Goal: Task Accomplishment & Management: Use online tool/utility

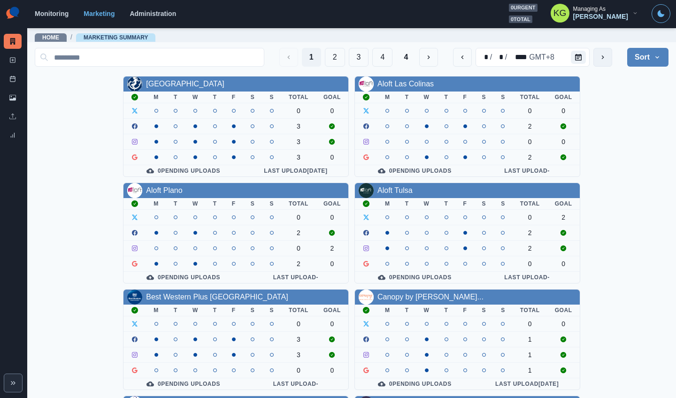
click at [602, 59] on icon "next" at bounding box center [603, 57] width 2 height 4
click at [325, 61] on button "2" at bounding box center [335, 57] width 20 height 19
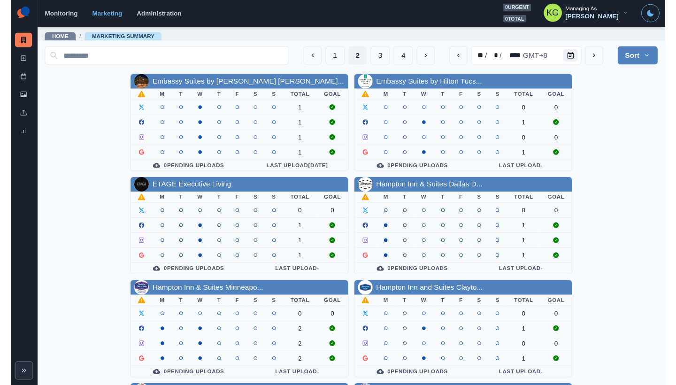
scroll to position [319, 0]
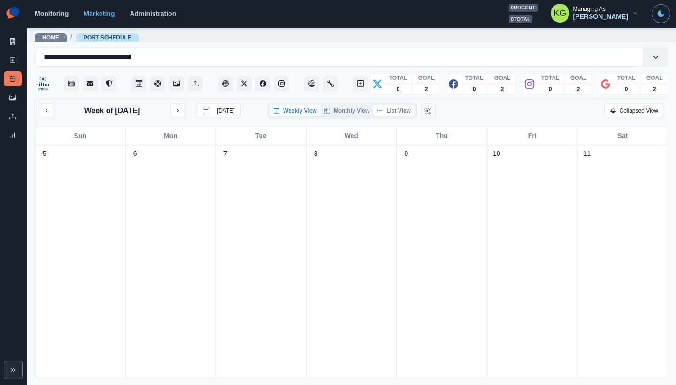
click at [388, 110] on button "List View" at bounding box center [393, 110] width 41 height 11
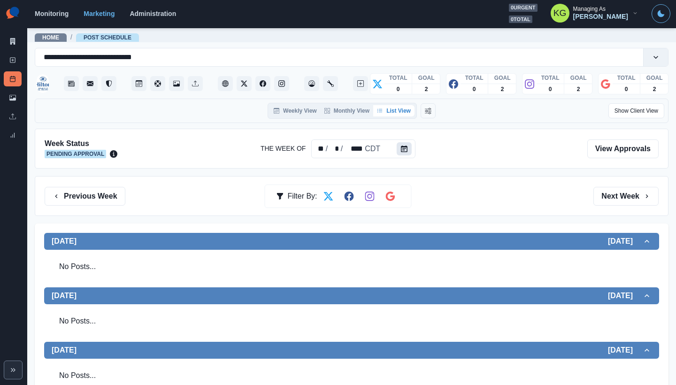
click at [406, 148] on icon "Calendar" at bounding box center [404, 148] width 7 height 7
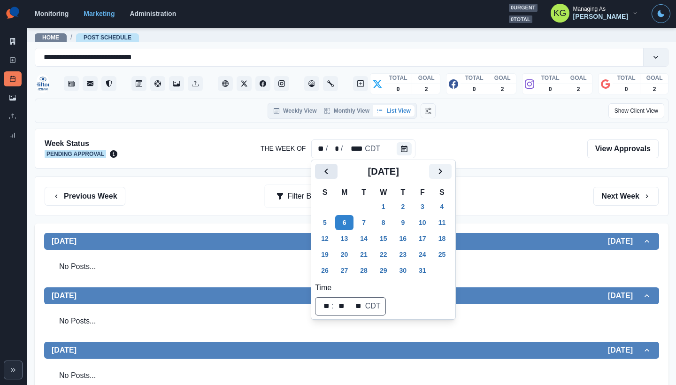
click at [319, 169] on button "Previous" at bounding box center [326, 171] width 23 height 15
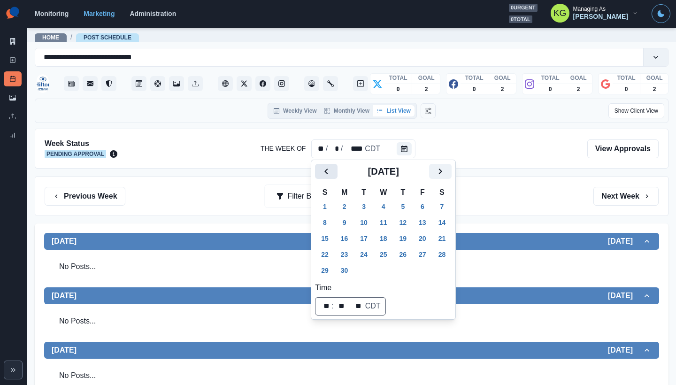
click at [319, 169] on button "Previous" at bounding box center [326, 171] width 23 height 15
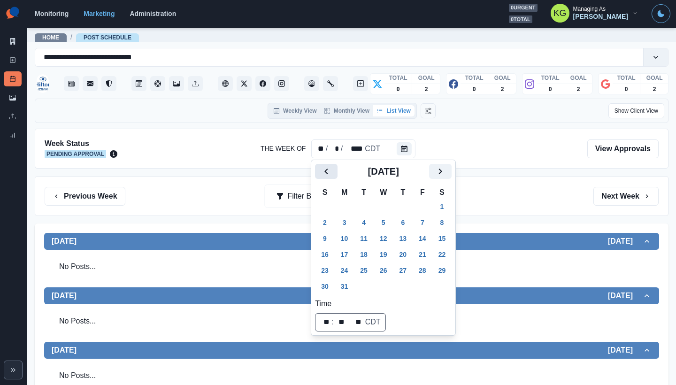
click at [319, 169] on button "Previous" at bounding box center [326, 171] width 23 height 15
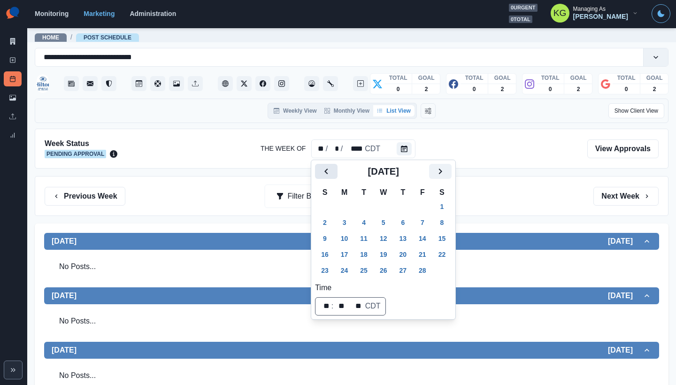
click at [319, 169] on button "Previous" at bounding box center [326, 171] width 23 height 15
click at [366, 206] on button "1" at bounding box center [363, 206] width 19 height 15
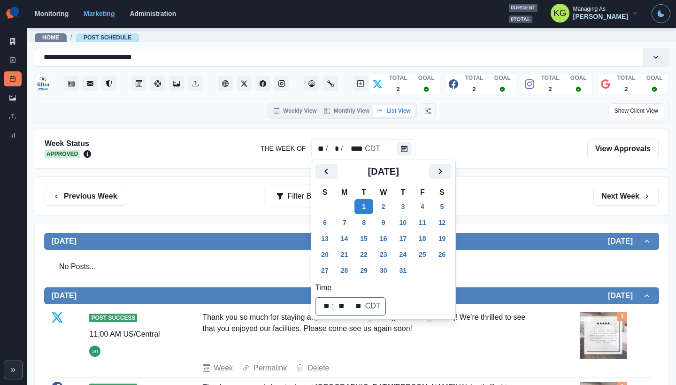
click at [525, 184] on div "Previous Week Filter By: Next Week" at bounding box center [351, 196] width 633 height 40
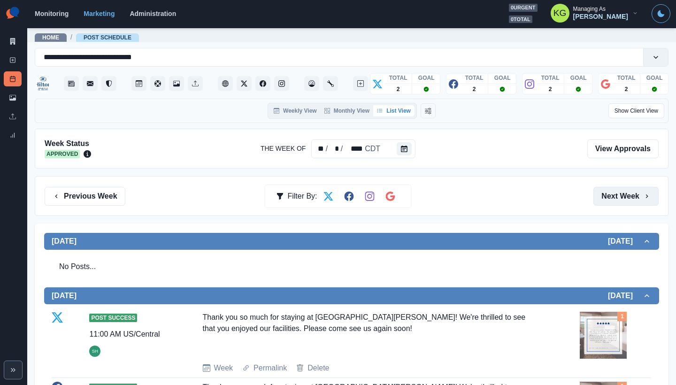
click at [608, 200] on button "Next Week" at bounding box center [625, 196] width 65 height 19
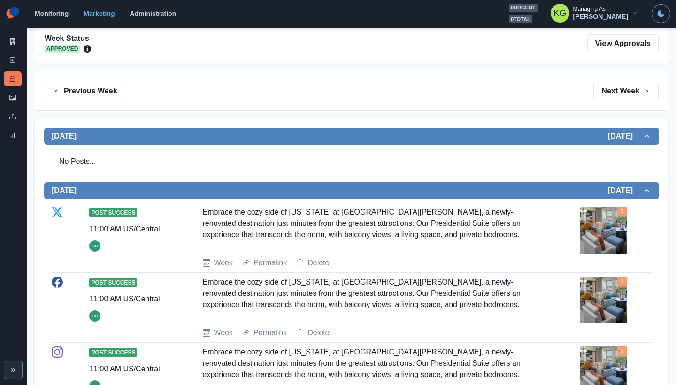
scroll to position [56, 0]
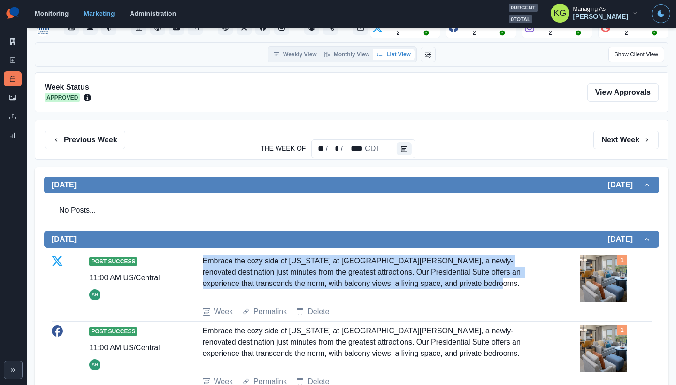
drag, startPoint x: 484, startPoint y: 278, endPoint x: 199, endPoint y: 257, distance: 285.6
click at [199, 257] on div "Post Success 11:00 AM US/Central SH Embrace the cozy side of Texas at Hilton Sa…" at bounding box center [352, 286] width 600 height 62
copy div "Embrace the cozy side of Texas at Hilton San Antonio Hill Country, a newly-reno…"
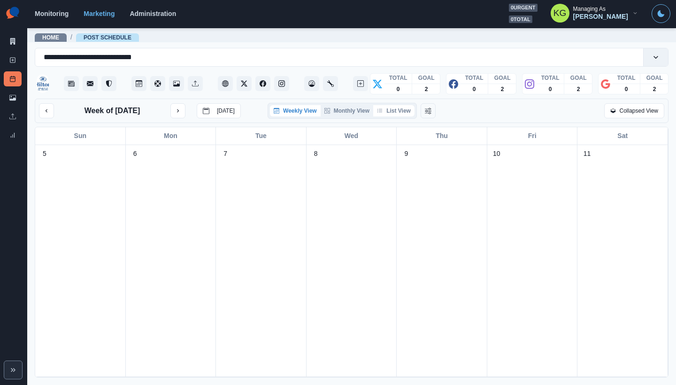
click at [390, 108] on button "List View" at bounding box center [393, 110] width 41 height 11
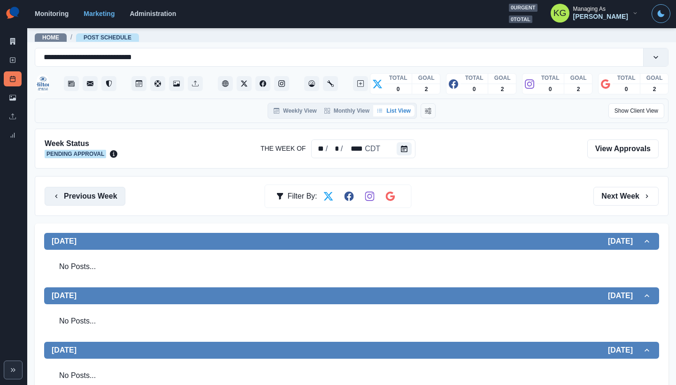
click at [98, 188] on button "Previous Week" at bounding box center [85, 196] width 81 height 19
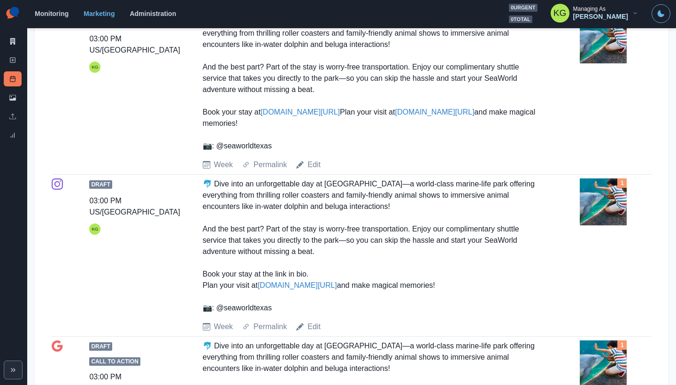
scroll to position [22, 0]
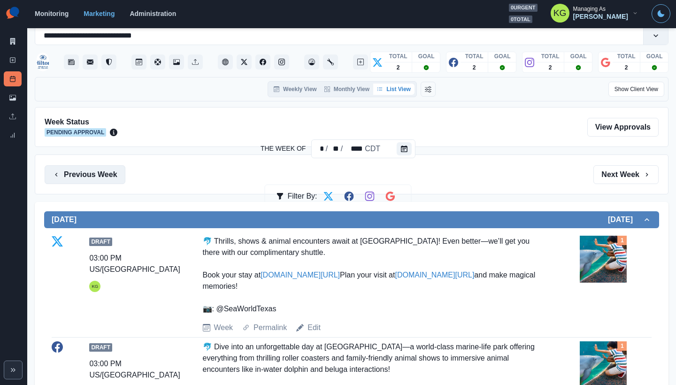
click at [116, 177] on button "Previous Week" at bounding box center [85, 174] width 81 height 19
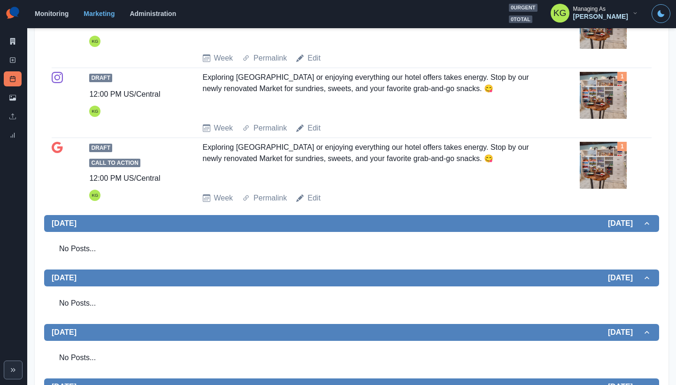
scroll to position [828, 0]
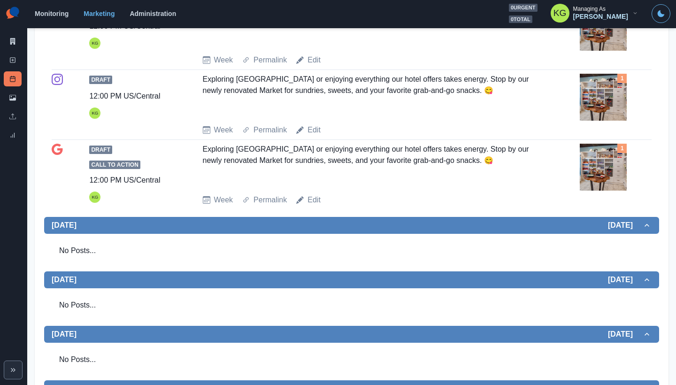
click at [606, 191] on img at bounding box center [603, 167] width 47 height 47
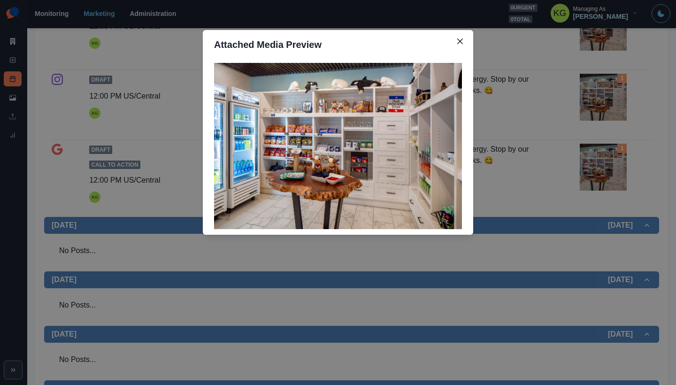
click at [529, 224] on div "Attached Media Preview" at bounding box center [338, 192] width 676 height 385
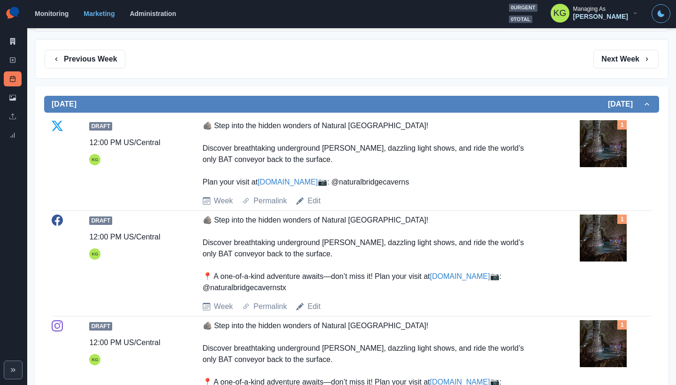
scroll to position [0, 0]
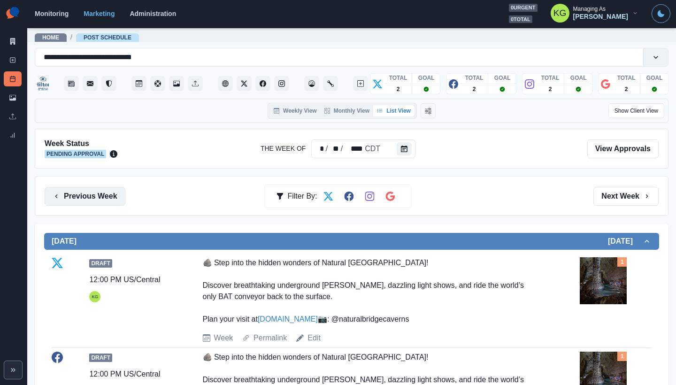
click at [75, 190] on button "Previous Week" at bounding box center [85, 196] width 81 height 19
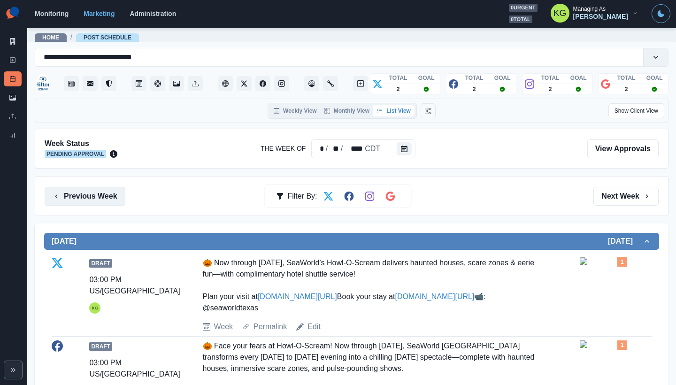
click at [106, 190] on button "Previous Week" at bounding box center [85, 196] width 81 height 19
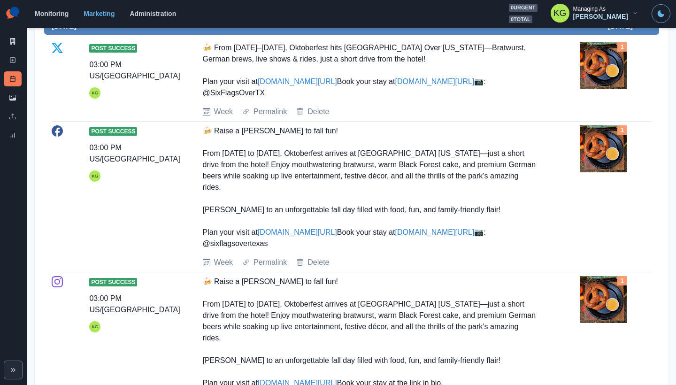
scroll to position [74, 0]
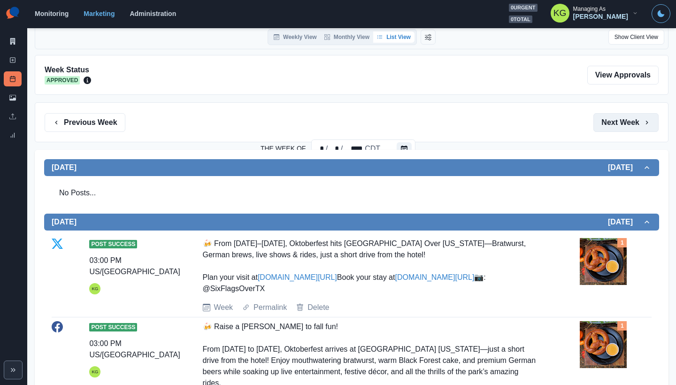
click at [613, 121] on button "Next Week" at bounding box center [625, 122] width 65 height 19
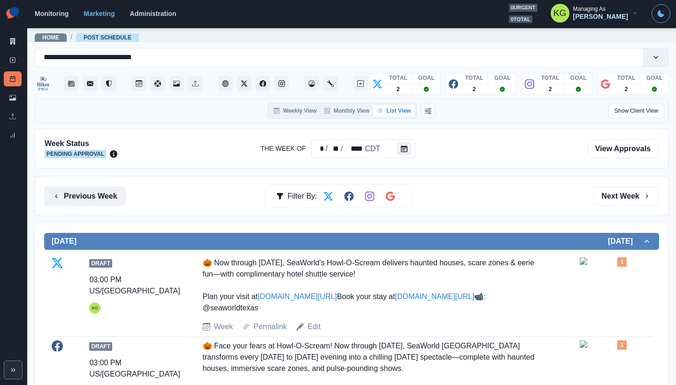
click at [106, 198] on button "Previous Week" at bounding box center [85, 196] width 81 height 19
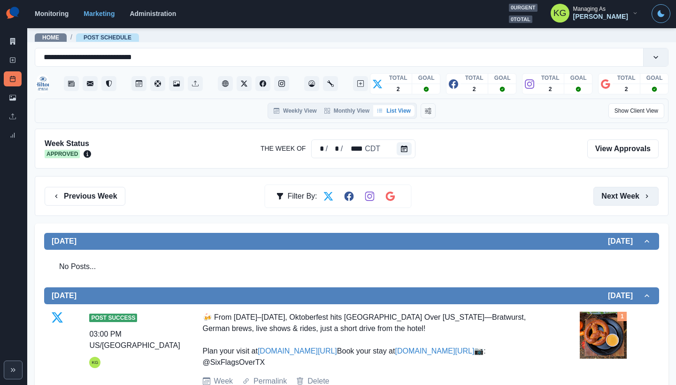
click at [610, 197] on button "Next Week" at bounding box center [625, 196] width 65 height 19
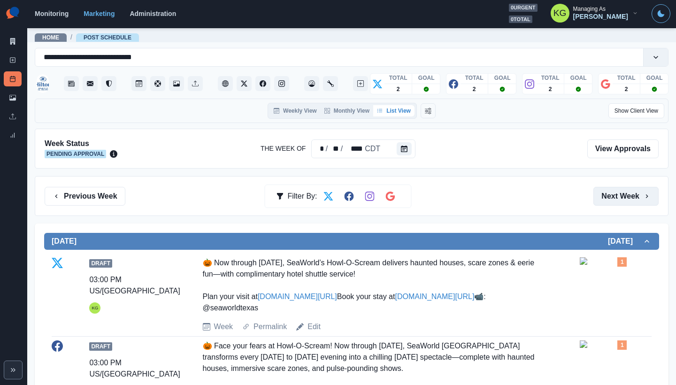
click at [610, 197] on button "Next Week" at bounding box center [625, 196] width 65 height 19
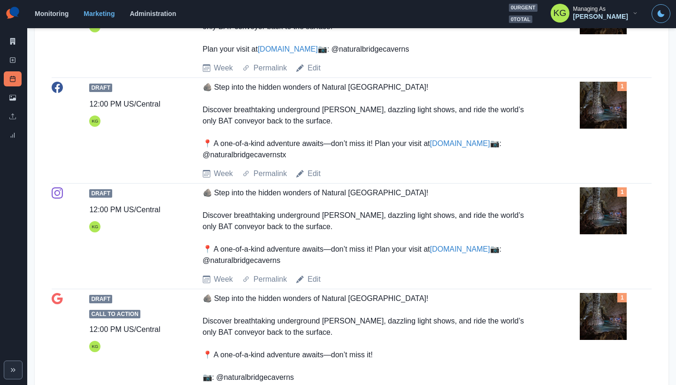
scroll to position [590, 0]
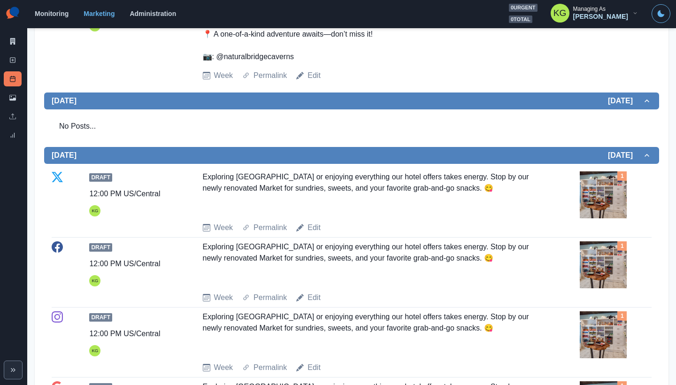
click at [596, 218] on img at bounding box center [603, 194] width 47 height 47
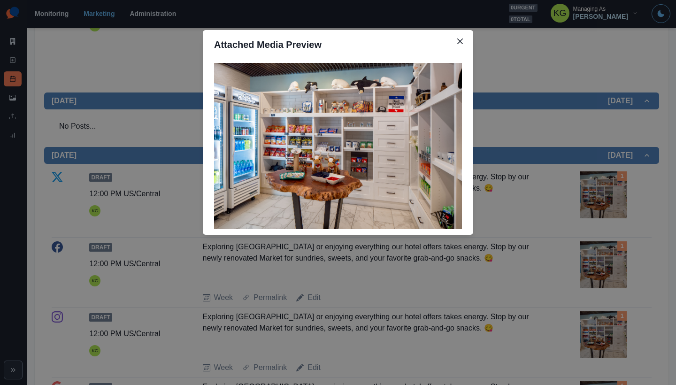
click at [529, 260] on div "Attached Media Preview" at bounding box center [338, 192] width 676 height 385
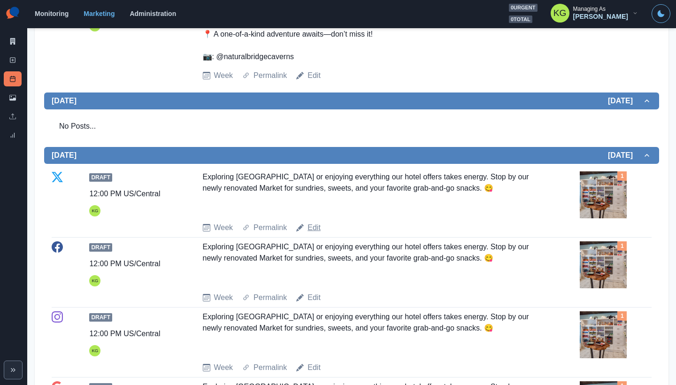
click at [307, 233] on link "Edit" at bounding box center [313, 227] width 13 height 11
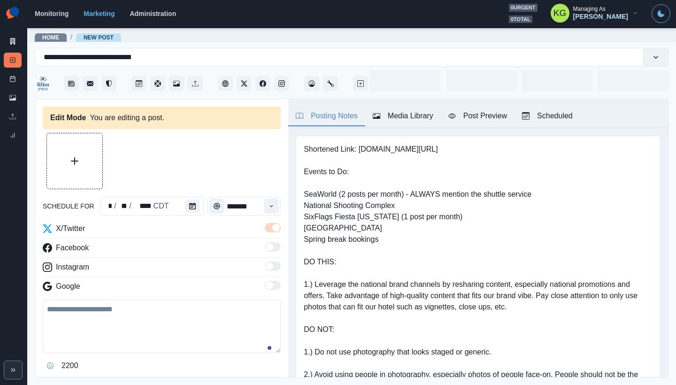
type input "********"
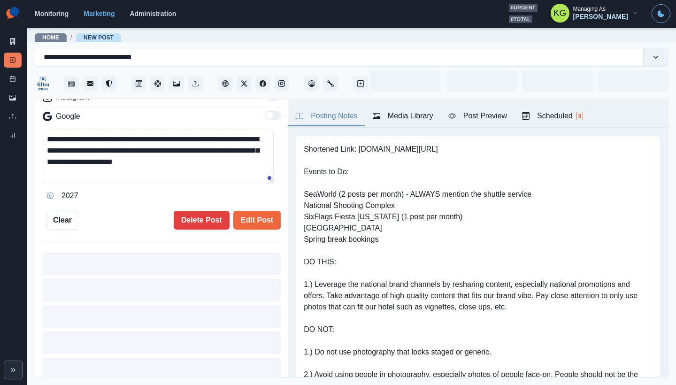
scroll to position [52, 0]
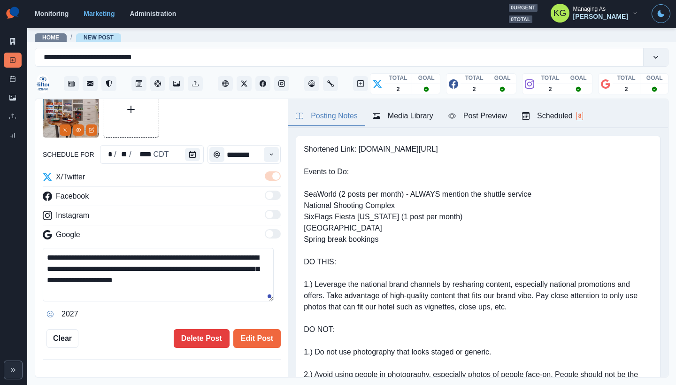
drag, startPoint x: 190, startPoint y: 267, endPoint x: 138, endPoint y: 267, distance: 51.6
click at [138, 267] on textarea "**********" at bounding box center [158, 274] width 231 height 53
type textarea "**********"
click at [250, 329] on button "Edit Post" at bounding box center [256, 338] width 47 height 19
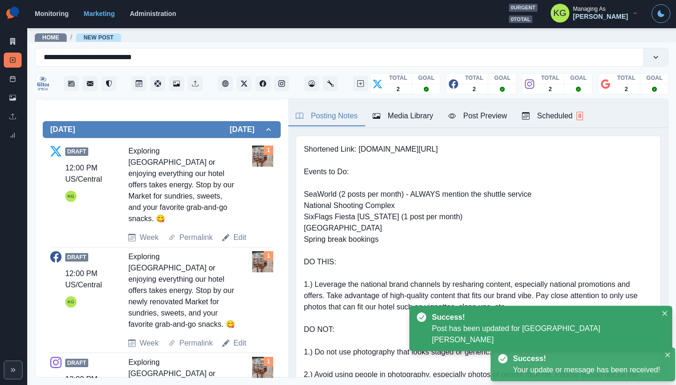
scroll to position [311, 0]
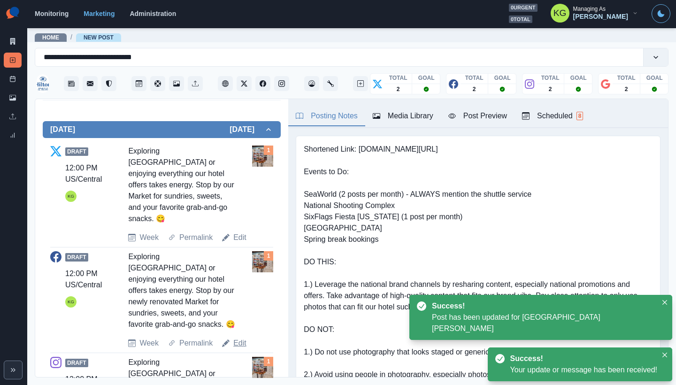
click at [236, 337] on link "Edit" at bounding box center [239, 342] width 13 height 11
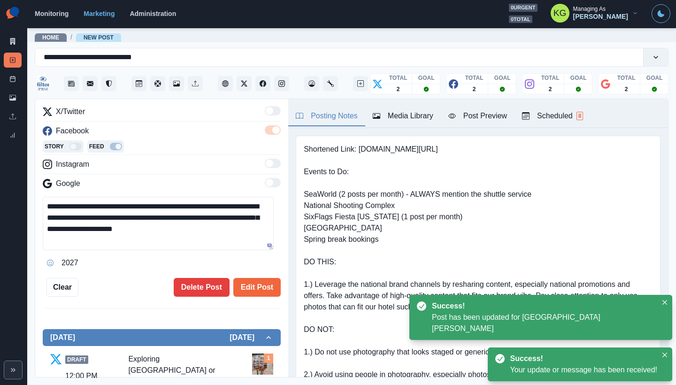
scroll to position [37, 0]
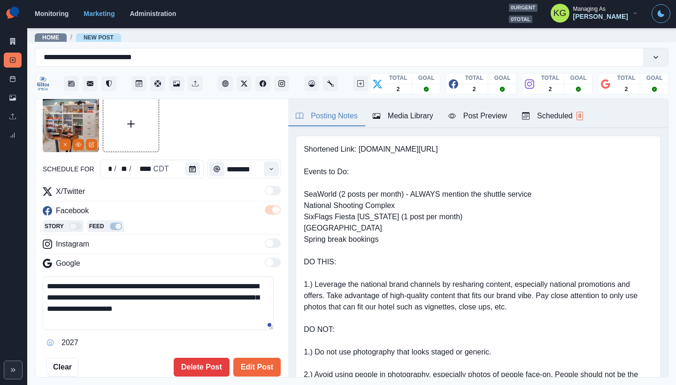
drag, startPoint x: 192, startPoint y: 295, endPoint x: 138, endPoint y: 295, distance: 54.4
click at [138, 295] on textarea "**********" at bounding box center [158, 302] width 231 height 53
type textarea "**********"
click at [257, 372] on button "Edit Post" at bounding box center [256, 367] width 47 height 19
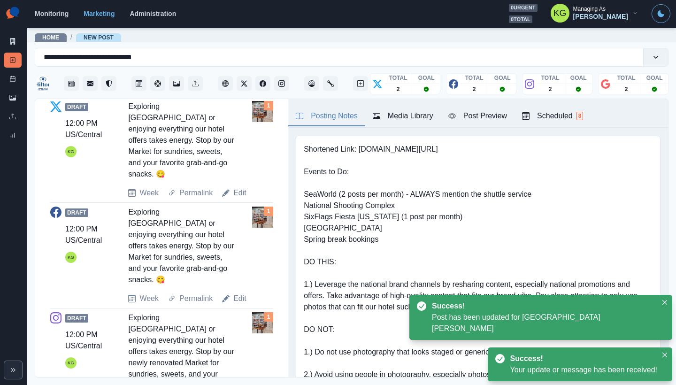
scroll to position [372, 0]
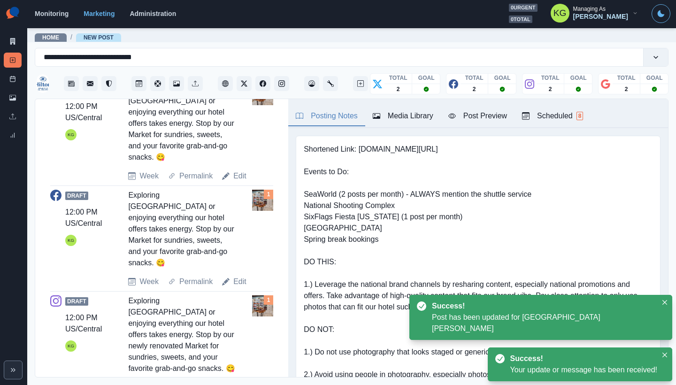
click at [237, 381] on link "Edit" at bounding box center [239, 386] width 13 height 11
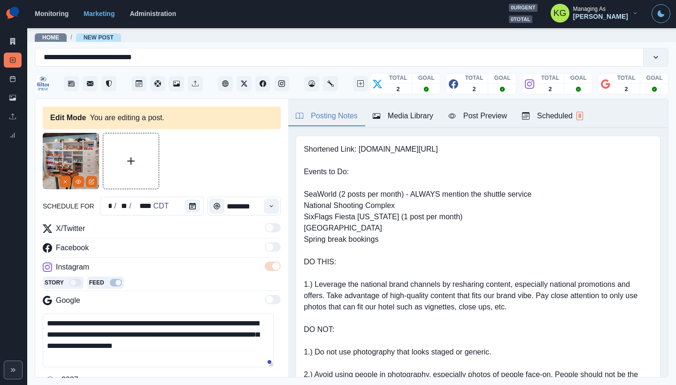
drag, startPoint x: 193, startPoint y: 333, endPoint x: 135, endPoint y: 330, distance: 57.8
click at [135, 330] on textarea "**********" at bounding box center [158, 339] width 231 height 53
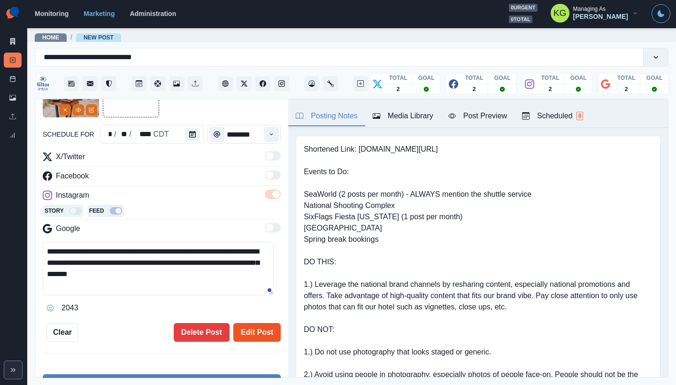
type textarea "**********"
click at [250, 323] on button "Edit Post" at bounding box center [256, 332] width 47 height 19
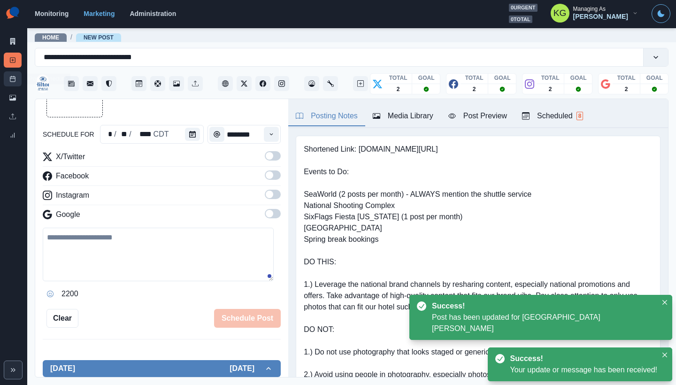
click at [10, 83] on link "Post Schedule" at bounding box center [13, 78] width 18 height 15
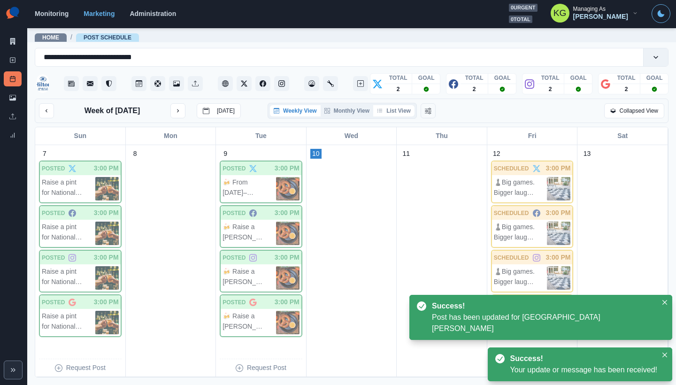
click at [405, 109] on button "List View" at bounding box center [393, 110] width 41 height 11
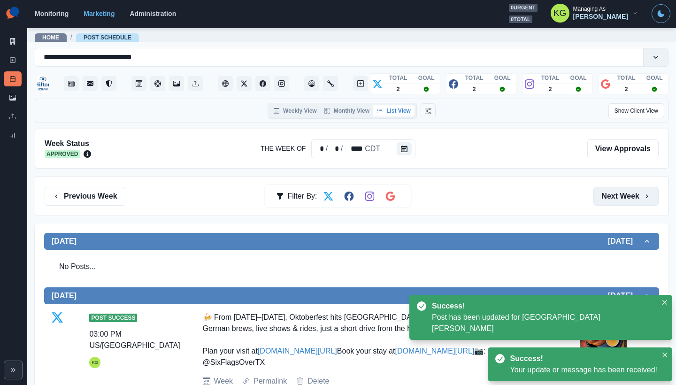
click at [619, 195] on button "Next Week" at bounding box center [625, 196] width 65 height 19
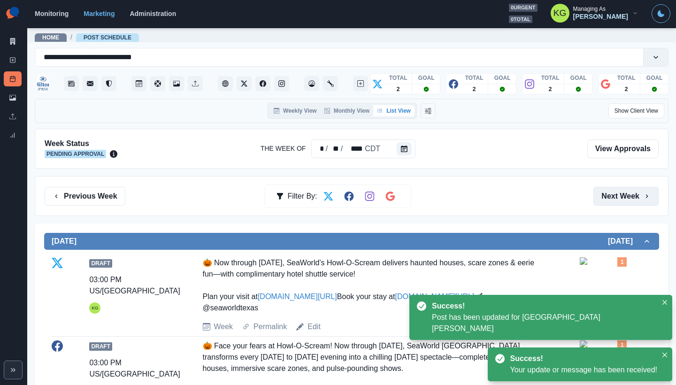
click at [619, 195] on button "Next Week" at bounding box center [625, 196] width 65 height 19
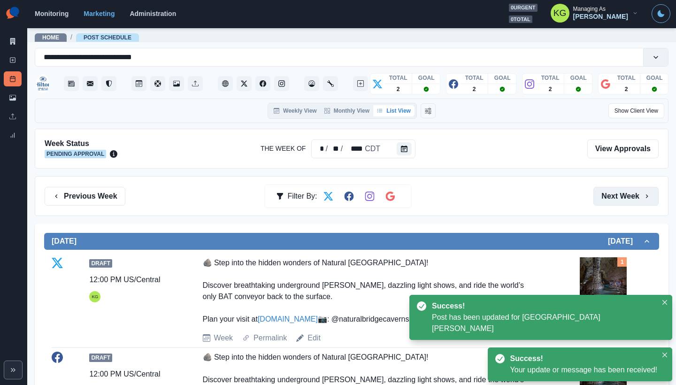
click at [619, 195] on button "Next Week" at bounding box center [625, 196] width 65 height 19
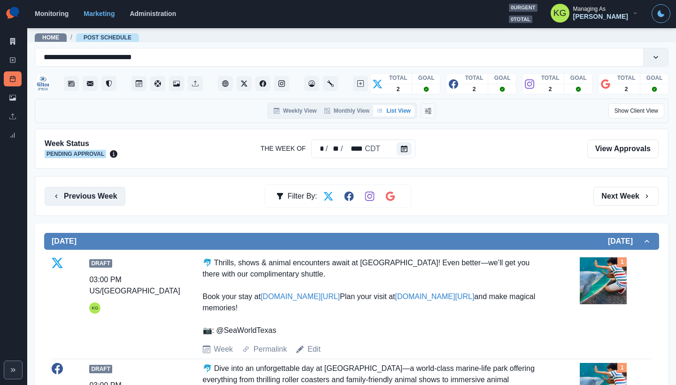
click at [118, 192] on button "Previous Week" at bounding box center [85, 196] width 81 height 19
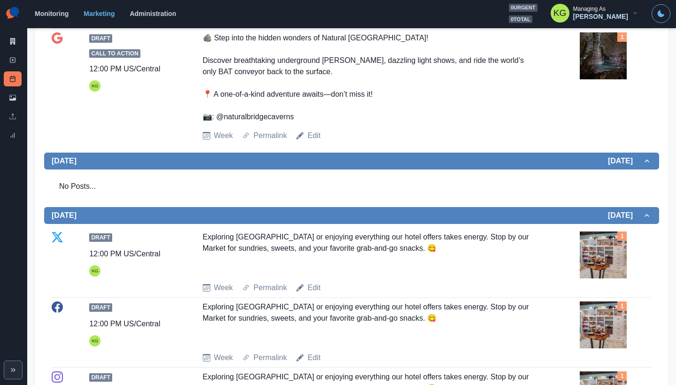
scroll to position [738, 0]
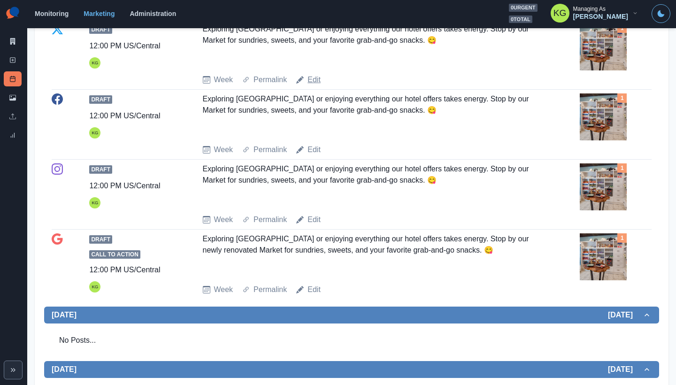
click at [313, 85] on link "Edit" at bounding box center [313, 79] width 13 height 11
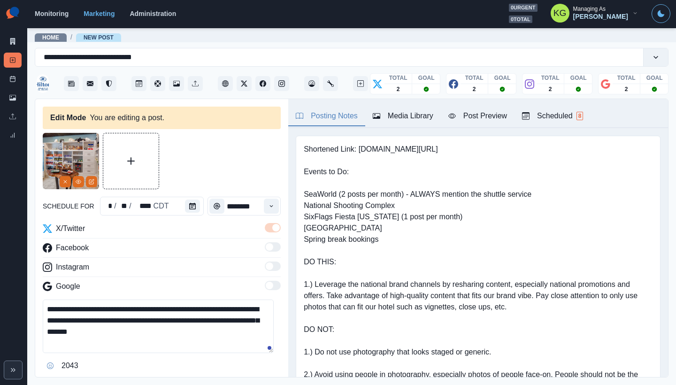
scroll to position [85, 0]
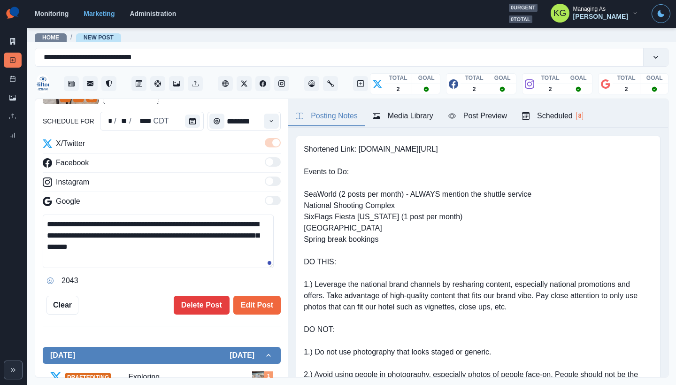
drag, startPoint x: 160, startPoint y: 233, endPoint x: 122, endPoint y: 232, distance: 37.5
click at [122, 232] on textarea "**********" at bounding box center [158, 240] width 231 height 53
paste textarea
type textarea "**********"
click at [266, 301] on button "Edit Post" at bounding box center [256, 305] width 47 height 19
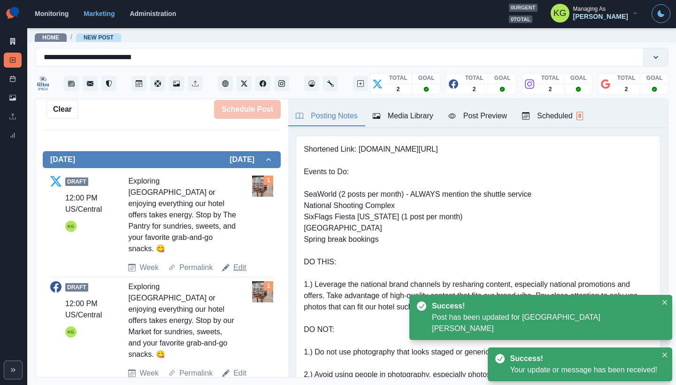
scroll to position [322, 0]
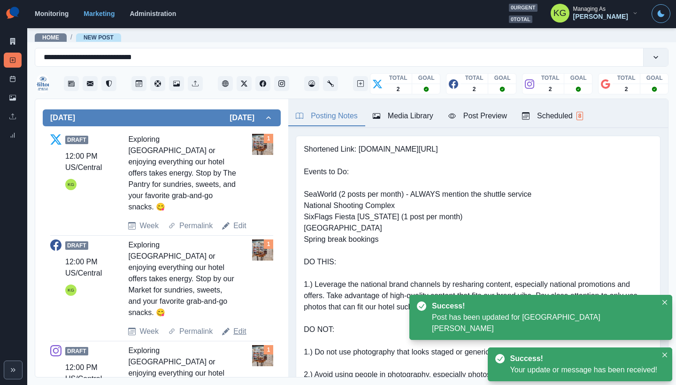
click at [237, 326] on link "Edit" at bounding box center [239, 331] width 13 height 11
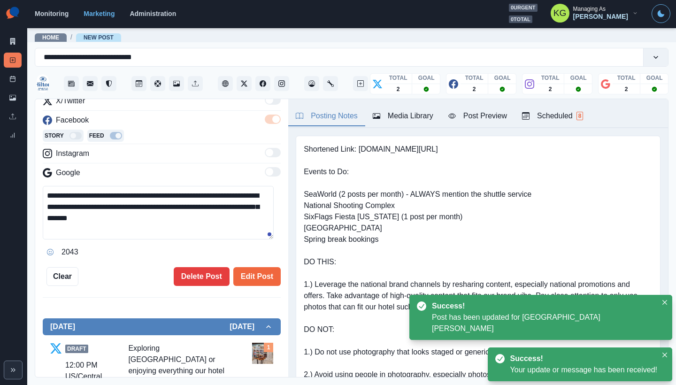
scroll to position [126, 0]
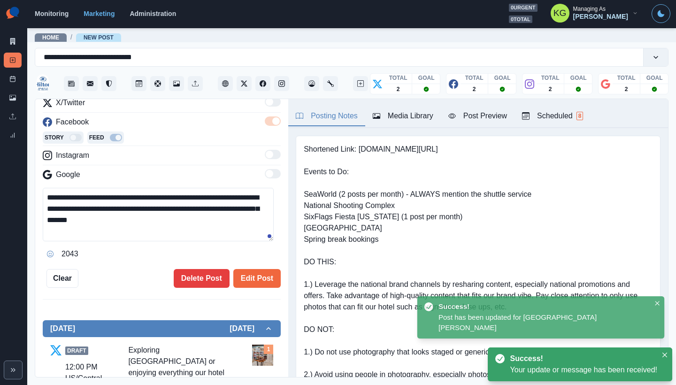
drag, startPoint x: 147, startPoint y: 208, endPoint x: 124, endPoint y: 207, distance: 23.5
click at [124, 207] on textarea "**********" at bounding box center [158, 214] width 231 height 53
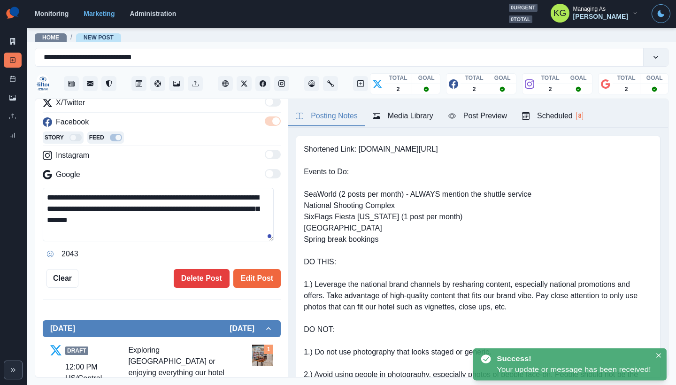
paste textarea
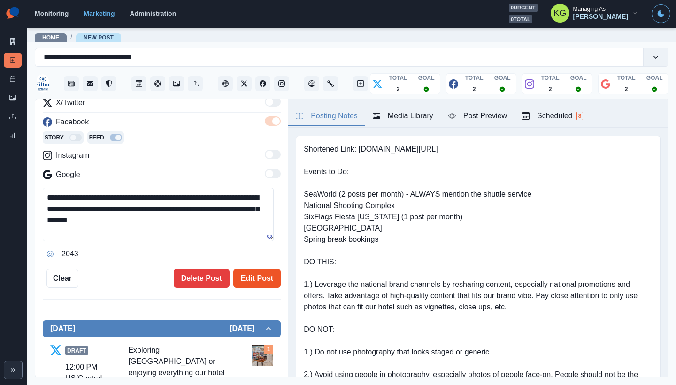
type textarea "**********"
click at [249, 276] on button "Edit Post" at bounding box center [256, 278] width 47 height 19
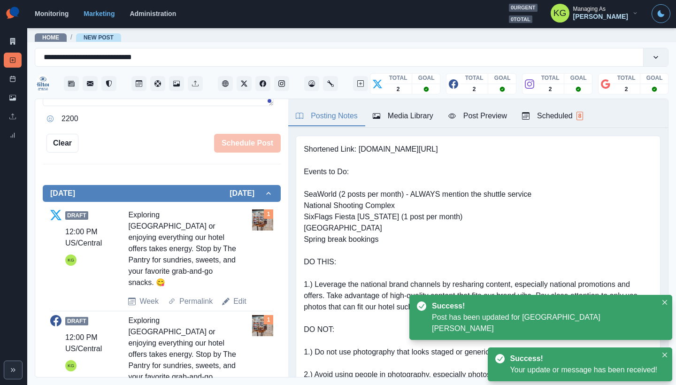
scroll to position [408, 0]
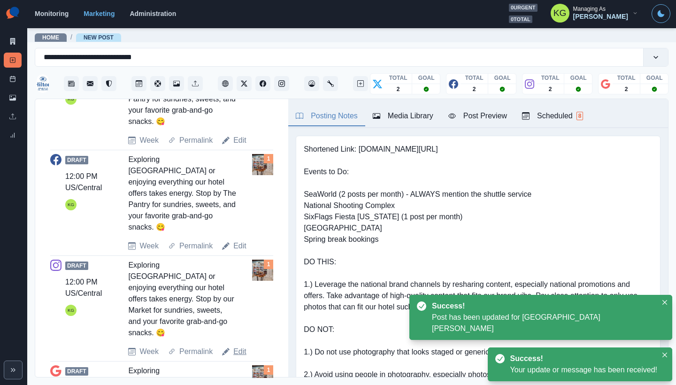
click at [236, 346] on link "Edit" at bounding box center [239, 351] width 13 height 11
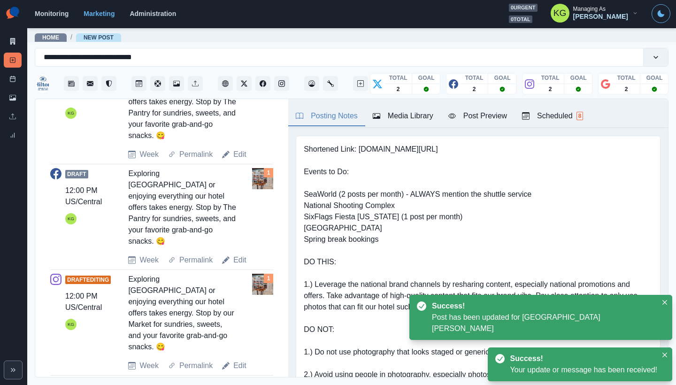
scroll to position [89, 0]
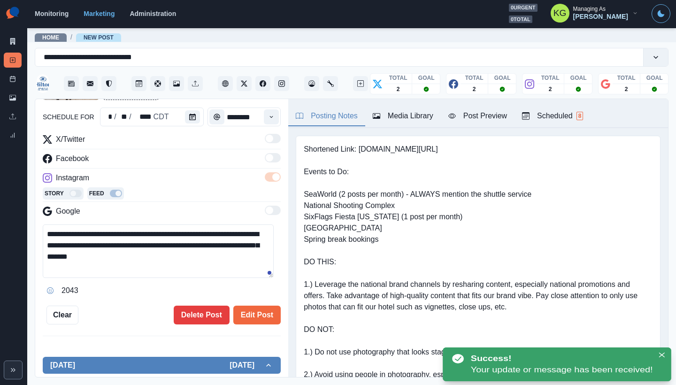
drag, startPoint x: 158, startPoint y: 244, endPoint x: 124, endPoint y: 243, distance: 34.3
click at [124, 243] on textarea "**********" at bounding box center [158, 250] width 231 height 53
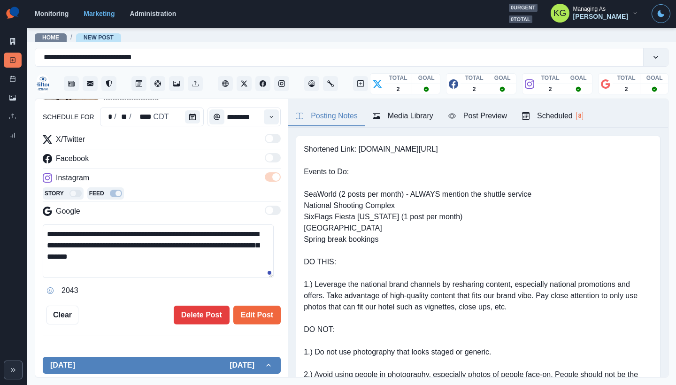
paste textarea
type textarea "**********"
click at [251, 309] on button "Edit Post" at bounding box center [256, 314] width 47 height 19
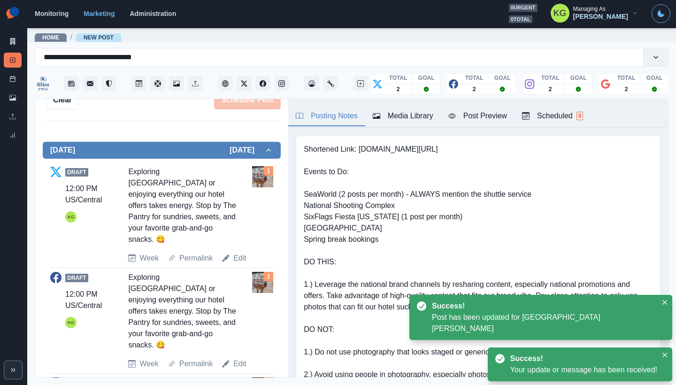
scroll to position [487, 0]
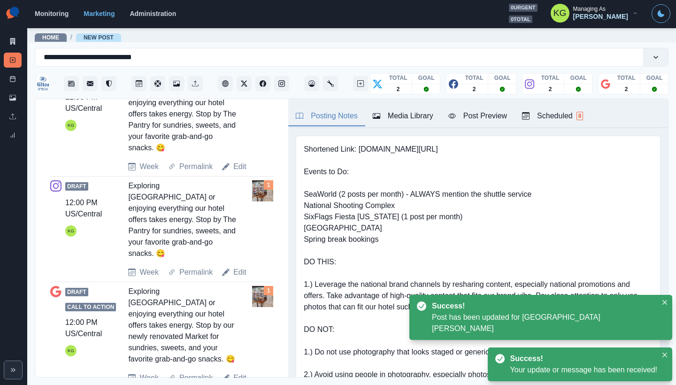
click at [244, 372] on link "Edit" at bounding box center [239, 377] width 13 height 11
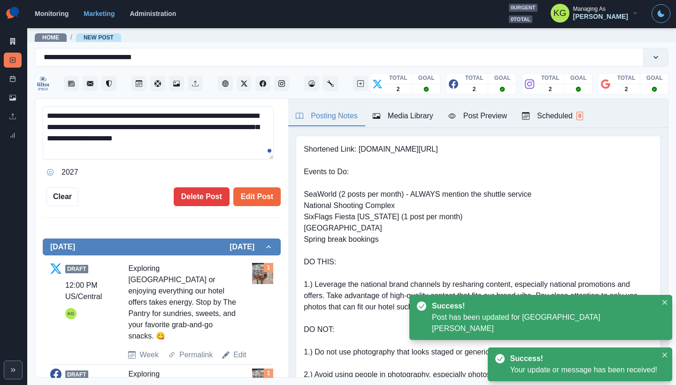
scroll to position [211, 0]
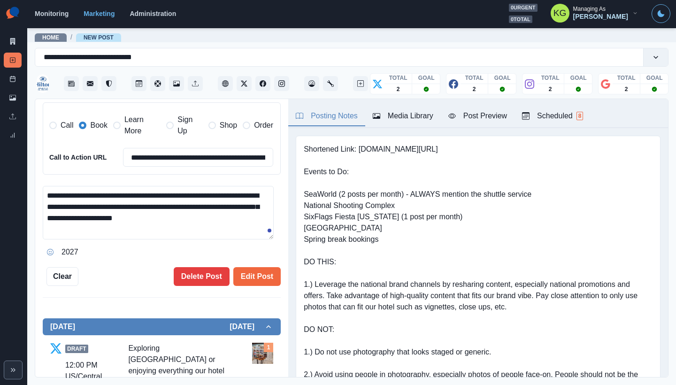
drag, startPoint x: 215, startPoint y: 202, endPoint x: 137, endPoint y: 199, distance: 78.9
click at [137, 199] on textarea "**********" at bounding box center [158, 212] width 231 height 53
paste textarea
type textarea "**********"
click at [267, 267] on button "Edit Post" at bounding box center [256, 276] width 47 height 19
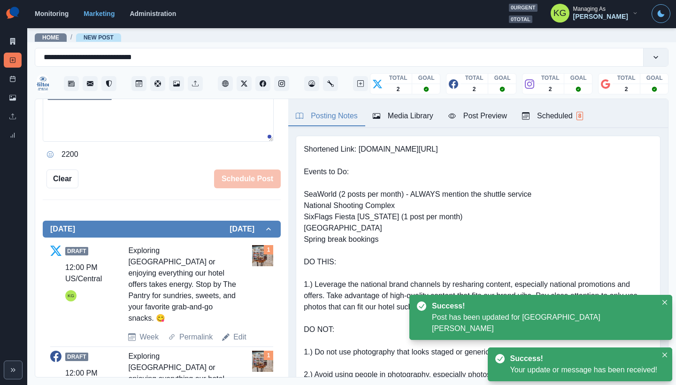
scroll to position [476, 0]
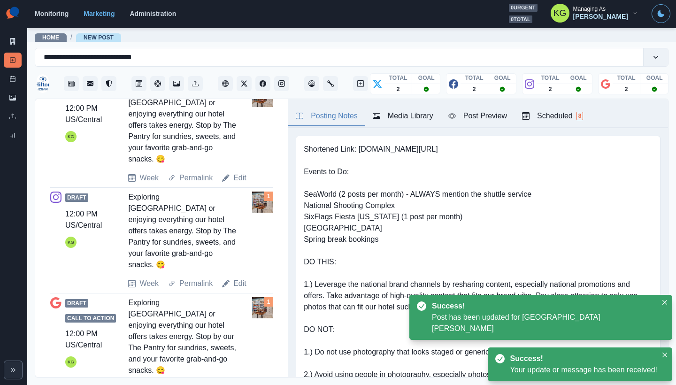
click at [241, 383] on link "Edit" at bounding box center [239, 388] width 13 height 11
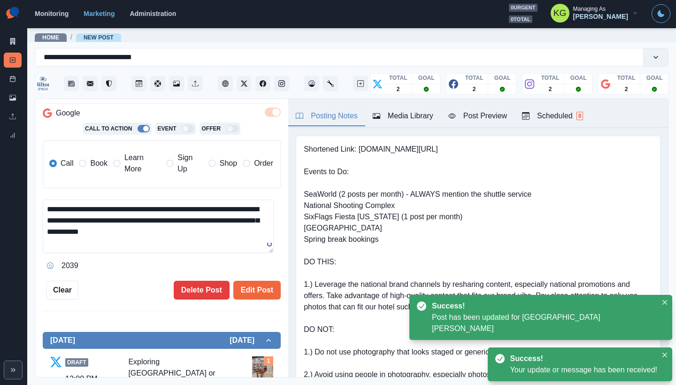
scroll to position [156, 0]
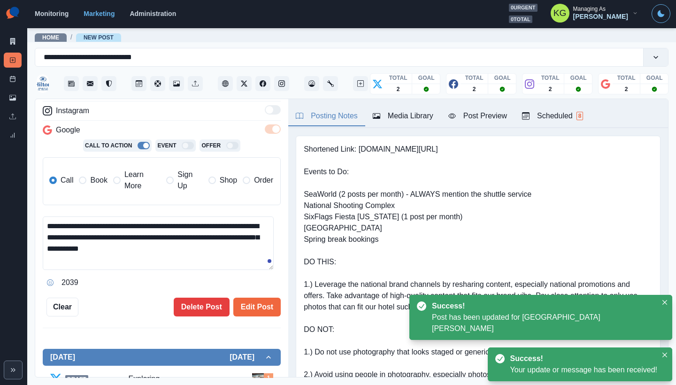
drag, startPoint x: 137, startPoint y: 235, endPoint x: 120, endPoint y: 232, distance: 17.1
click at [120, 232] on textarea "**********" at bounding box center [158, 242] width 231 height 53
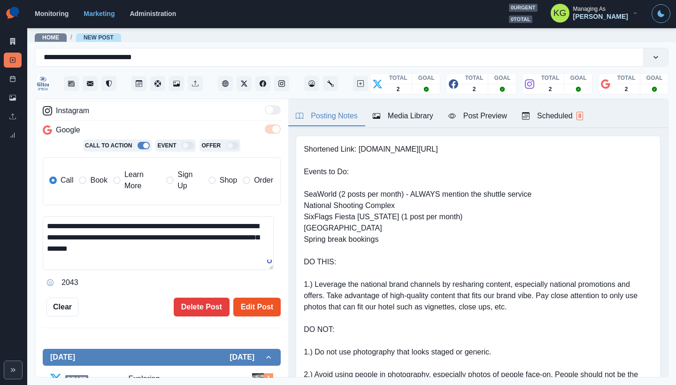
type textarea "**********"
click at [253, 306] on button "Edit Post" at bounding box center [256, 306] width 47 height 19
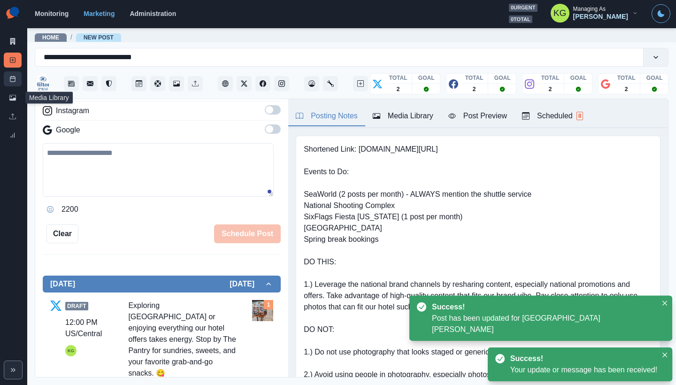
click at [10, 83] on link "Post Schedule" at bounding box center [13, 78] width 18 height 15
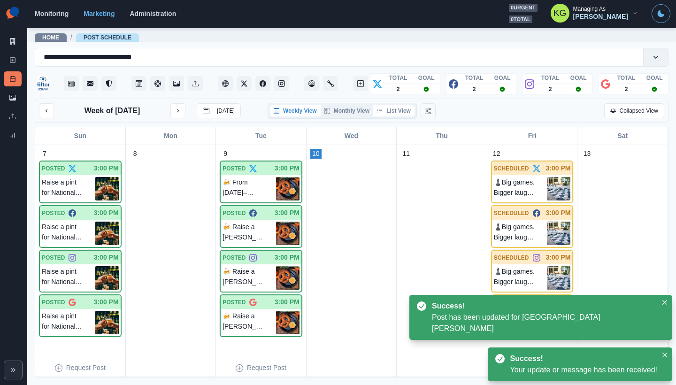
click at [392, 109] on button "List View" at bounding box center [393, 110] width 41 height 11
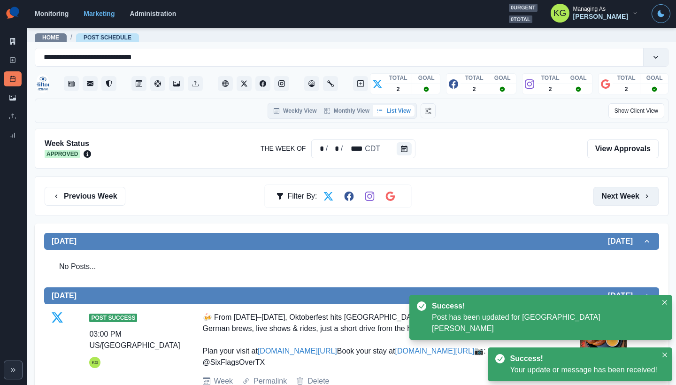
click at [598, 193] on button "Next Week" at bounding box center [625, 196] width 65 height 19
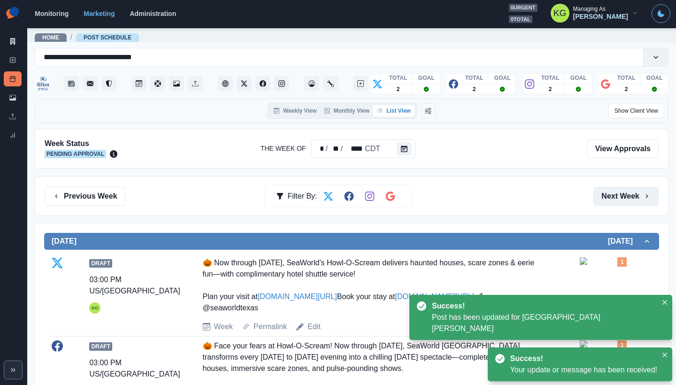
click at [598, 193] on button "Next Week" at bounding box center [625, 196] width 65 height 19
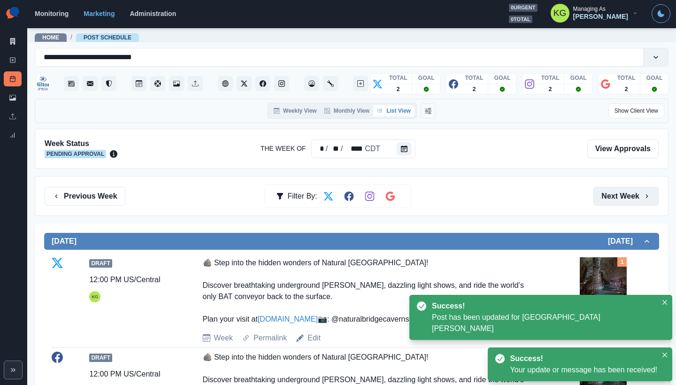
click at [598, 193] on button "Next Week" at bounding box center [625, 196] width 65 height 19
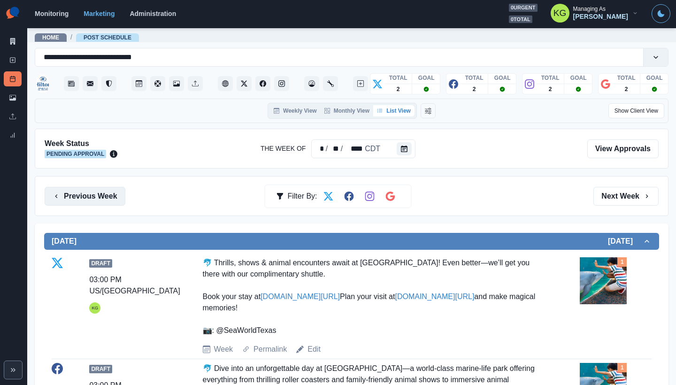
click at [118, 189] on button "Previous Week" at bounding box center [85, 196] width 81 height 19
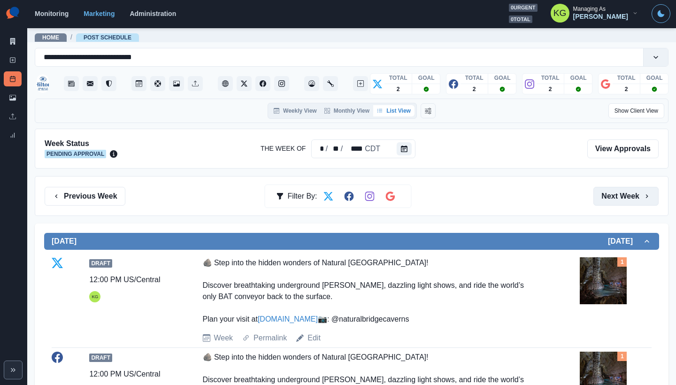
click at [602, 195] on button "Next Week" at bounding box center [625, 196] width 65 height 19
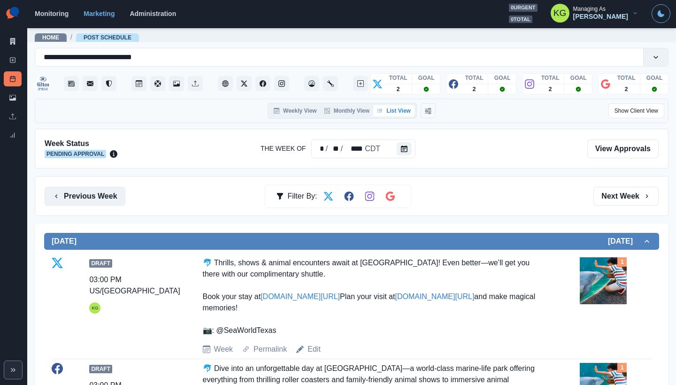
click at [90, 195] on button "Previous Week" at bounding box center [85, 196] width 81 height 19
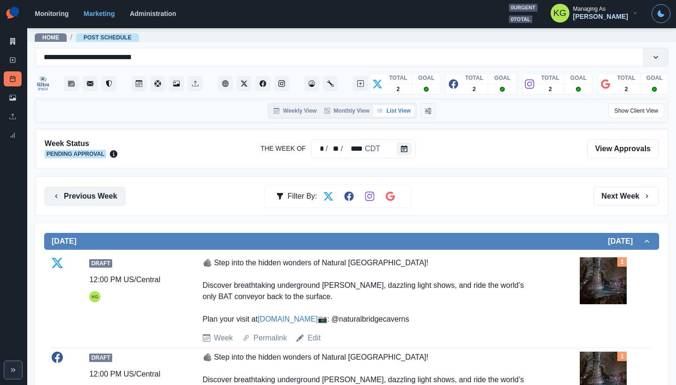
click at [94, 200] on button "Previous Week" at bounding box center [85, 196] width 81 height 19
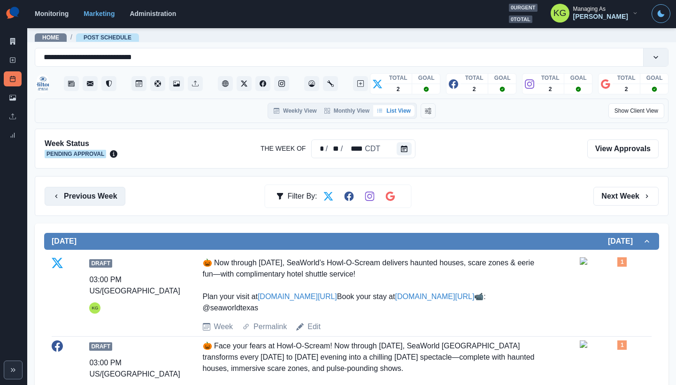
click at [108, 196] on button "Previous Week" at bounding box center [85, 196] width 81 height 19
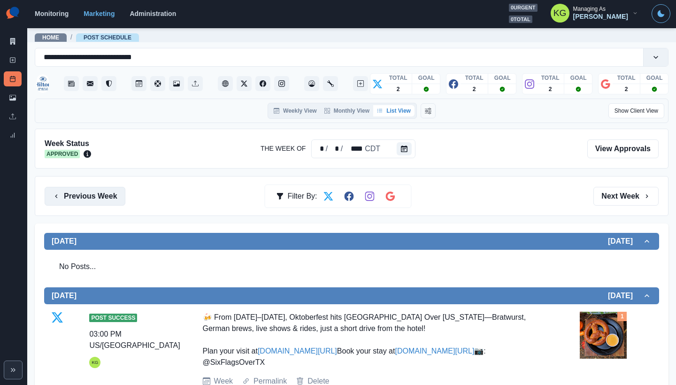
click at [86, 196] on button "Previous Week" at bounding box center [85, 196] width 81 height 19
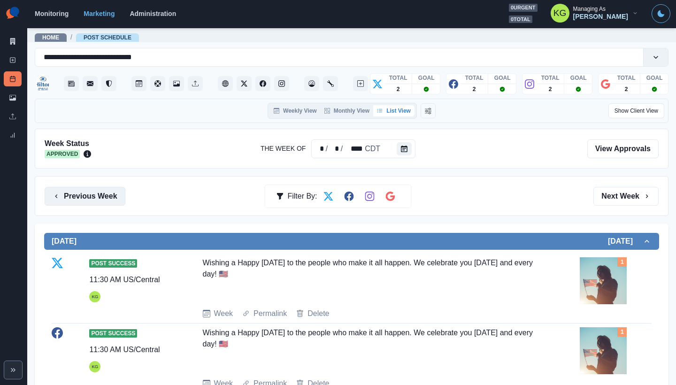
click at [98, 202] on button "Previous Week" at bounding box center [85, 196] width 81 height 19
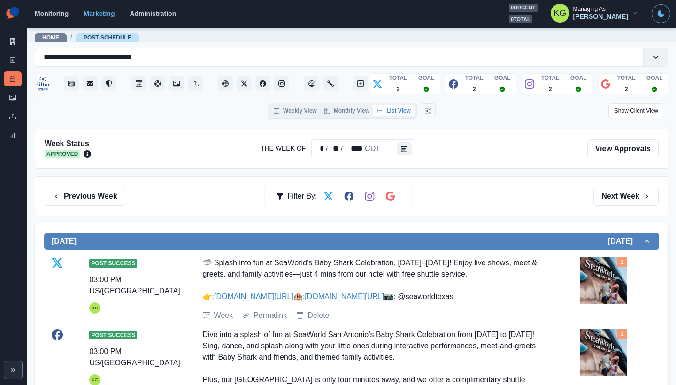
click at [624, 183] on div "Previous Week Filter By: Next Week" at bounding box center [351, 196] width 633 height 40
click at [622, 194] on button "Next Week" at bounding box center [625, 196] width 65 height 19
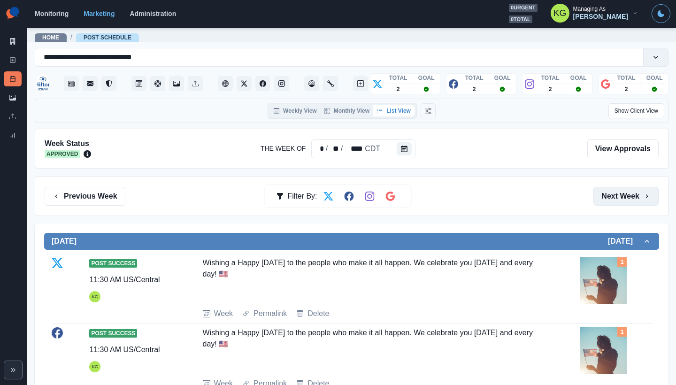
click at [622, 194] on button "Next Week" at bounding box center [625, 196] width 65 height 19
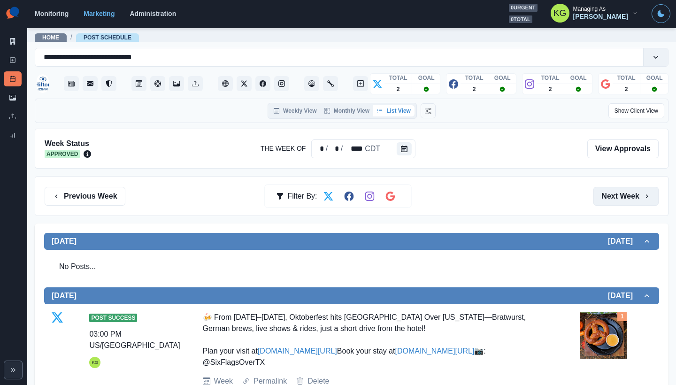
click at [622, 194] on button "Next Week" at bounding box center [625, 196] width 65 height 19
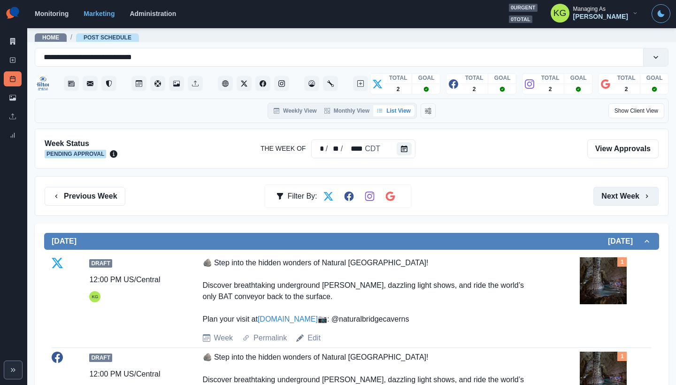
click at [622, 194] on button "Next Week" at bounding box center [625, 196] width 65 height 19
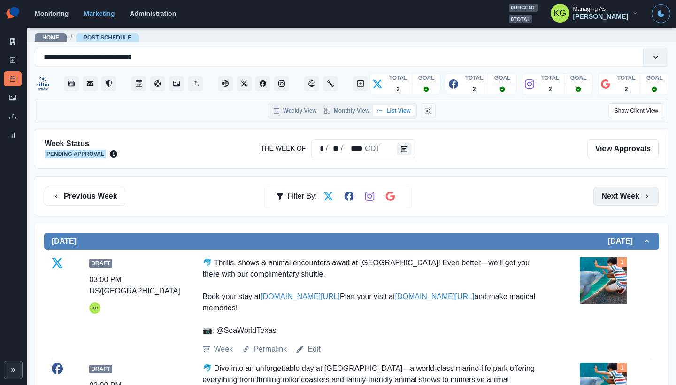
click at [622, 194] on button "Next Week" at bounding box center [625, 196] width 65 height 19
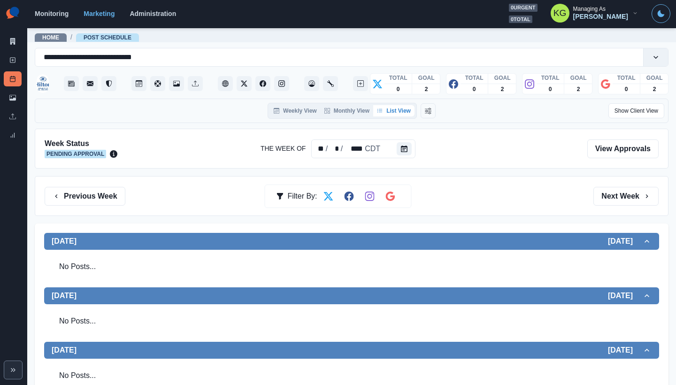
click at [105, 185] on div "Previous Week Filter By: Next Week" at bounding box center [351, 196] width 633 height 40
click at [104, 194] on button "Previous Week" at bounding box center [85, 196] width 81 height 19
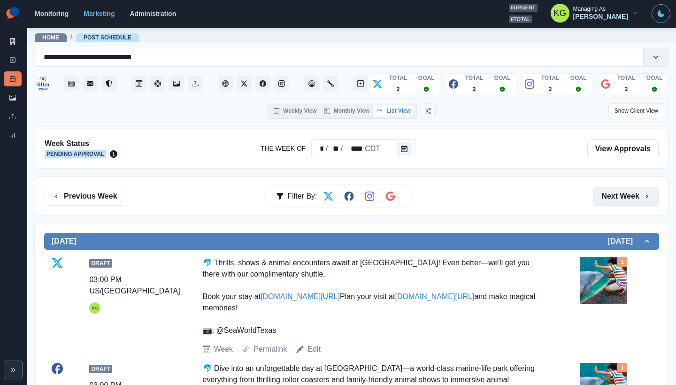
click at [622, 190] on button "Next Week" at bounding box center [625, 196] width 65 height 19
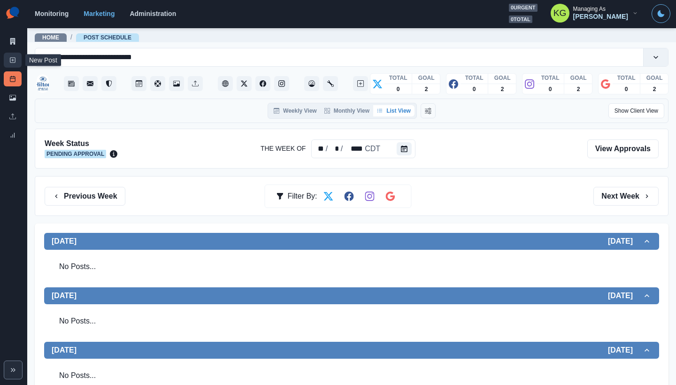
click at [9, 57] on icon at bounding box center [12, 60] width 7 height 7
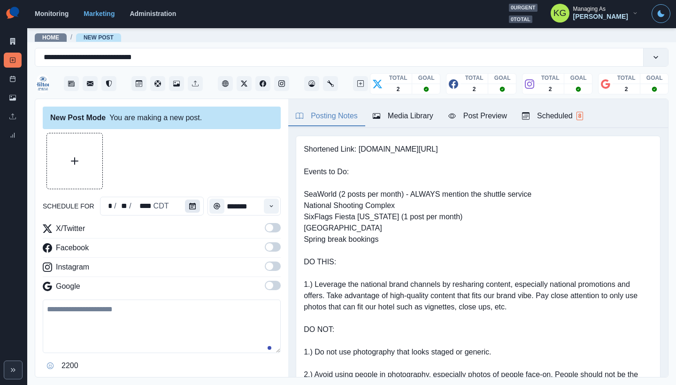
click at [191, 206] on icon "Calendar" at bounding box center [192, 206] width 7 height 7
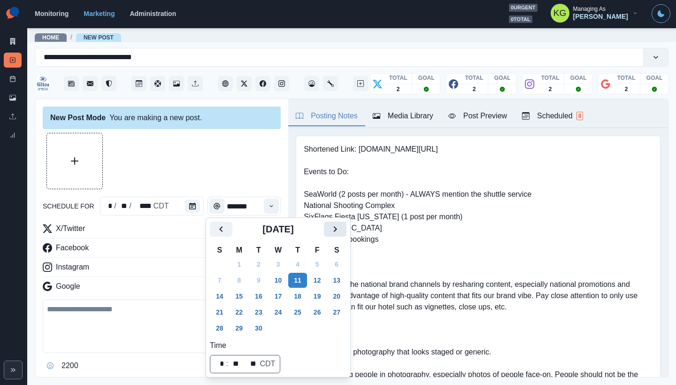
click at [341, 225] on icon "Next" at bounding box center [334, 228] width 11 height 11
click at [327, 278] on button "10" at bounding box center [317, 280] width 19 height 15
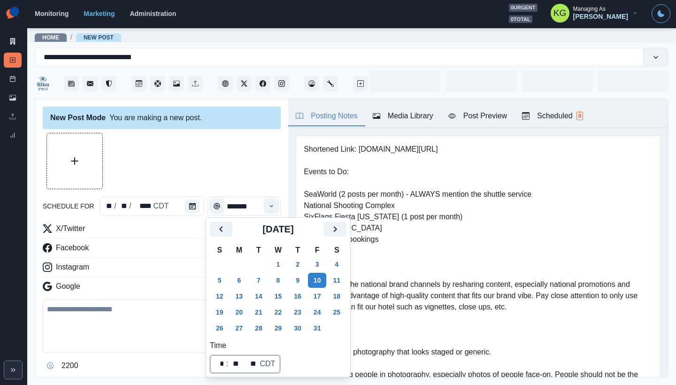
click at [215, 170] on div at bounding box center [162, 161] width 238 height 56
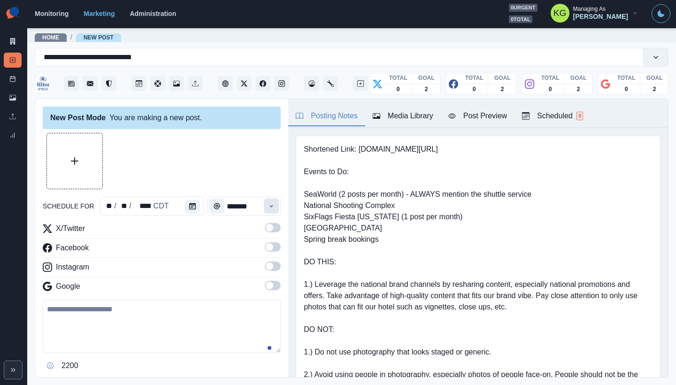
click at [268, 207] on icon "Time" at bounding box center [271, 206] width 7 height 7
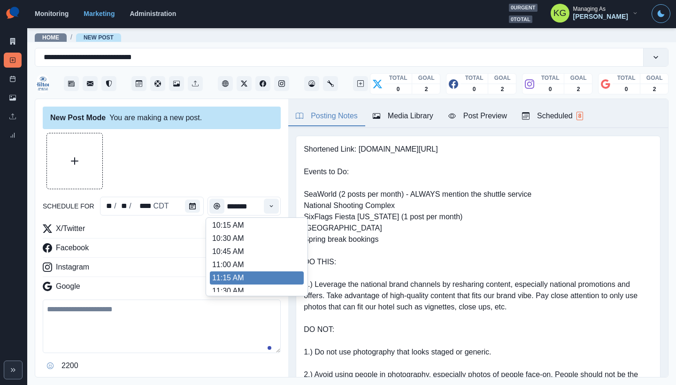
scroll to position [196, 0]
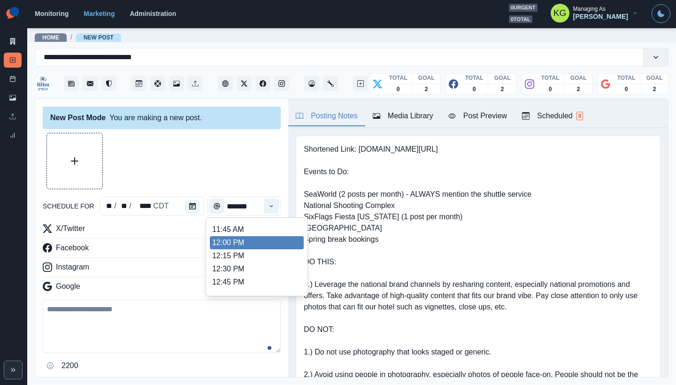
click at [233, 244] on li "12:00 PM" at bounding box center [257, 242] width 94 height 13
type input "********"
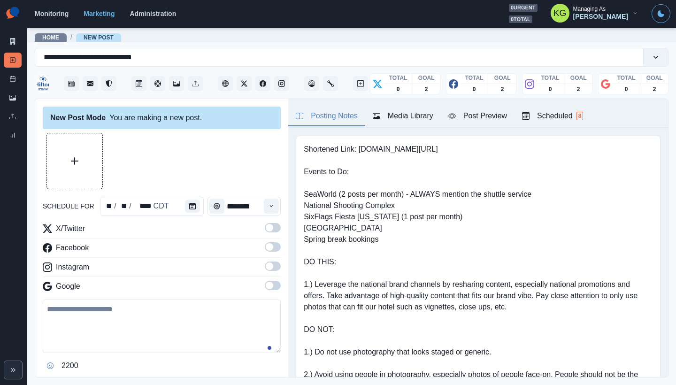
click at [266, 282] on span at bounding box center [273, 285] width 16 height 9
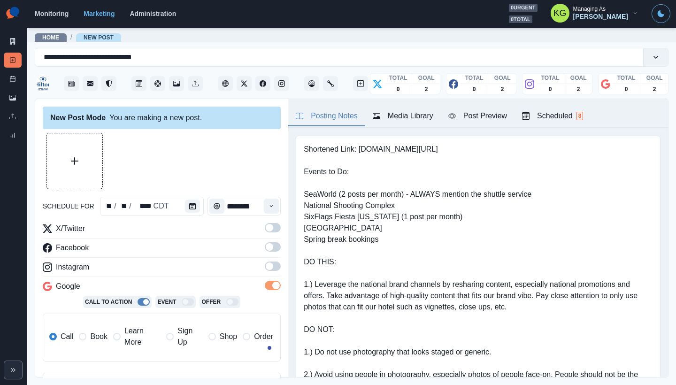
click at [266, 268] on span at bounding box center [270, 266] width 8 height 8
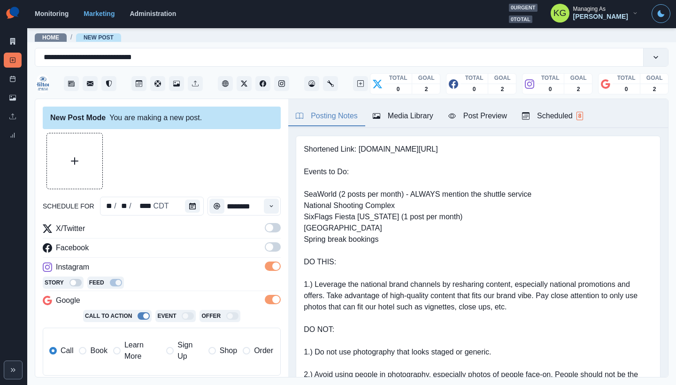
click at [265, 253] on label at bounding box center [273, 249] width 16 height 15
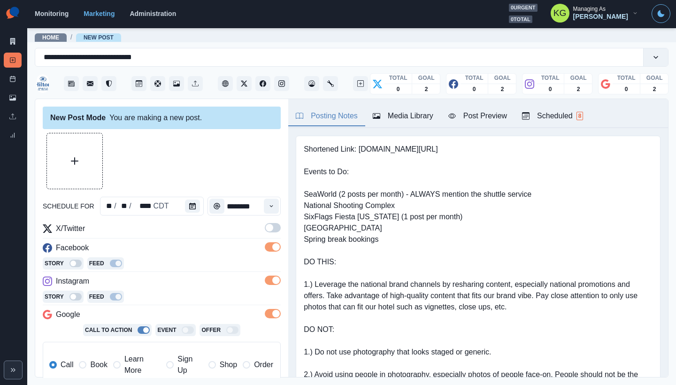
click at [266, 229] on span at bounding box center [273, 227] width 16 height 9
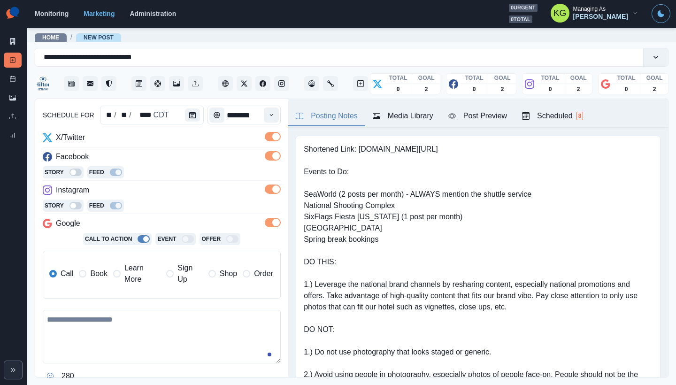
click at [83, 275] on span at bounding box center [83, 274] width 8 height 8
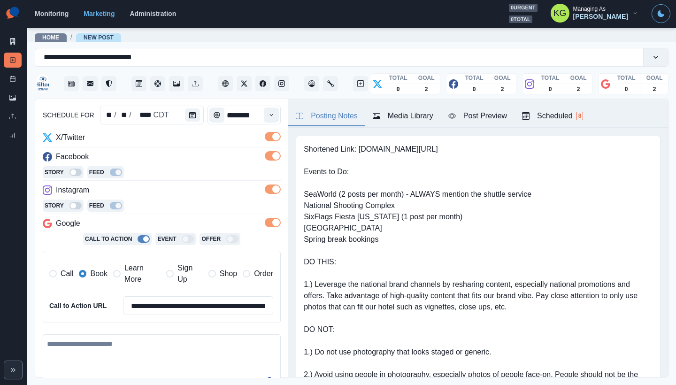
click at [416, 121] on div "Media Library" at bounding box center [403, 115] width 61 height 11
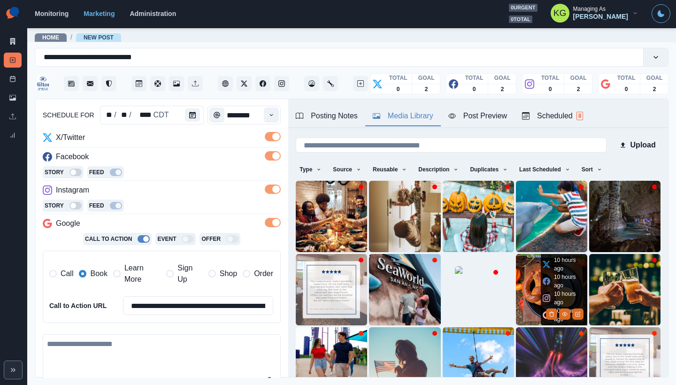
scroll to position [75, 0]
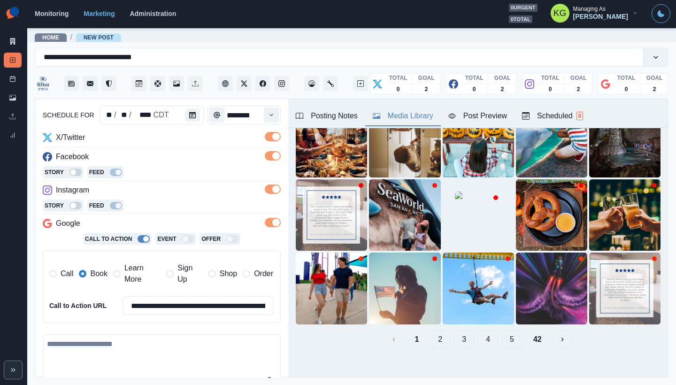
click at [527, 330] on button "42" at bounding box center [537, 339] width 23 height 19
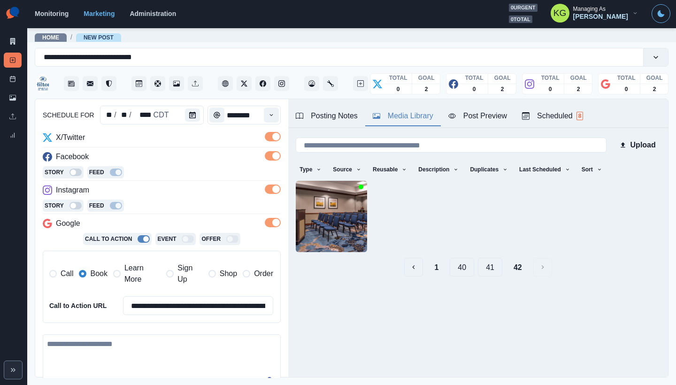
scroll to position [0, 0]
click at [489, 267] on button "41" at bounding box center [490, 267] width 24 height 19
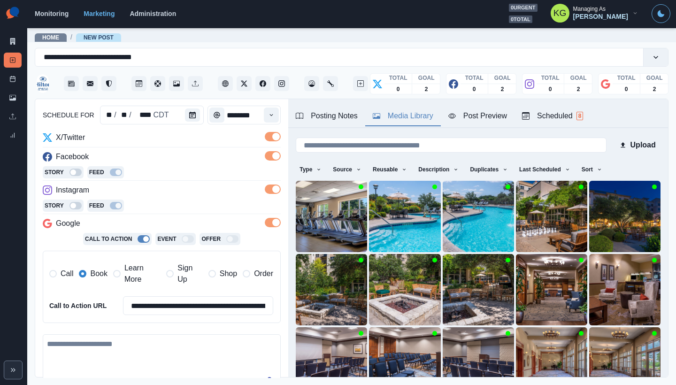
scroll to position [75, 0]
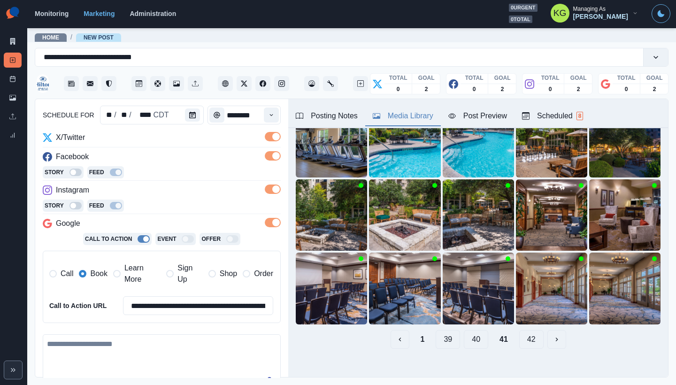
click at [478, 330] on button "40" at bounding box center [476, 339] width 24 height 19
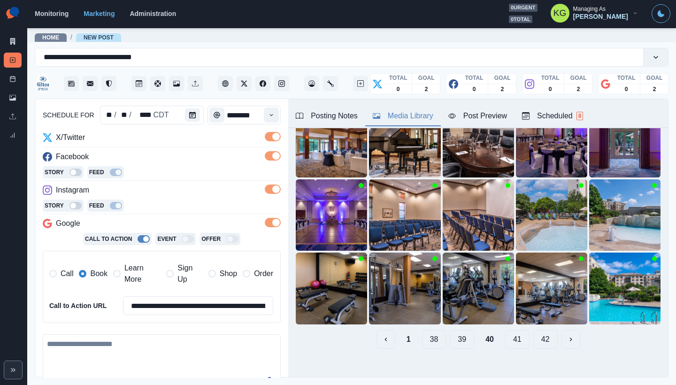
click at [461, 333] on button "39" at bounding box center [462, 339] width 24 height 19
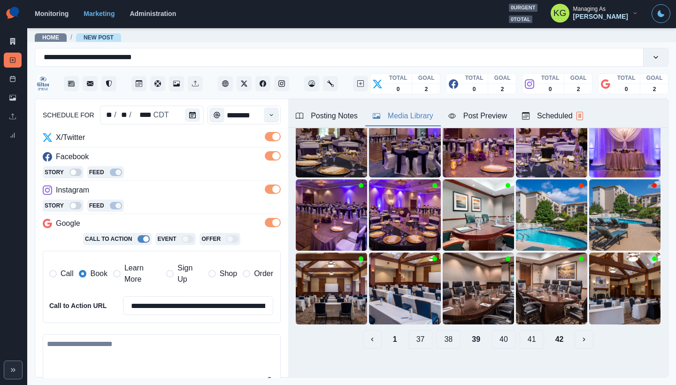
click at [444, 333] on button "38" at bounding box center [448, 339] width 24 height 19
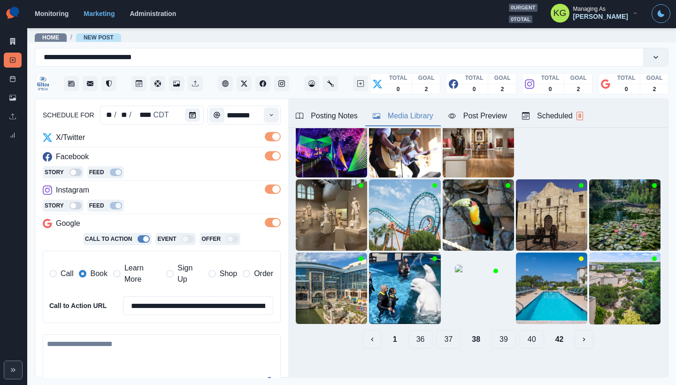
click at [441, 331] on button "37" at bounding box center [448, 339] width 24 height 19
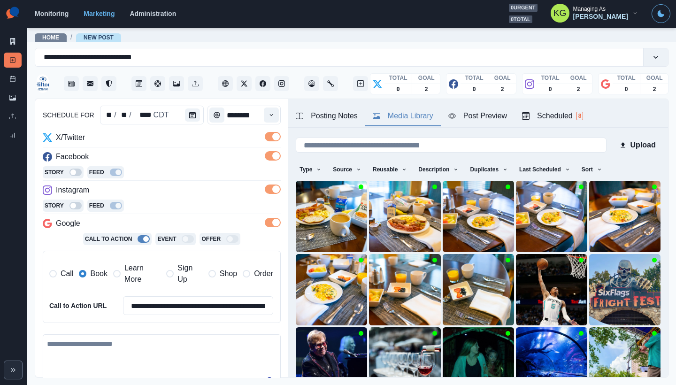
scroll to position [74, 0]
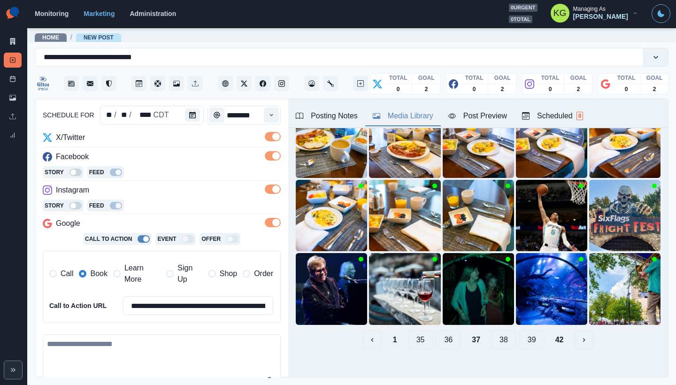
click at [442, 335] on button "36" at bounding box center [448, 339] width 24 height 19
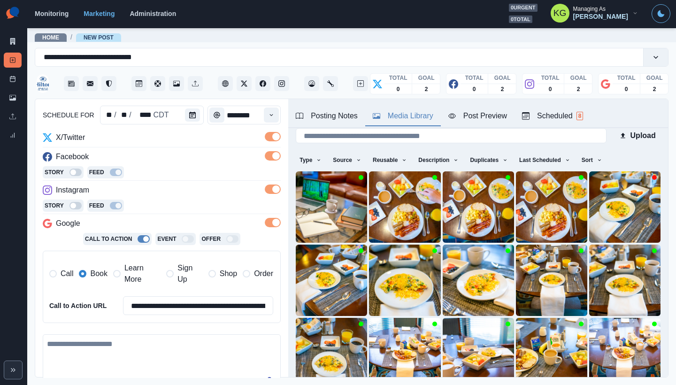
scroll to position [75, 0]
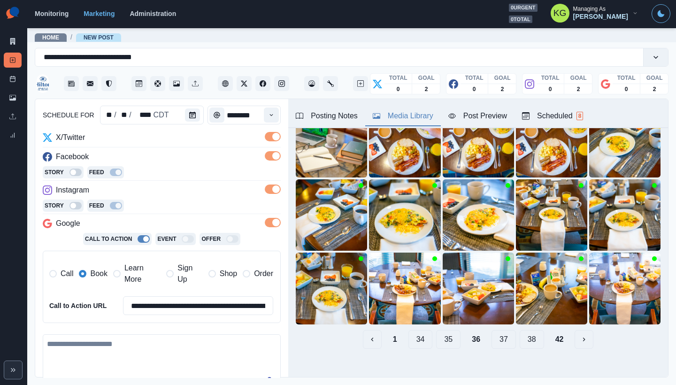
click at [440, 333] on button "35" at bounding box center [448, 339] width 24 height 19
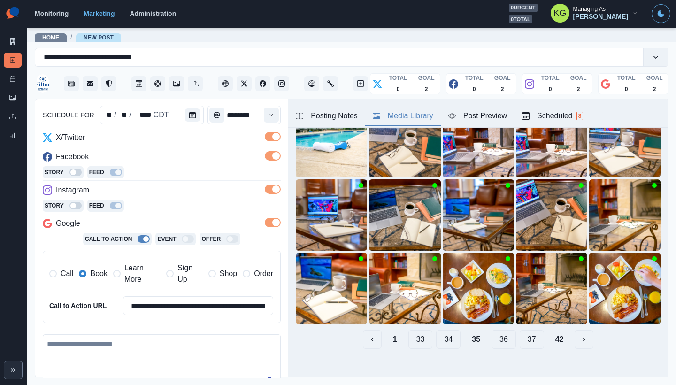
click at [440, 332] on button "34" at bounding box center [448, 339] width 24 height 19
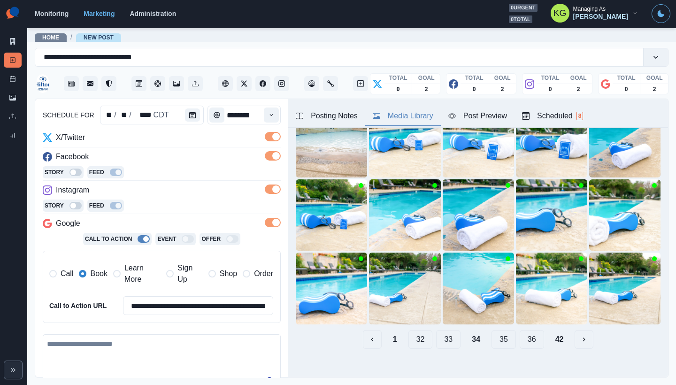
click at [440, 332] on button "33" at bounding box center [448, 339] width 24 height 19
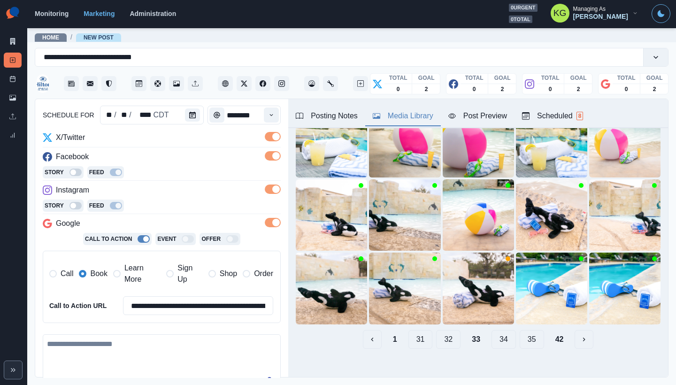
click at [440, 332] on button "32" at bounding box center [448, 339] width 24 height 19
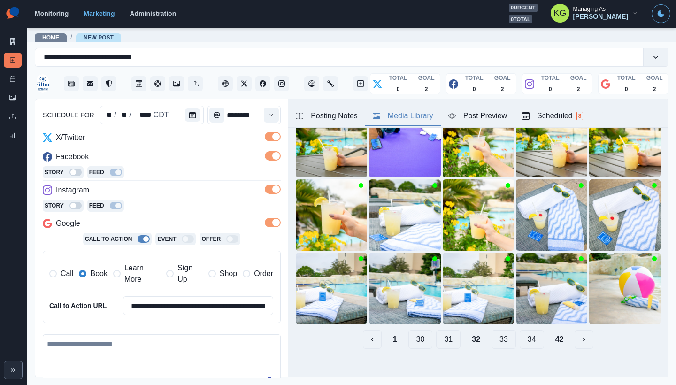
click at [440, 332] on button "31" at bounding box center [448, 339] width 24 height 19
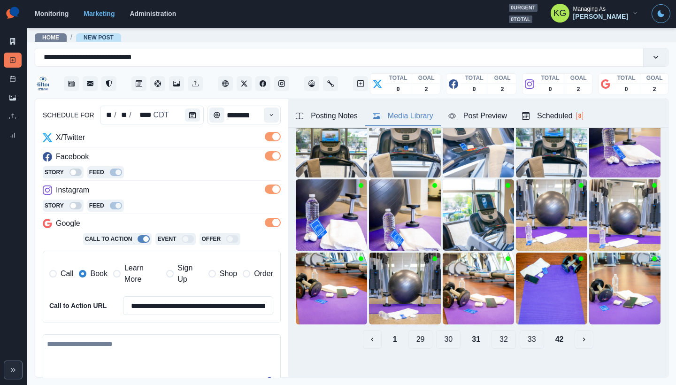
click at [440, 332] on button "30" at bounding box center [448, 339] width 24 height 19
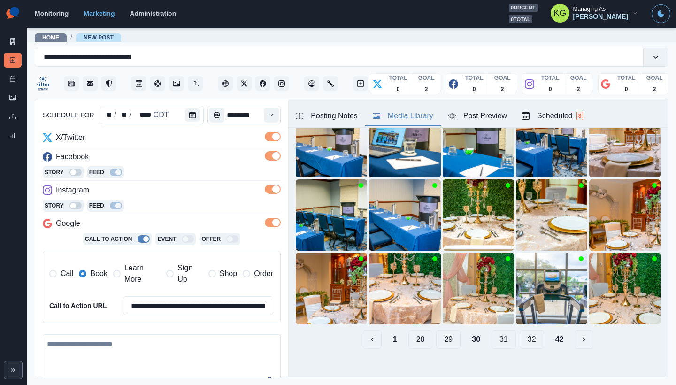
click at [440, 332] on button "29" at bounding box center [448, 339] width 24 height 19
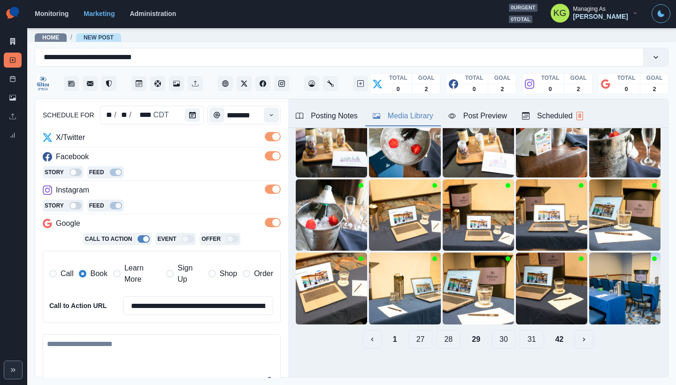
click at [440, 332] on button "28" at bounding box center [448, 339] width 24 height 19
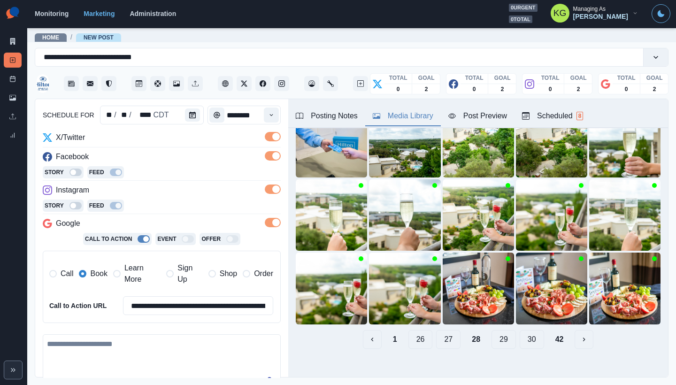
click at [440, 332] on button "27" at bounding box center [448, 339] width 24 height 19
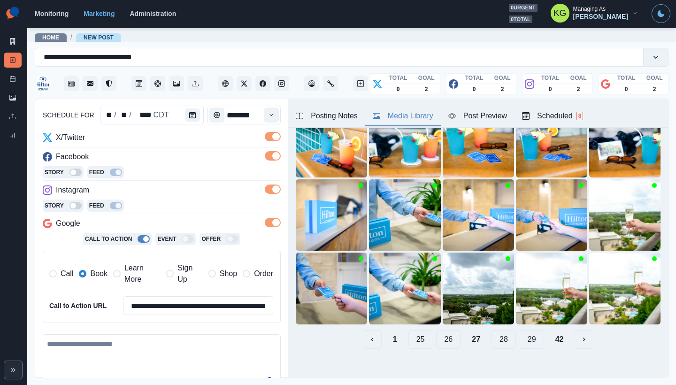
click at [440, 332] on button "26" at bounding box center [448, 339] width 24 height 19
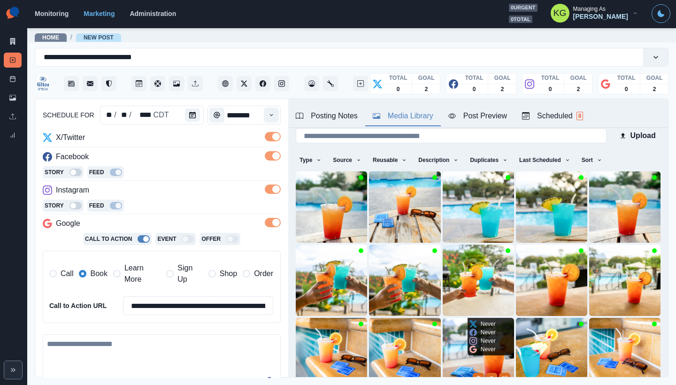
scroll to position [0, 0]
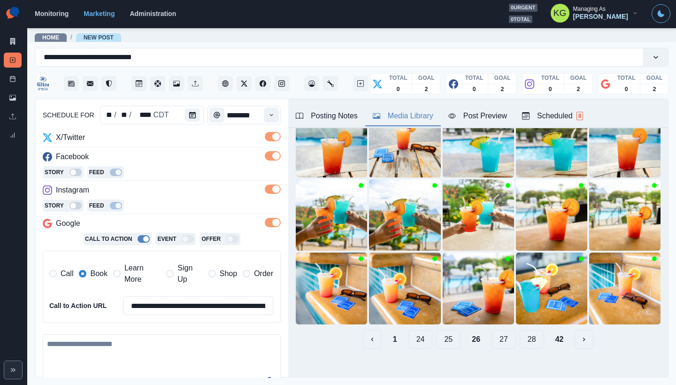
click at [440, 332] on button "25" at bounding box center [448, 339] width 24 height 19
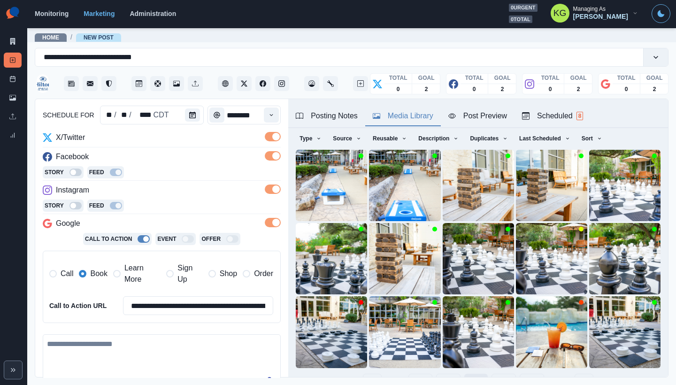
scroll to position [75, 0]
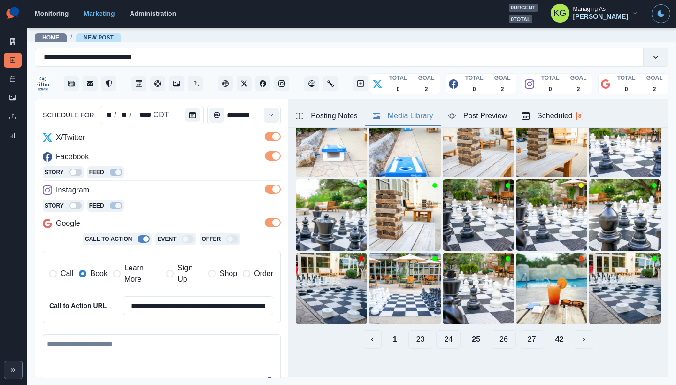
click at [440, 332] on button "24" at bounding box center [448, 339] width 24 height 19
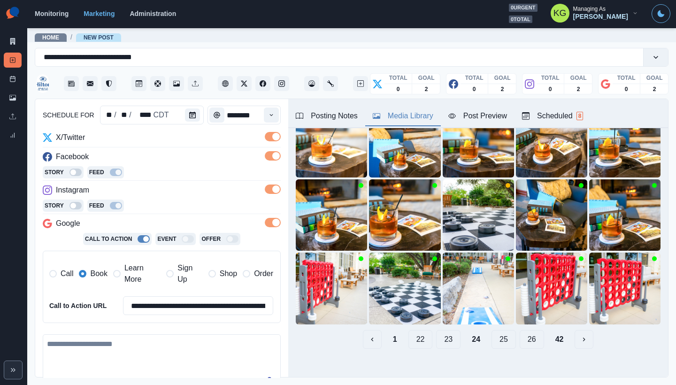
click at [440, 332] on button "23" at bounding box center [448, 339] width 24 height 19
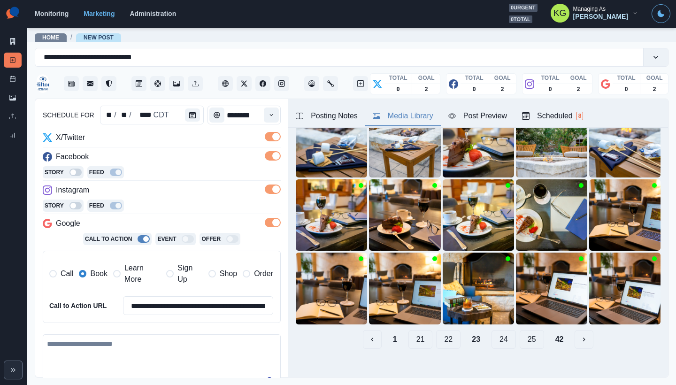
click at [440, 332] on button "22" at bounding box center [448, 339] width 24 height 19
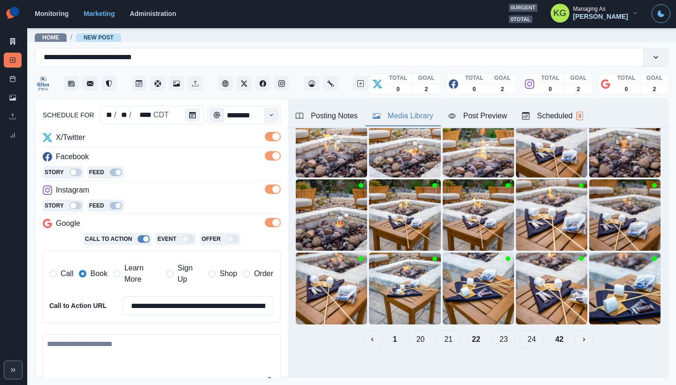
click at [440, 332] on button "21" at bounding box center [448, 339] width 24 height 19
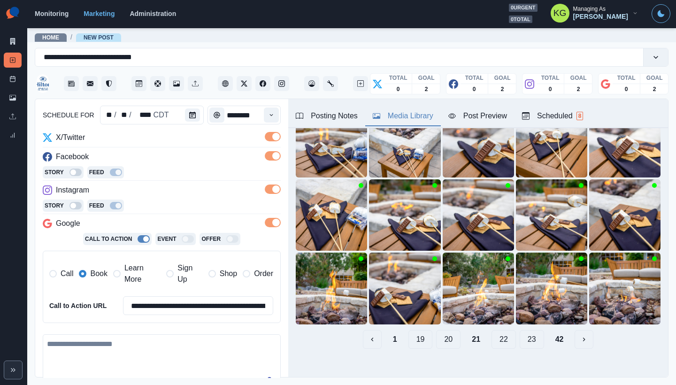
click at [440, 332] on button "20" at bounding box center [448, 339] width 24 height 19
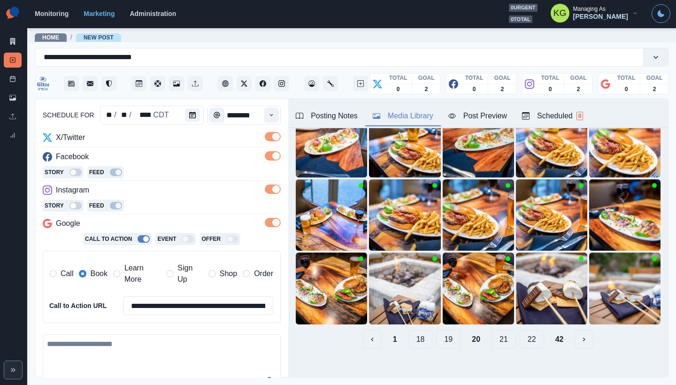
click at [440, 332] on button "19" at bounding box center [448, 339] width 24 height 19
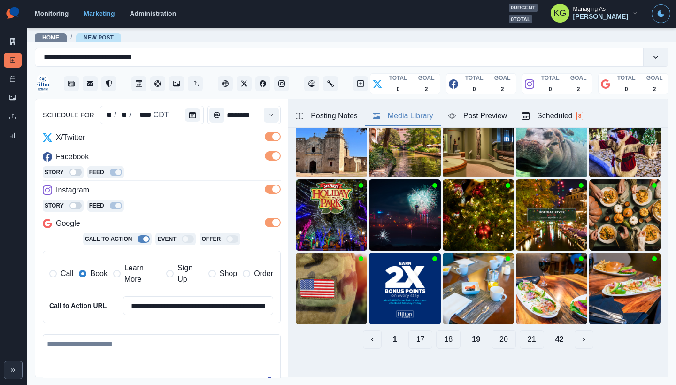
click at [440, 332] on button "18" at bounding box center [448, 339] width 24 height 19
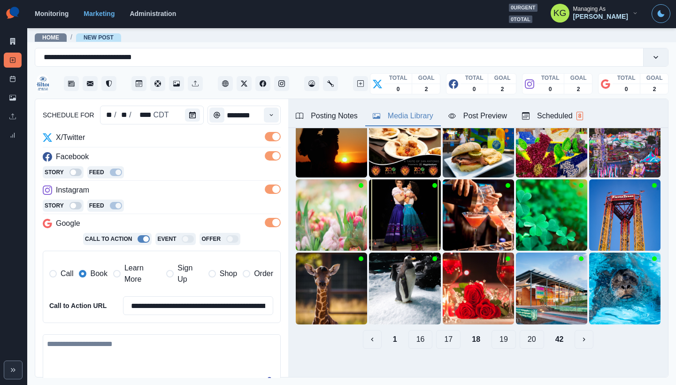
click at [440, 332] on button "17" at bounding box center [448, 339] width 24 height 19
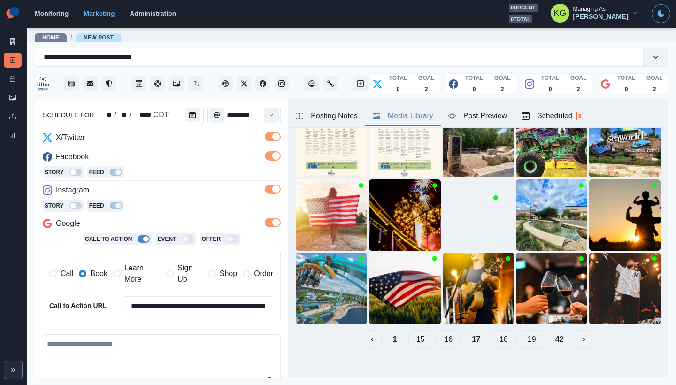
click at [440, 332] on button "16" at bounding box center [448, 339] width 24 height 19
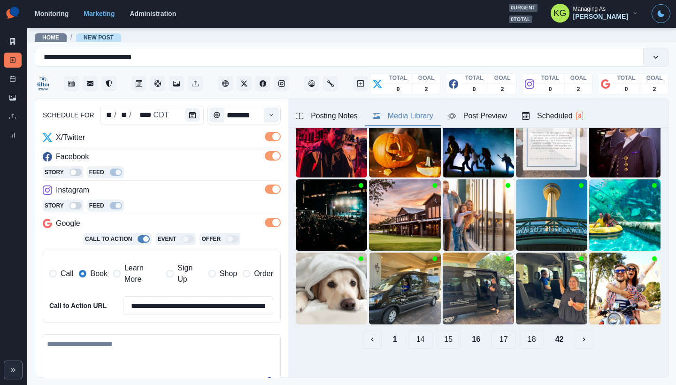
click at [438, 336] on button "15" at bounding box center [448, 339] width 24 height 19
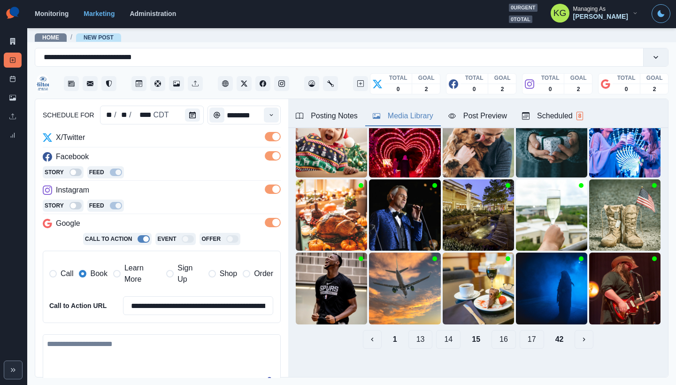
click at [438, 330] on button "14" at bounding box center [448, 339] width 24 height 19
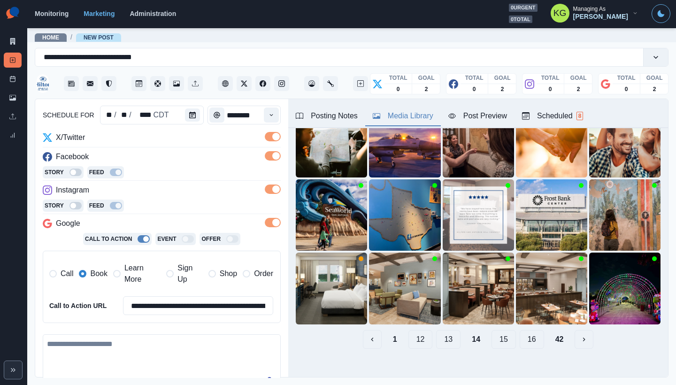
click at [444, 331] on button "13" at bounding box center [448, 339] width 24 height 19
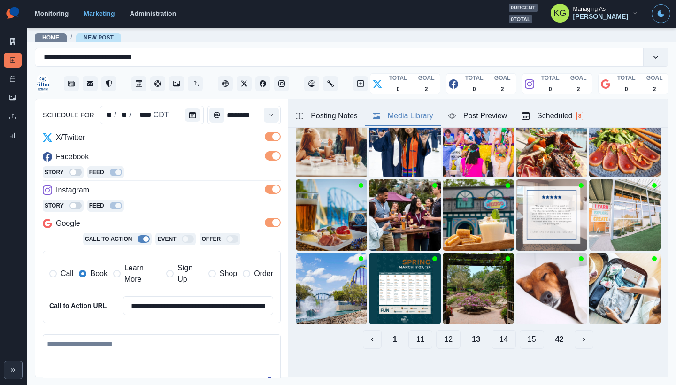
click at [441, 331] on button "12" at bounding box center [448, 339] width 24 height 19
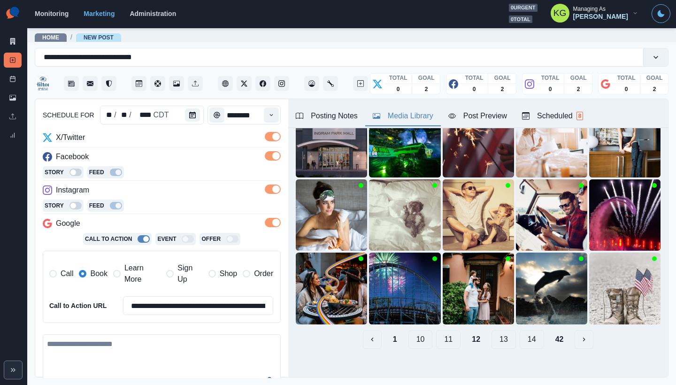
click at [441, 331] on button "11" at bounding box center [448, 339] width 24 height 19
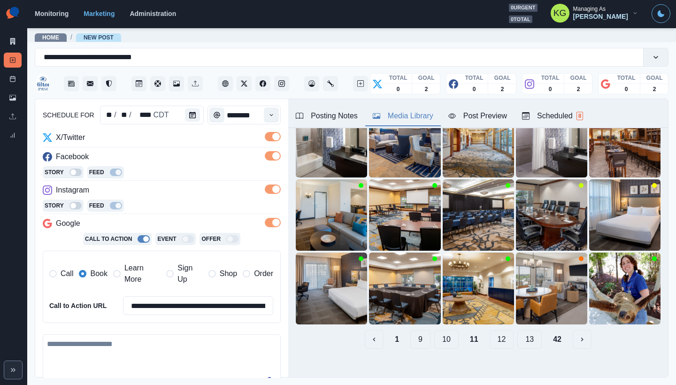
click at [440, 334] on button "10" at bounding box center [446, 339] width 24 height 19
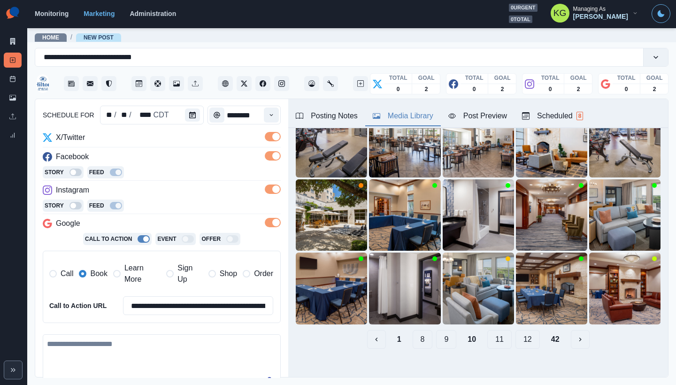
click at [440, 336] on button "9" at bounding box center [446, 339] width 20 height 19
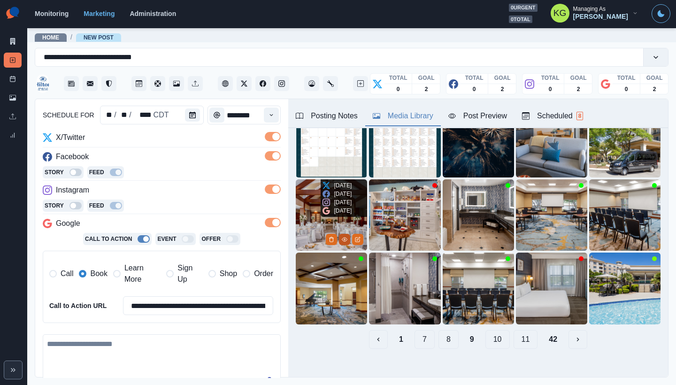
click at [339, 234] on button "View Media" at bounding box center [344, 239] width 11 height 11
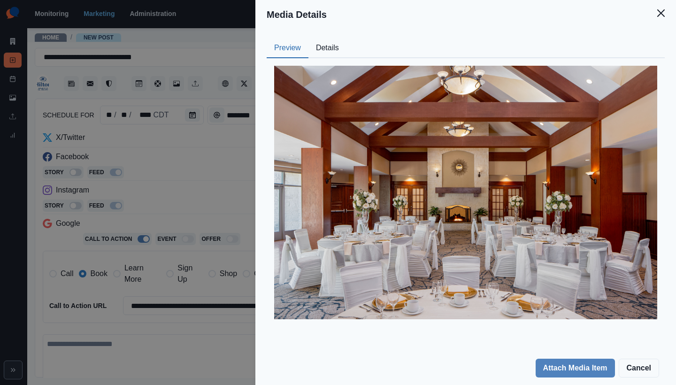
click at [660, 19] on button "Close" at bounding box center [660, 13] width 19 height 19
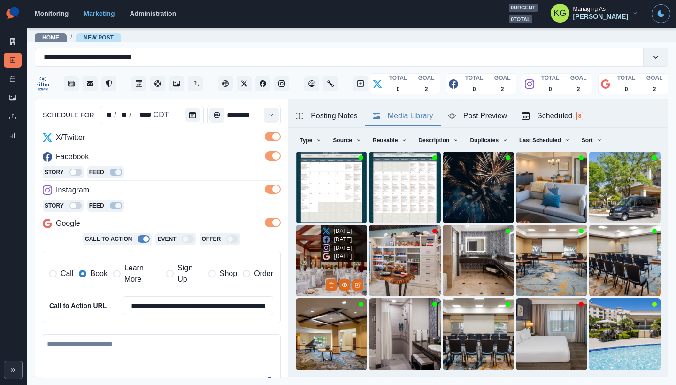
click at [298, 259] on img at bounding box center [331, 260] width 71 height 71
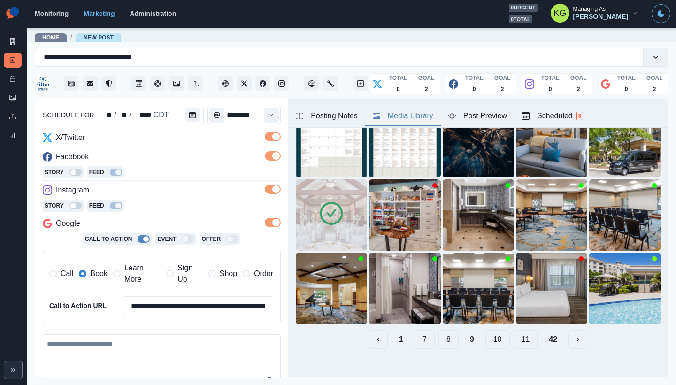
click at [441, 334] on button "8" at bounding box center [448, 339] width 20 height 19
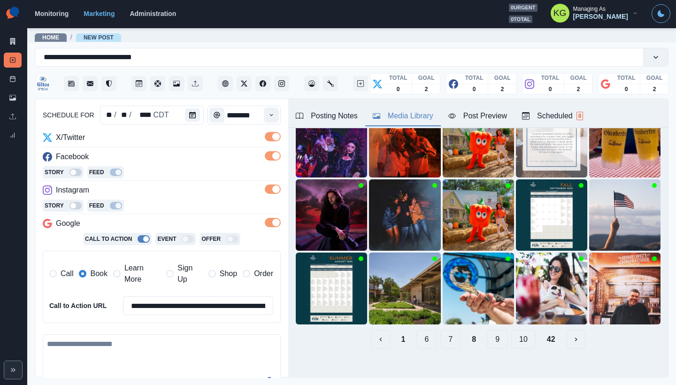
click at [441, 330] on button "7" at bounding box center [450, 339] width 20 height 19
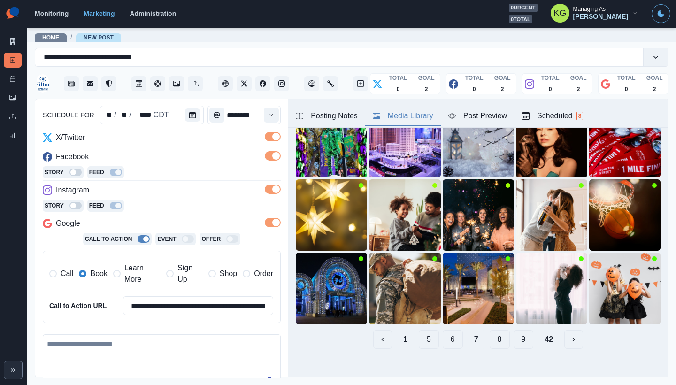
click at [442, 332] on button "6" at bounding box center [452, 339] width 20 height 19
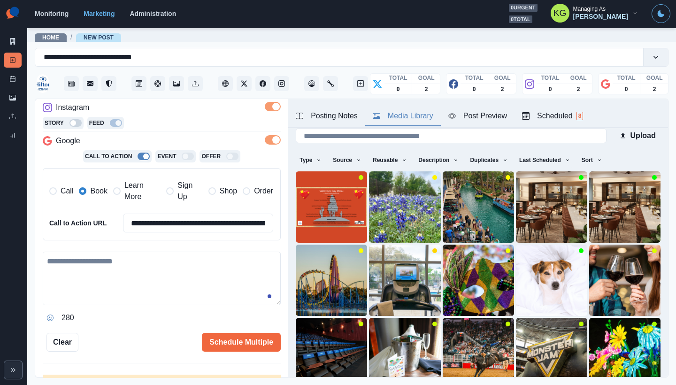
scroll to position [207, 0]
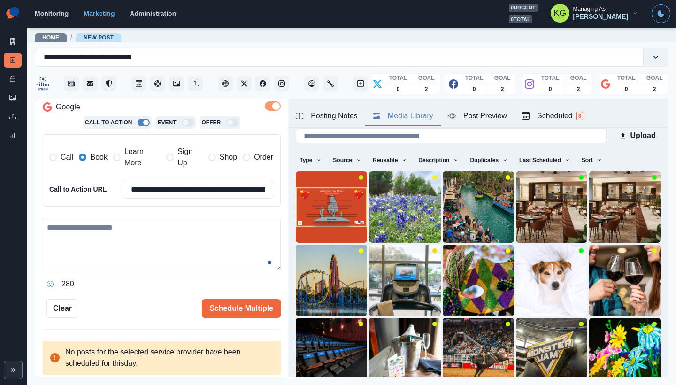
click at [133, 253] on textarea at bounding box center [162, 244] width 238 height 53
paste textarea "**********"
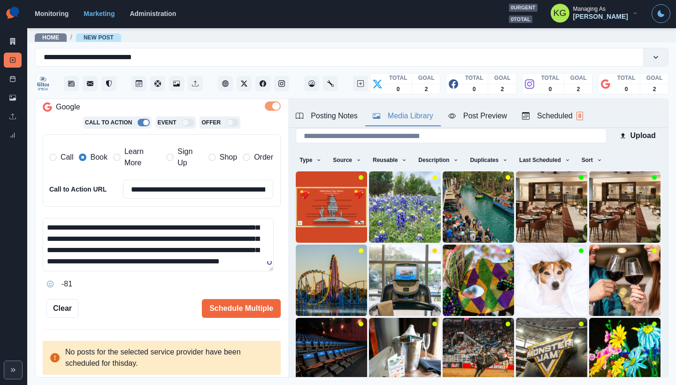
scroll to position [0, 0]
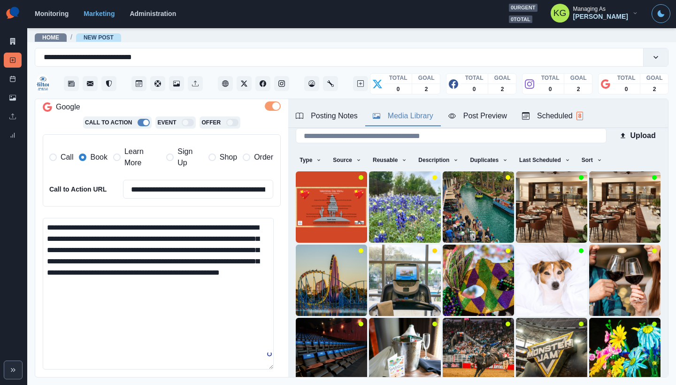
click at [263, 369] on textarea "**********" at bounding box center [158, 294] width 231 height 152
click at [226, 223] on textarea "**********" at bounding box center [158, 300] width 231 height 165
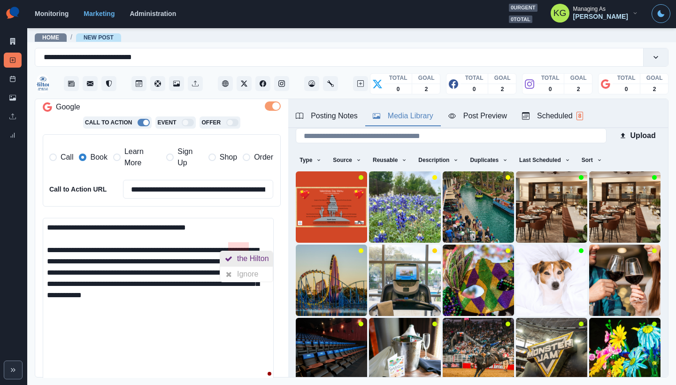
click at [235, 256] on div at bounding box center [228, 258] width 17 height 15
click at [319, 116] on div "Posting Notes" at bounding box center [327, 115] width 62 height 11
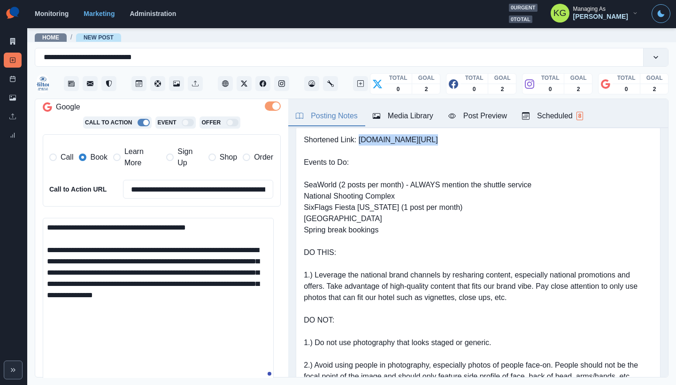
drag, startPoint x: 359, startPoint y: 138, endPoint x: 428, endPoint y: 138, distance: 69.4
click at [428, 138] on pre "Shortened Link: www.bit.ly/43VeI07 Events to Do: SeaWorld (2 posts per month) -…" at bounding box center [478, 280] width 349 height 293
copy pre "www.bit.ly/43VeI07"
click at [116, 294] on textarea "**********" at bounding box center [158, 300] width 231 height 165
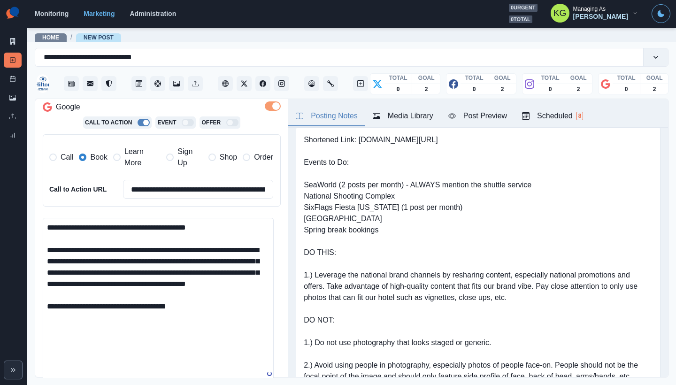
click at [184, 313] on textarea "**********" at bounding box center [158, 300] width 231 height 165
paste textarea "**********"
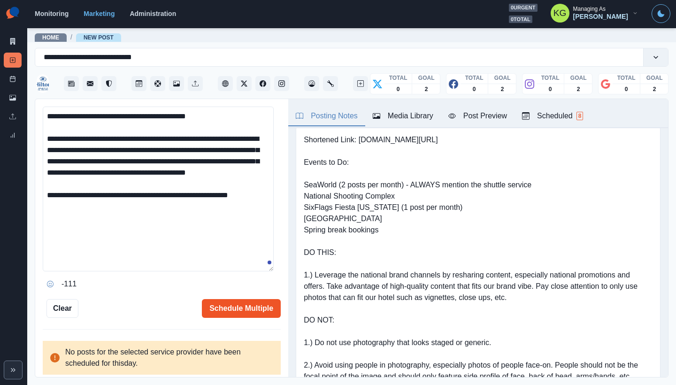
type textarea "**********"
click at [250, 305] on button "Schedule Multiple" at bounding box center [241, 308] width 79 height 19
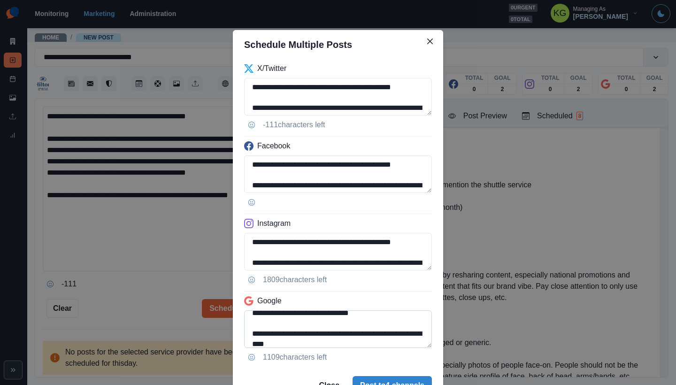
scroll to position [54, 0]
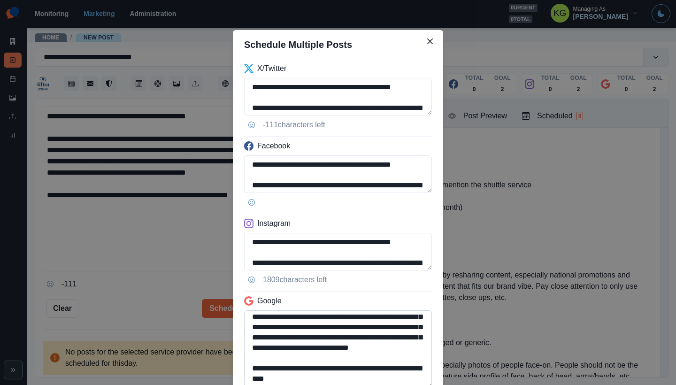
click at [412, 384] on textarea "**********" at bounding box center [338, 349] width 188 height 78
drag, startPoint x: 389, startPoint y: 366, endPoint x: 313, endPoint y: 375, distance: 76.9
click at [313, 375] on textarea "**********" at bounding box center [338, 349] width 188 height 78
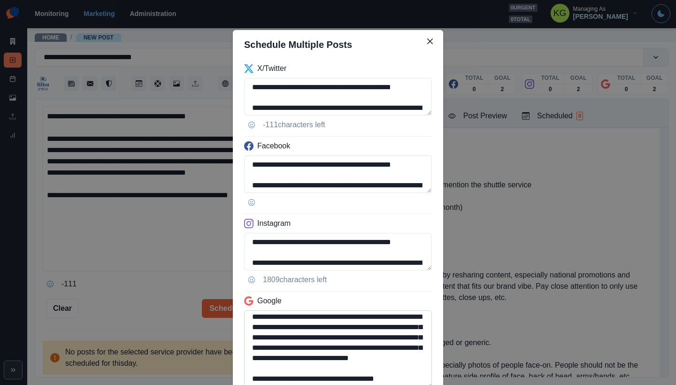
scroll to position [44, 0]
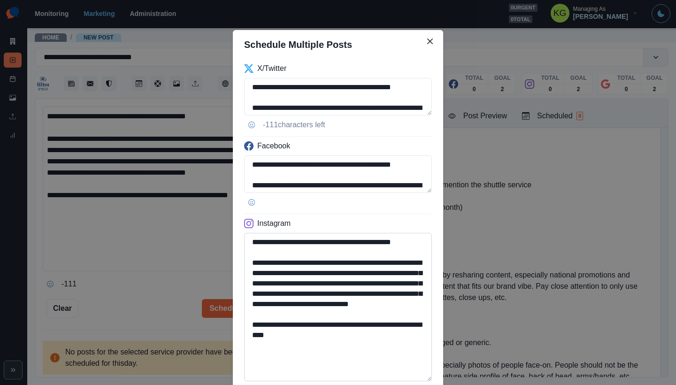
click at [424, 381] on textarea "**********" at bounding box center [338, 307] width 188 height 148
type textarea "**********"
click at [385, 351] on textarea "**********" at bounding box center [338, 309] width 188 height 152
drag, startPoint x: 295, startPoint y: 356, endPoint x: 249, endPoint y: 355, distance: 46.0
click at [249, 355] on textarea "**********" at bounding box center [338, 309] width 188 height 152
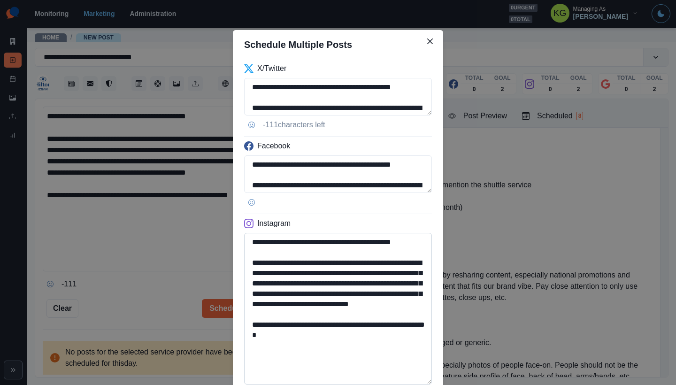
scroll to position [202, 0]
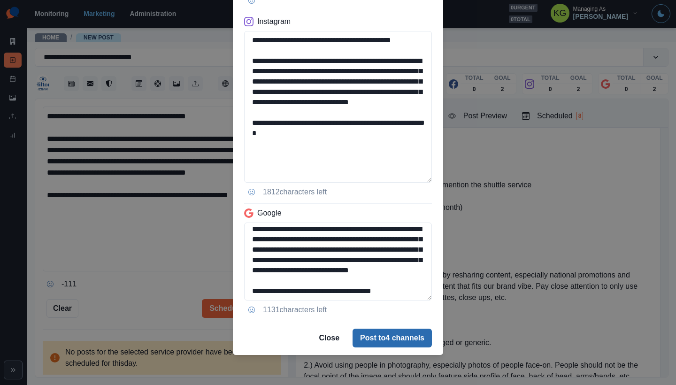
type textarea "**********"
click at [366, 345] on button "Post to 4 channels" at bounding box center [391, 337] width 79 height 19
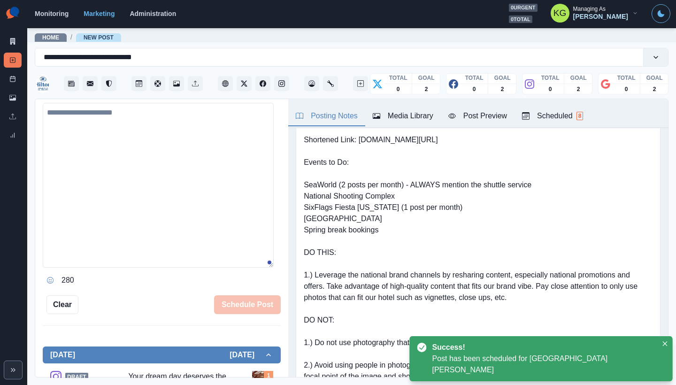
scroll to position [163, 0]
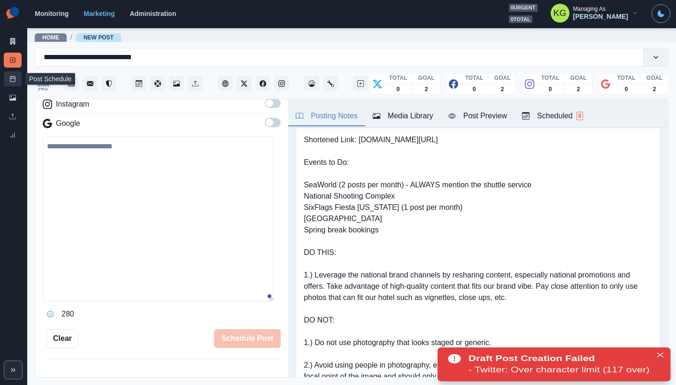
click at [17, 78] on link "Post Schedule" at bounding box center [13, 78] width 18 height 15
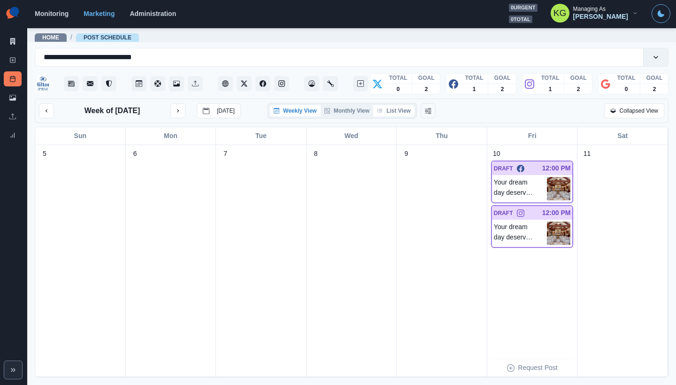
click at [399, 113] on button "List View" at bounding box center [393, 110] width 41 height 11
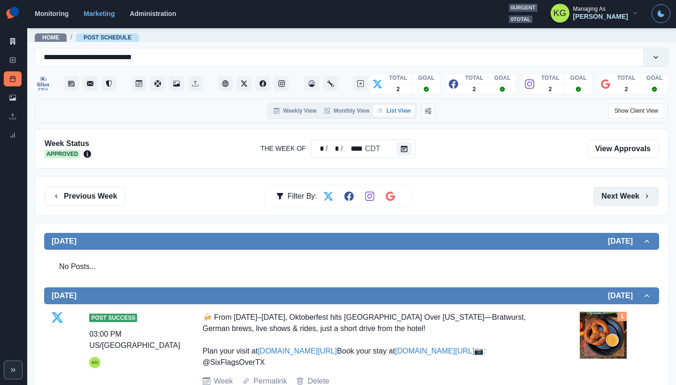
click at [618, 189] on button "Next Week" at bounding box center [625, 196] width 65 height 19
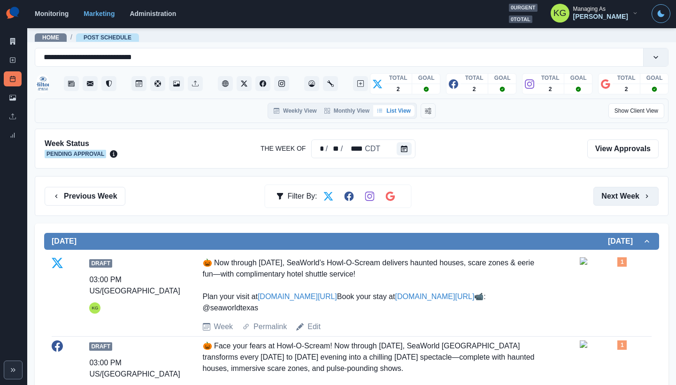
click at [616, 196] on button "Next Week" at bounding box center [625, 196] width 65 height 19
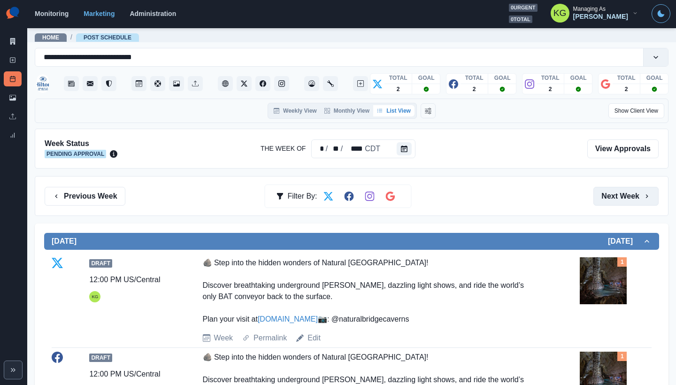
click at [616, 196] on button "Next Week" at bounding box center [625, 196] width 65 height 19
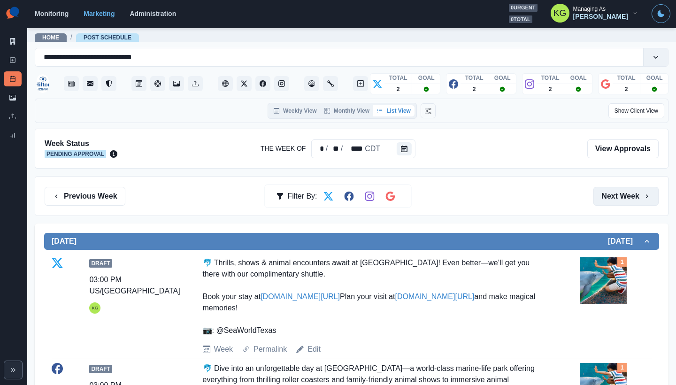
click at [616, 196] on button "Next Week" at bounding box center [625, 196] width 65 height 19
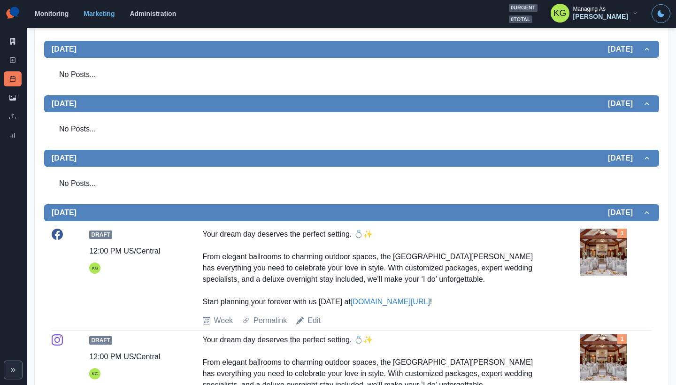
scroll to position [334, 0]
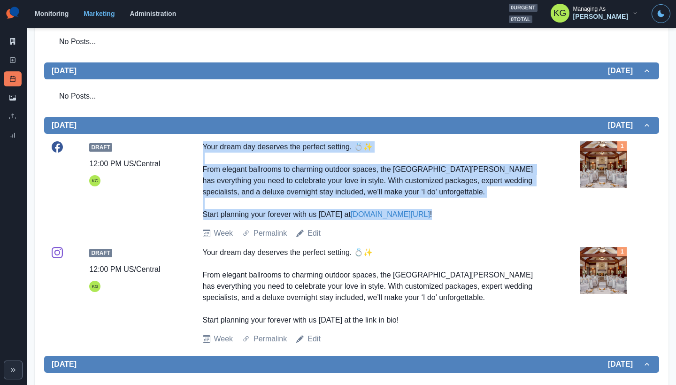
drag, startPoint x: 427, startPoint y: 213, endPoint x: 198, endPoint y: 148, distance: 238.4
click at [198, 148] on div "Draft 12:00 PM US/Central KG Your dream day deserves the perfect setting. 💍✨ Fr…" at bounding box center [352, 190] width 600 height 98
copy div "Your dream day deserves the perfect setting. 💍✨ From elegant ballrooms to charm…"
click at [16, 61] on link "New Post" at bounding box center [13, 60] width 18 height 15
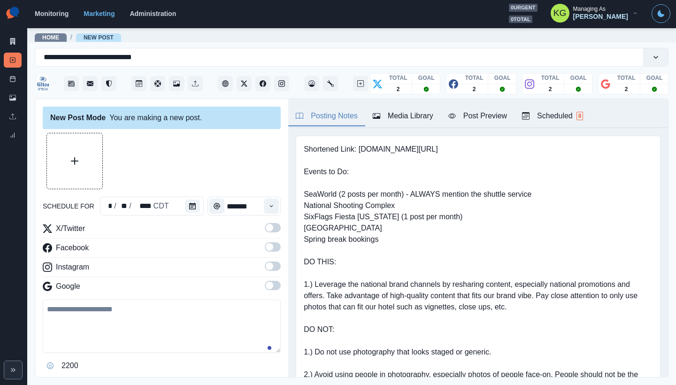
click at [202, 206] on div "schedule for * / ** / **** CDT *******" at bounding box center [162, 206] width 238 height 19
click at [196, 207] on button "Calendar" at bounding box center [192, 205] width 15 height 13
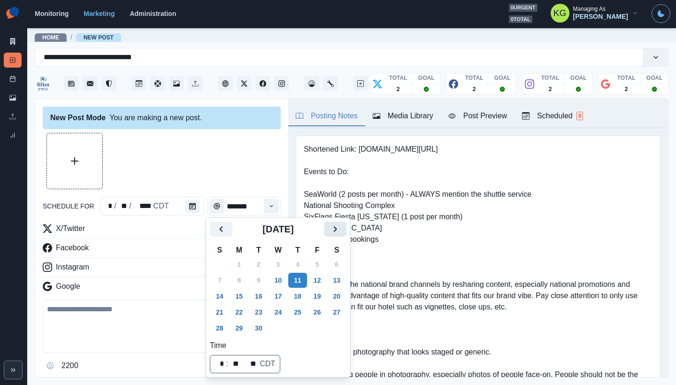
click at [341, 232] on icon "Next" at bounding box center [334, 228] width 11 height 11
click at [324, 277] on button "10" at bounding box center [317, 280] width 19 height 15
click at [182, 170] on div at bounding box center [162, 161] width 238 height 56
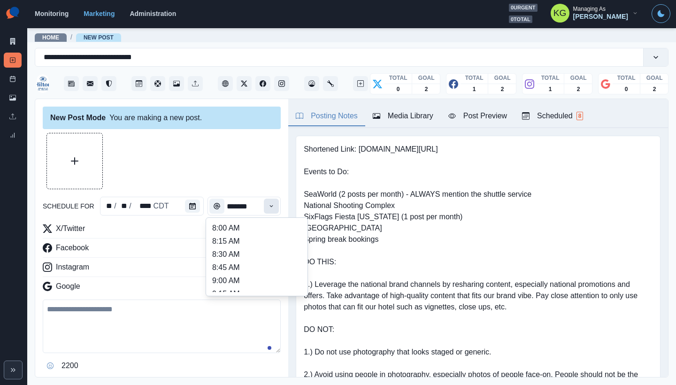
click at [264, 205] on button "Time" at bounding box center [271, 205] width 15 height 15
click at [245, 253] on li "12:00 PM" at bounding box center [257, 255] width 94 height 13
type input "********"
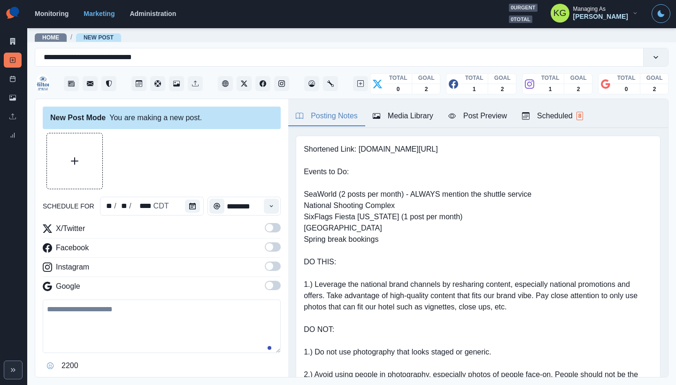
click at [266, 231] on span at bounding box center [273, 227] width 16 height 9
click at [266, 283] on span at bounding box center [270, 286] width 8 height 8
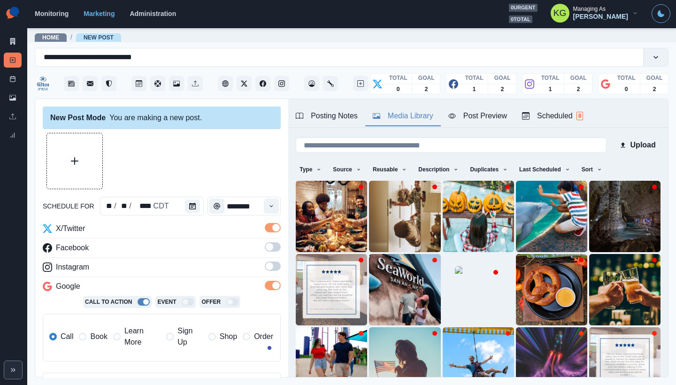
click at [414, 114] on div "Media Library" at bounding box center [403, 115] width 61 height 11
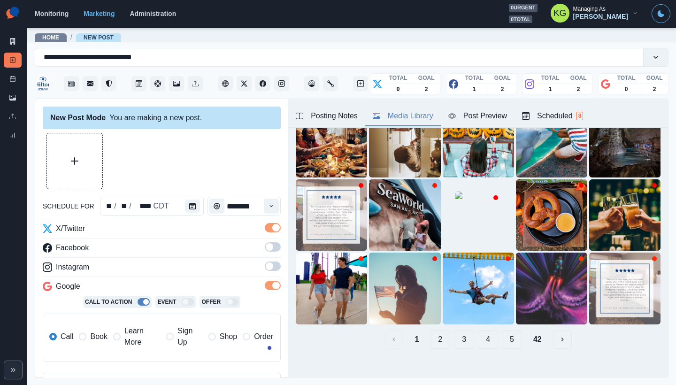
click at [502, 333] on button "5" at bounding box center [512, 339] width 20 height 19
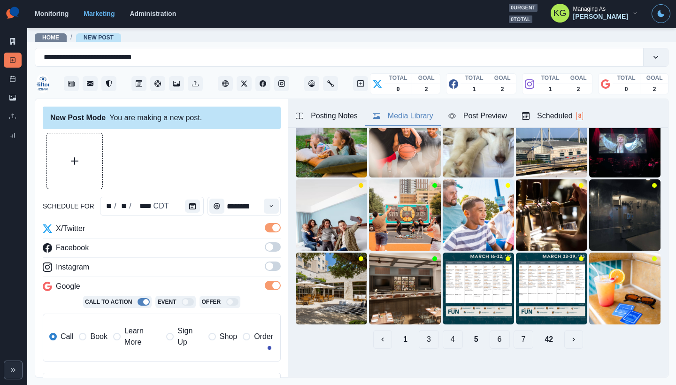
click at [513, 330] on button "7" at bounding box center [523, 339] width 20 height 19
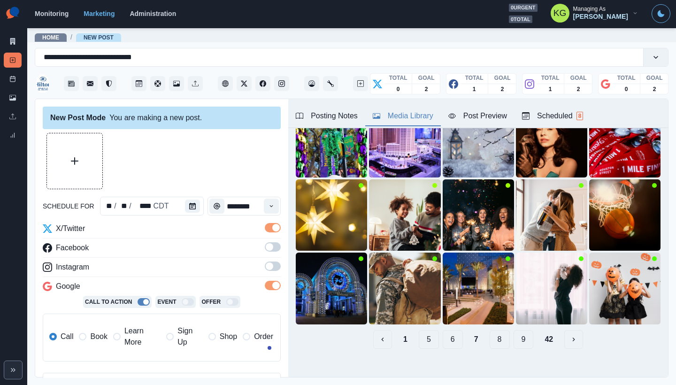
click at [515, 331] on button "9" at bounding box center [523, 339] width 20 height 19
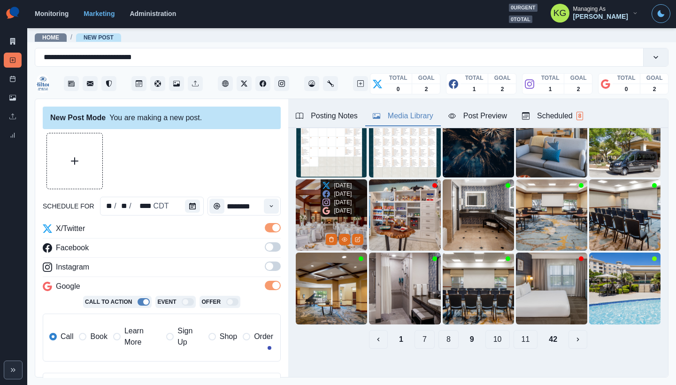
click at [303, 225] on img at bounding box center [331, 214] width 71 height 71
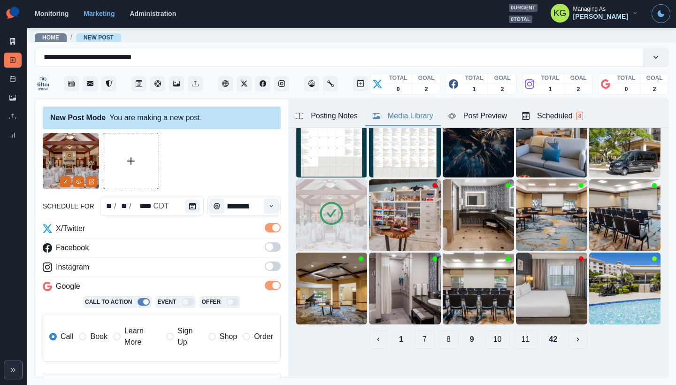
scroll to position [190, 0]
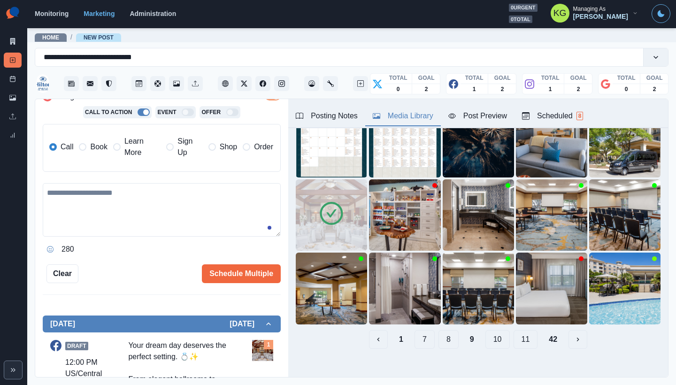
click at [94, 146] on span "Book" at bounding box center [98, 146] width 17 height 11
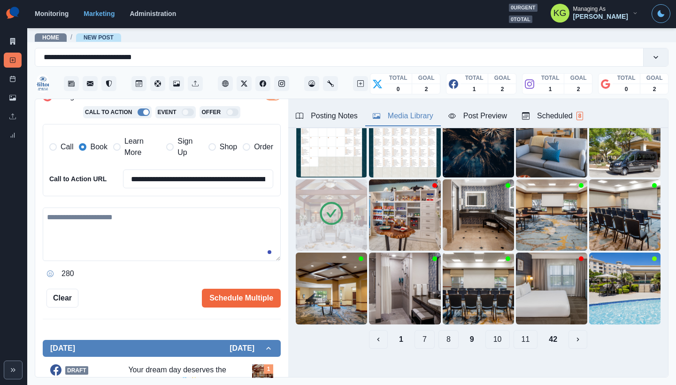
click at [145, 207] on textarea at bounding box center [162, 233] width 238 height 53
paste textarea "**********"
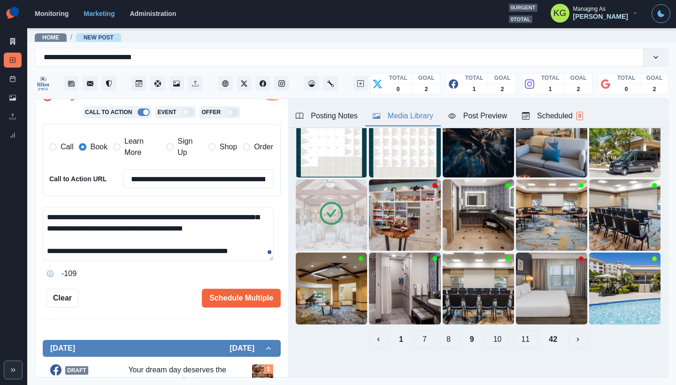
scroll to position [56, 0]
drag, startPoint x: 186, startPoint y: 247, endPoint x: 251, endPoint y: 249, distance: 65.3
click at [251, 249] on textarea "**********" at bounding box center [158, 233] width 231 height 53
type textarea "**********"
click at [207, 259] on div "**********" at bounding box center [162, 244] width 238 height 74
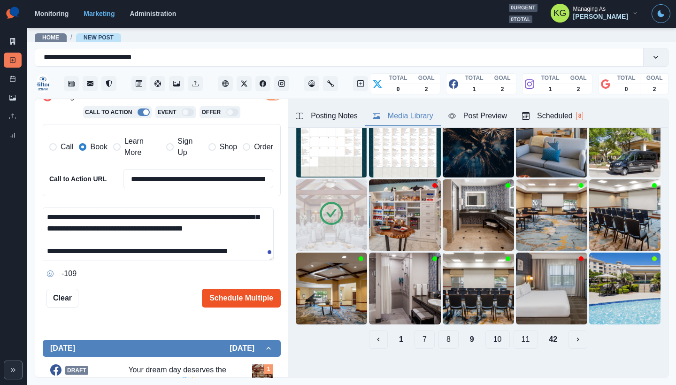
click at [259, 291] on button "Schedule Multiple" at bounding box center [241, 298] width 79 height 19
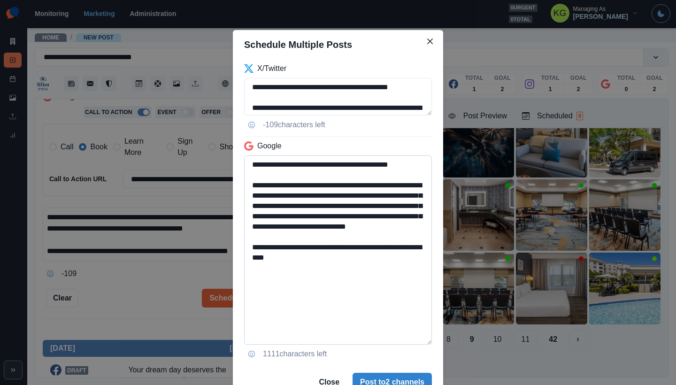
click at [414, 342] on textarea "**********" at bounding box center [338, 249] width 188 height 189
click at [356, 297] on textarea "**********" at bounding box center [338, 250] width 188 height 191
drag, startPoint x: 392, startPoint y: 268, endPoint x: 313, endPoint y: 275, distance: 79.1
click at [313, 275] on textarea "**********" at bounding box center [338, 250] width 188 height 191
type textarea "**********"
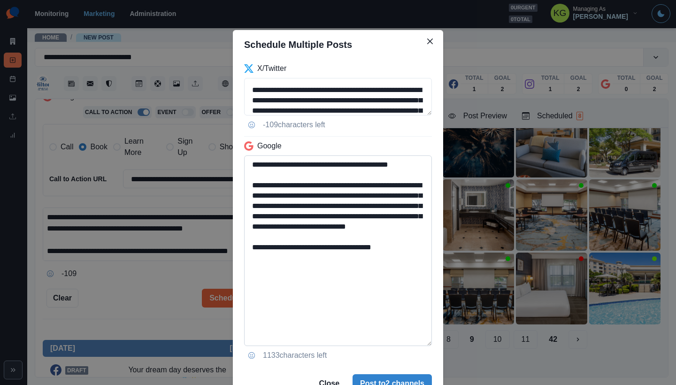
scroll to position [95, 0]
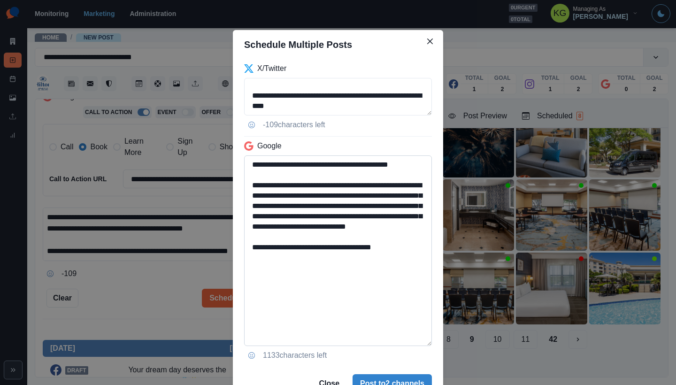
drag, startPoint x: 426, startPoint y: 115, endPoint x: 422, endPoint y: 210, distance: 94.9
click at [422, 210] on div "**********" at bounding box center [338, 212] width 210 height 307
click at [407, 116] on div "**********" at bounding box center [338, 212] width 210 height 307
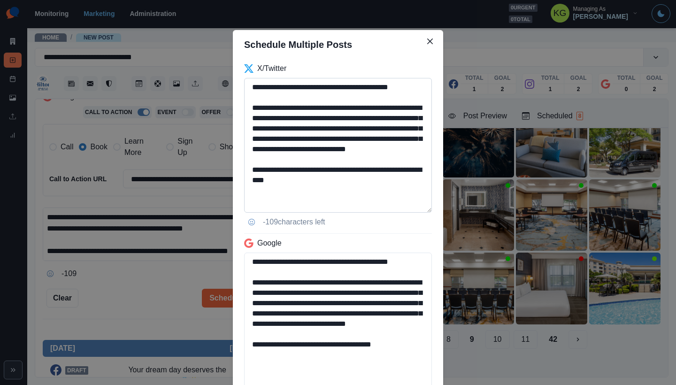
scroll to position [0, 0]
click at [398, 213] on textarea "**********" at bounding box center [338, 145] width 188 height 135
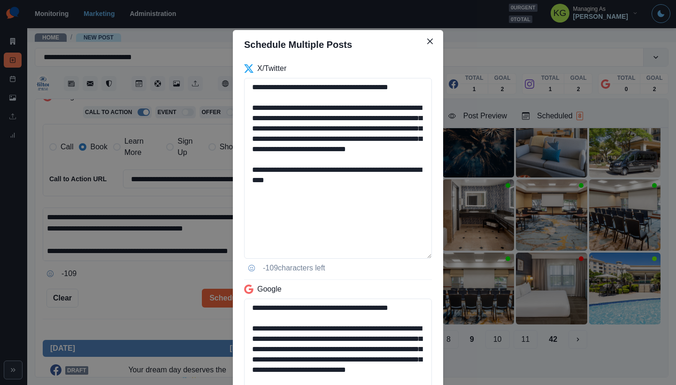
drag, startPoint x: 395, startPoint y: 168, endPoint x: 238, endPoint y: 82, distance: 178.9
click at [238, 82] on div "**********" at bounding box center [338, 284] width 210 height 450
paste textarea
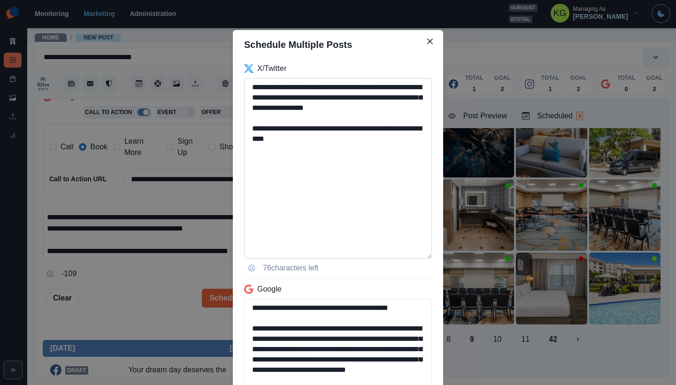
click at [344, 85] on textarea "**********" at bounding box center [338, 168] width 188 height 181
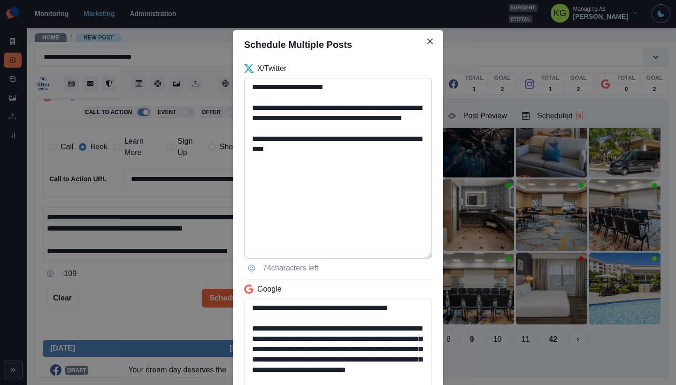
click at [371, 114] on textarea "**********" at bounding box center [338, 168] width 188 height 181
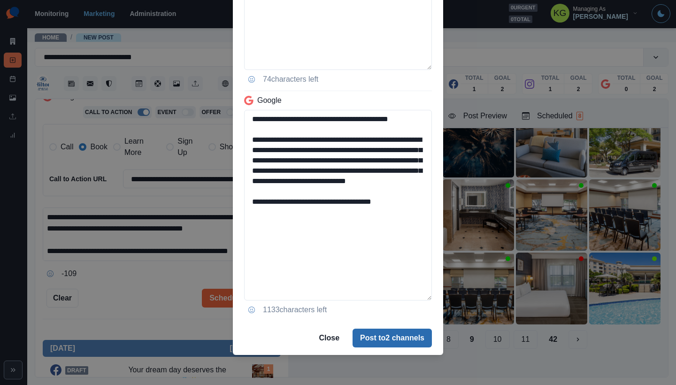
type textarea "**********"
click at [405, 331] on button "Post to 2 channels" at bounding box center [391, 337] width 79 height 19
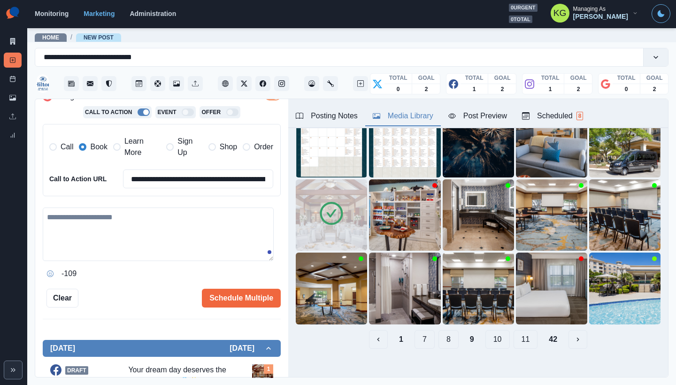
scroll to position [0, 0]
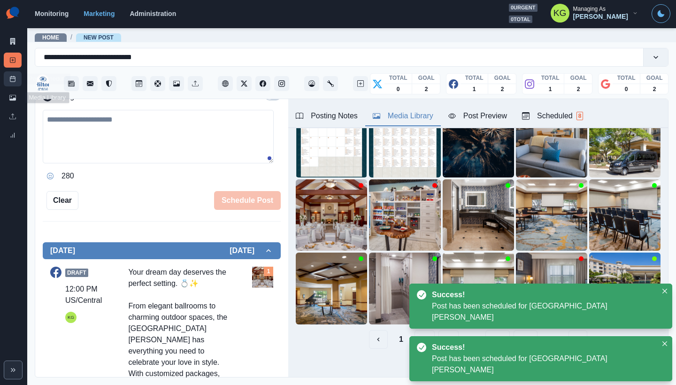
click at [8, 81] on link "Post Schedule" at bounding box center [13, 78] width 18 height 15
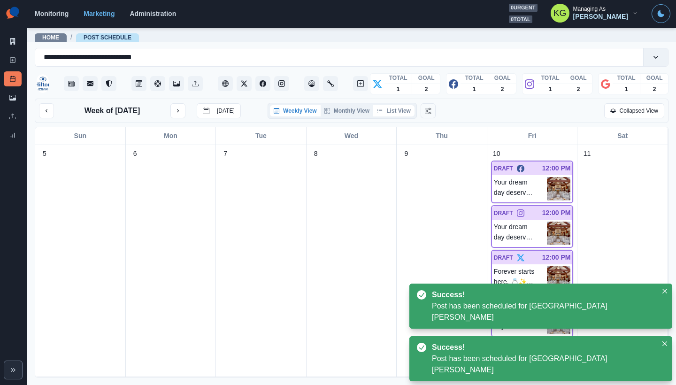
click at [406, 109] on button "List View" at bounding box center [393, 110] width 41 height 11
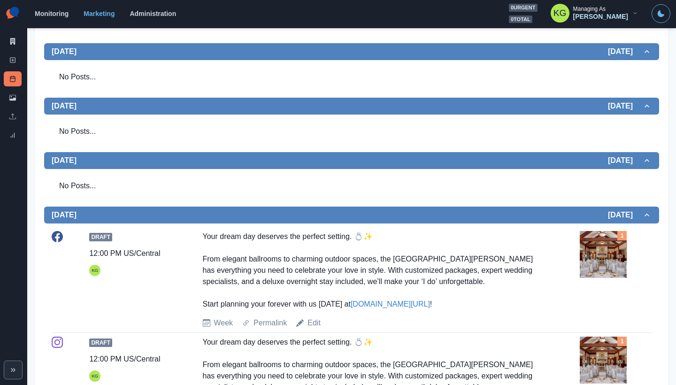
scroll to position [27, 0]
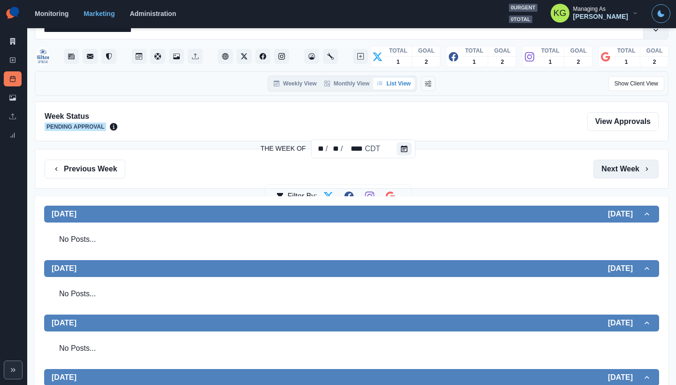
click at [623, 173] on button "Next Week" at bounding box center [625, 169] width 65 height 19
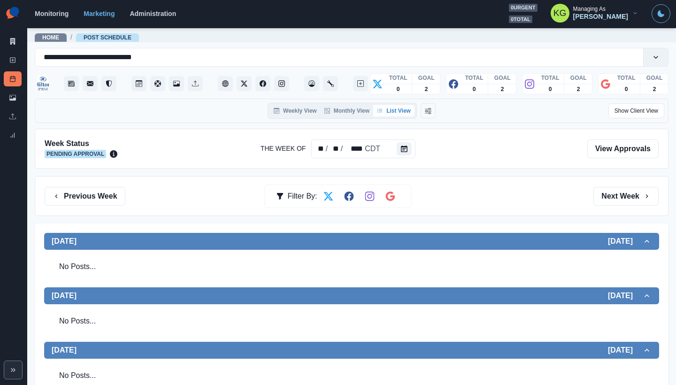
click at [519, 168] on div "Week Status Pending Approval The Week Of ** / ** / **** CDT View Approvals" at bounding box center [351, 149] width 633 height 40
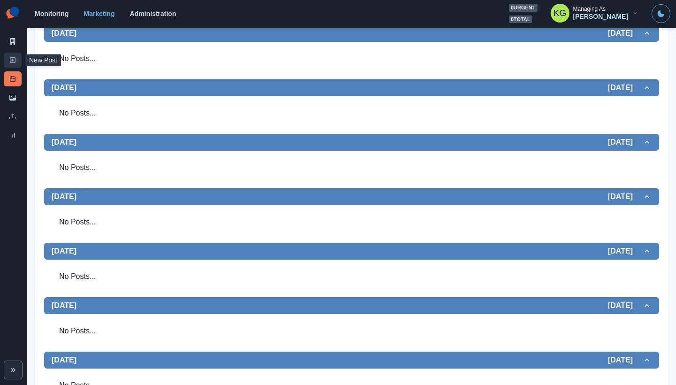
click at [9, 60] on link "New Post" at bounding box center [13, 60] width 18 height 15
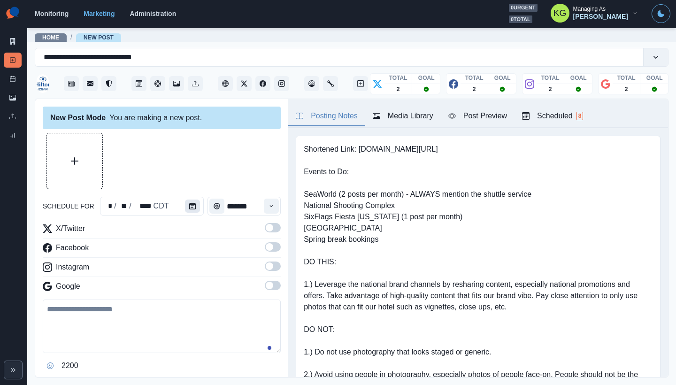
click at [195, 203] on button "Calendar" at bounding box center [192, 205] width 15 height 13
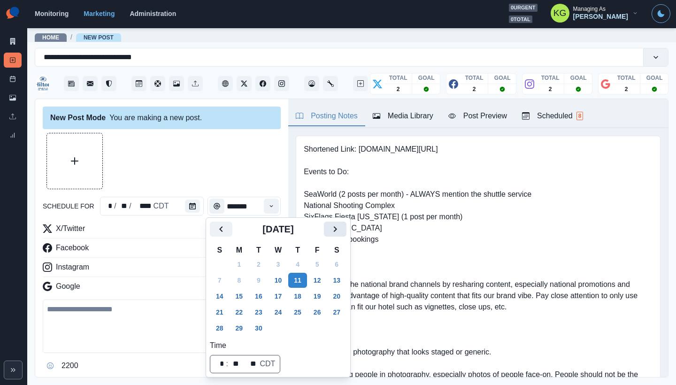
click at [340, 230] on icon "Next" at bounding box center [334, 228] width 11 height 11
click at [321, 296] on button "17" at bounding box center [317, 296] width 19 height 15
click at [217, 186] on div at bounding box center [162, 161] width 238 height 56
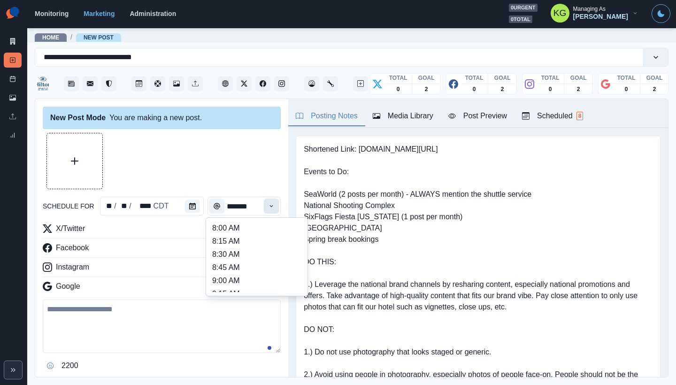
click at [268, 208] on button "Time" at bounding box center [271, 205] width 15 height 15
click at [240, 259] on li "12:00 PM" at bounding box center [257, 260] width 94 height 13
type input "********"
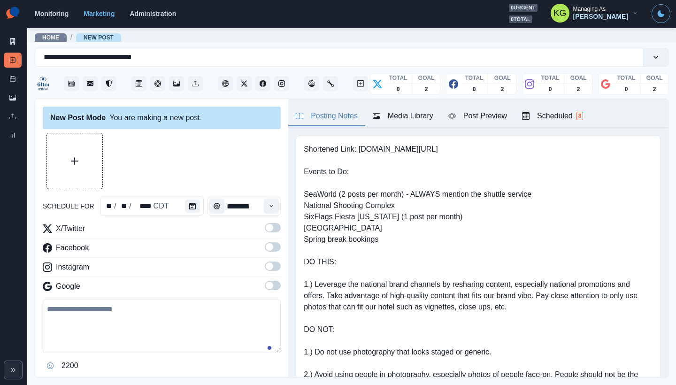
click at [266, 267] on span at bounding box center [270, 266] width 8 height 8
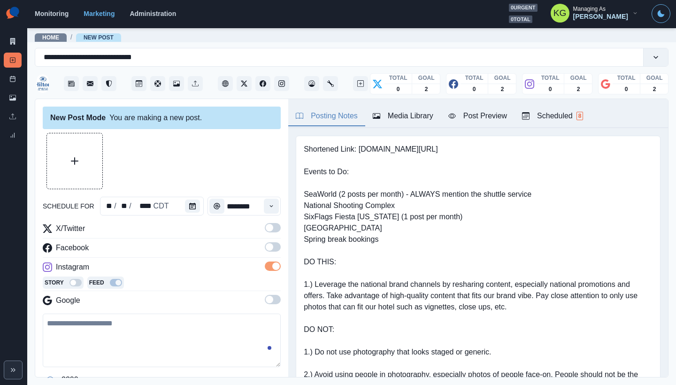
click at [268, 247] on span at bounding box center [273, 246] width 16 height 9
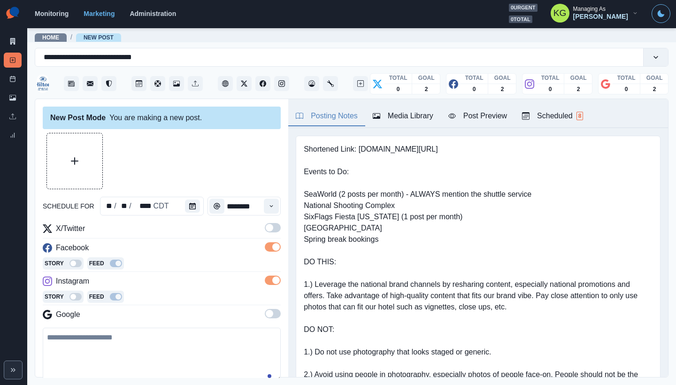
click at [267, 229] on span at bounding box center [273, 227] width 16 height 9
click at [271, 309] on label at bounding box center [273, 316] width 16 height 15
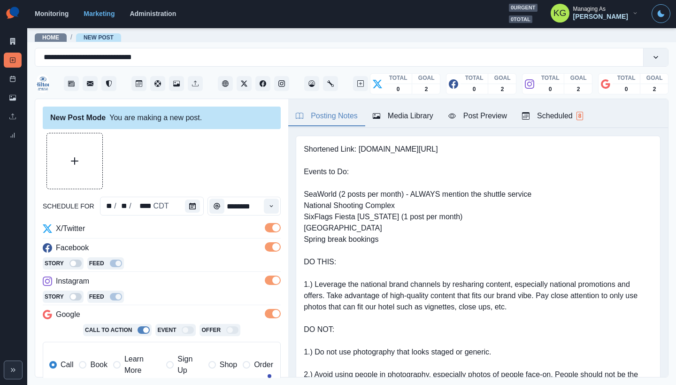
scroll to position [183, 0]
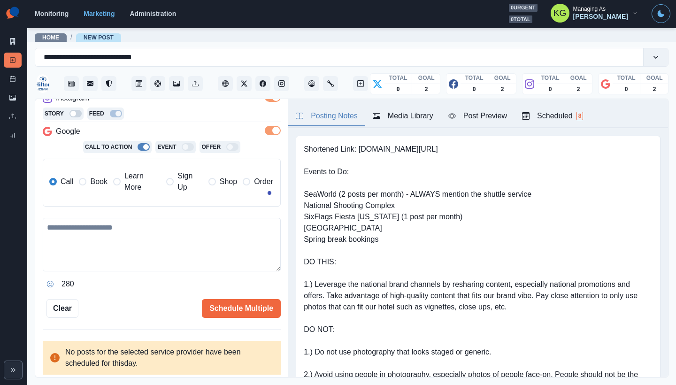
click at [89, 183] on label "Book" at bounding box center [93, 181] width 28 height 23
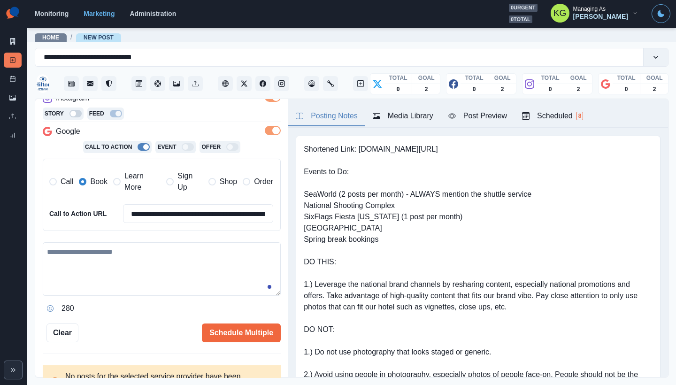
click at [121, 247] on textarea at bounding box center [162, 268] width 238 height 53
paste textarea "**********"
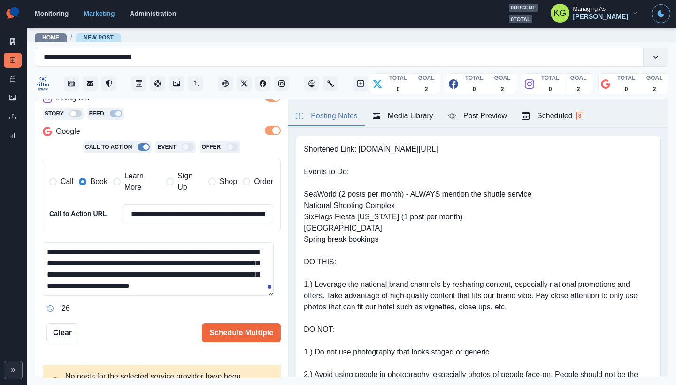
scroll to position [6, 0]
click at [400, 109] on button "Media Library" at bounding box center [403, 117] width 76 height 20
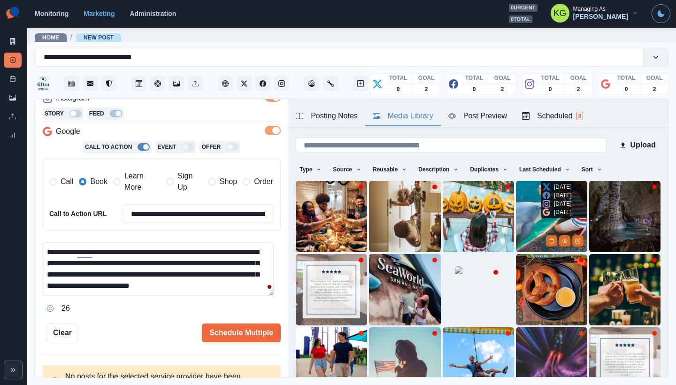
scroll to position [75, 0]
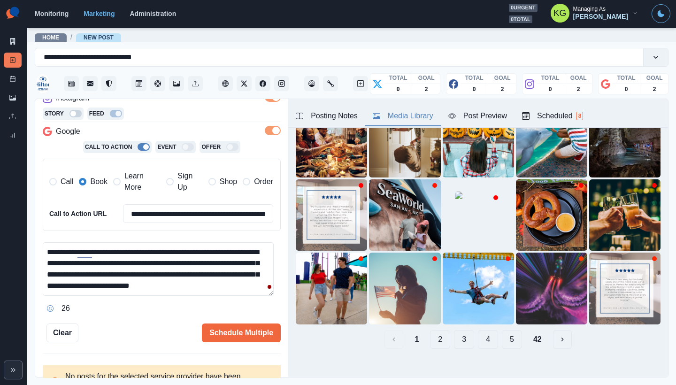
click at [530, 332] on button "42" at bounding box center [537, 339] width 23 height 19
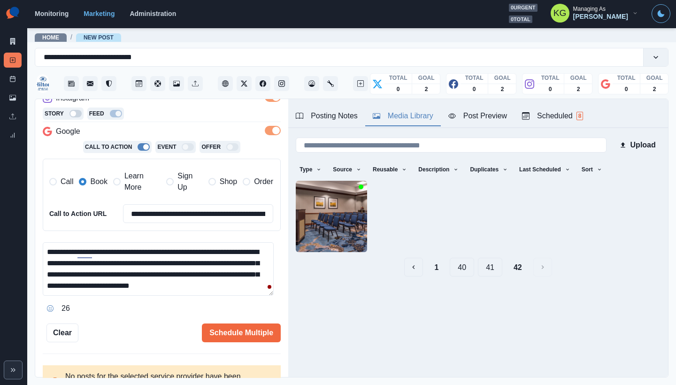
scroll to position [0, 0]
click at [489, 273] on button "41" at bounding box center [490, 267] width 24 height 19
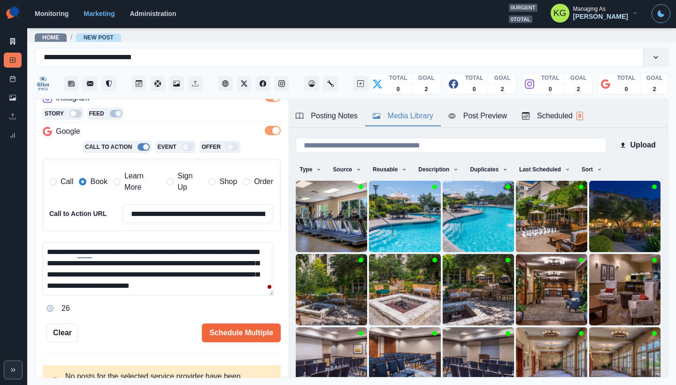
scroll to position [75, 0]
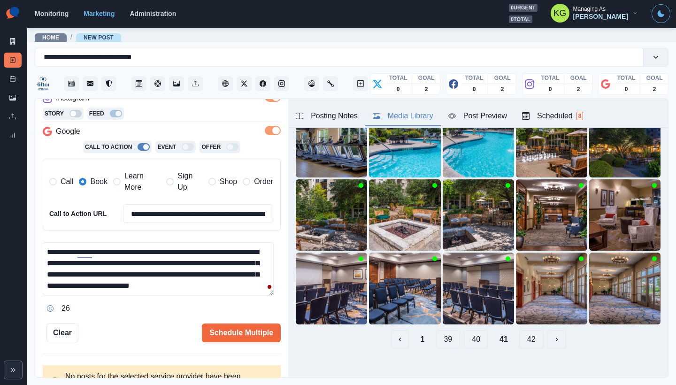
click at [476, 330] on button "40" at bounding box center [476, 339] width 24 height 19
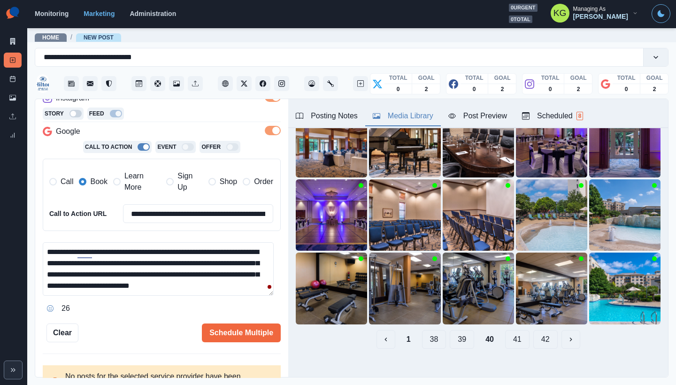
click at [462, 336] on button "39" at bounding box center [462, 339] width 24 height 19
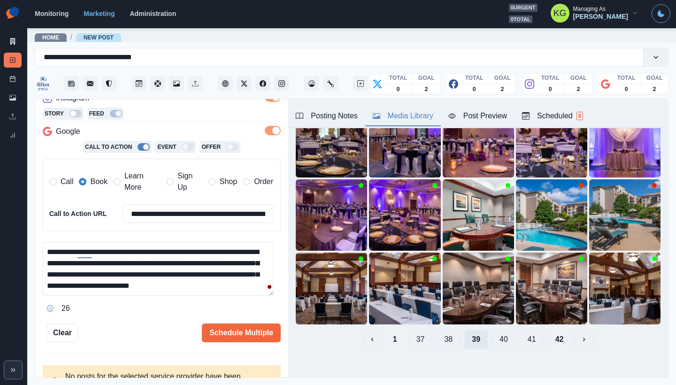
click at [464, 333] on button "39" at bounding box center [475, 339] width 23 height 19
click at [437, 333] on button "38" at bounding box center [448, 339] width 24 height 19
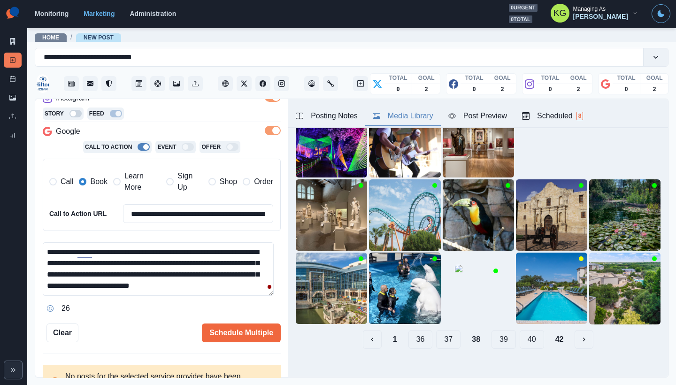
click at [437, 333] on button "37" at bounding box center [448, 339] width 24 height 19
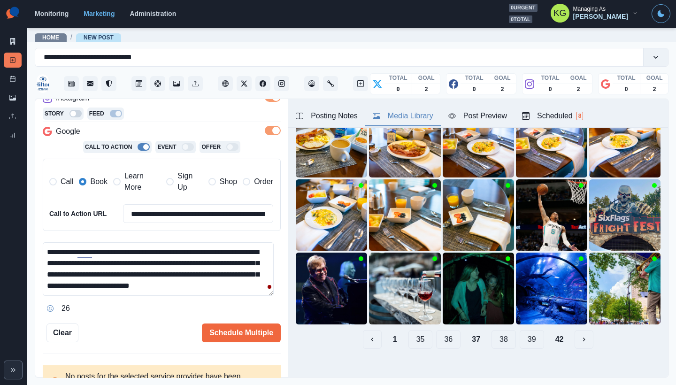
click at [436, 332] on button "36" at bounding box center [448, 339] width 24 height 19
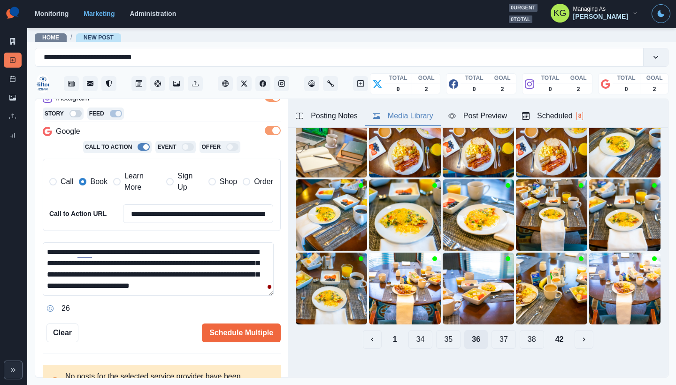
click at [436, 332] on button "35" at bounding box center [448, 339] width 24 height 19
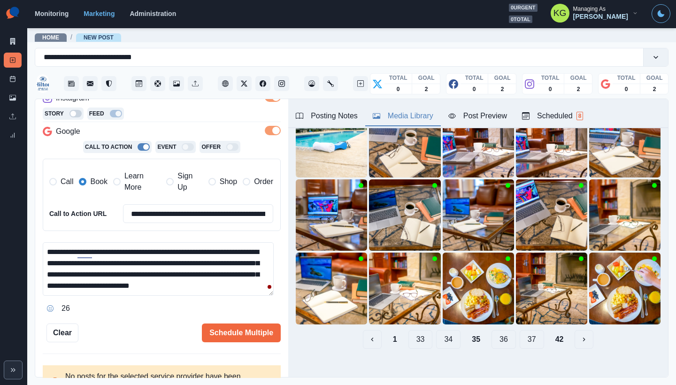
click at [436, 332] on button "34" at bounding box center [448, 339] width 24 height 19
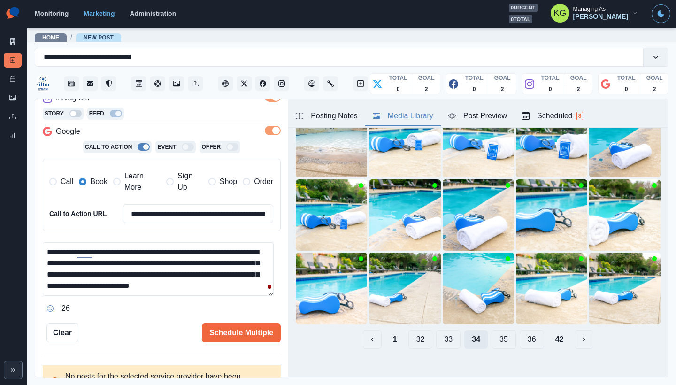
click at [436, 332] on button "33" at bounding box center [448, 339] width 24 height 19
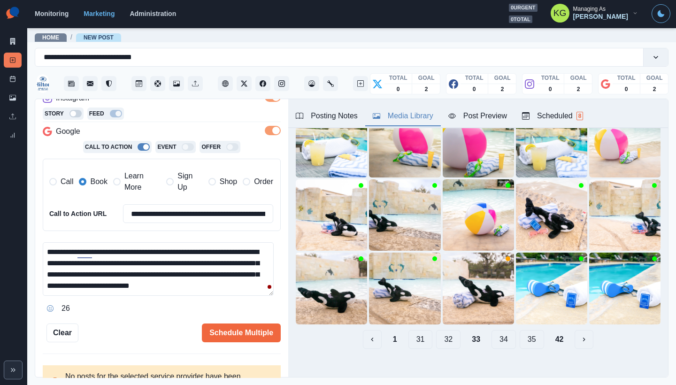
click at [438, 331] on button "32" at bounding box center [448, 339] width 24 height 19
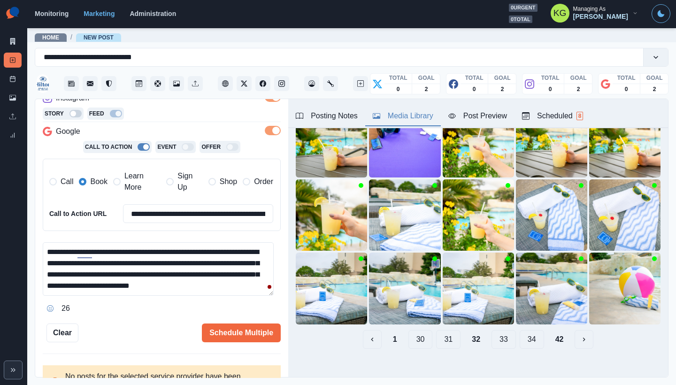
click at [438, 331] on button "31" at bounding box center [448, 339] width 24 height 19
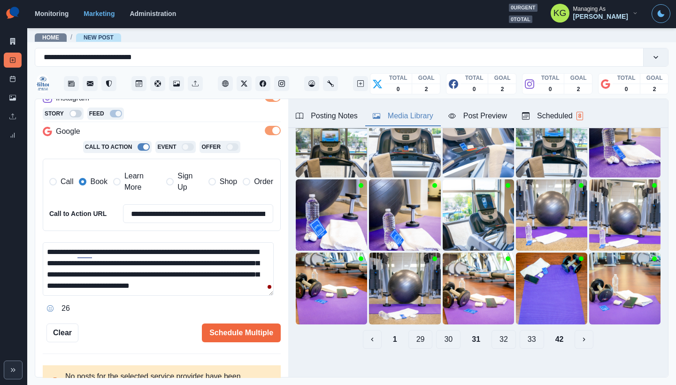
click at [438, 331] on button "30" at bounding box center [448, 339] width 24 height 19
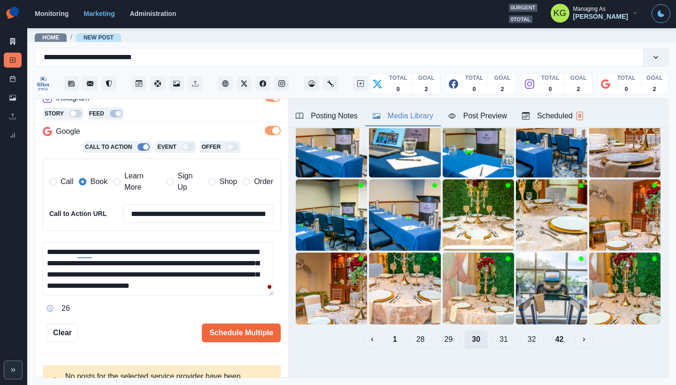
click at [438, 331] on button "29" at bounding box center [448, 339] width 24 height 19
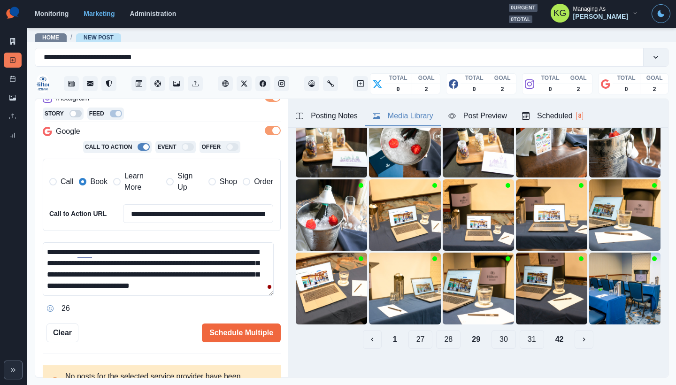
click at [438, 331] on button "28" at bounding box center [448, 339] width 24 height 19
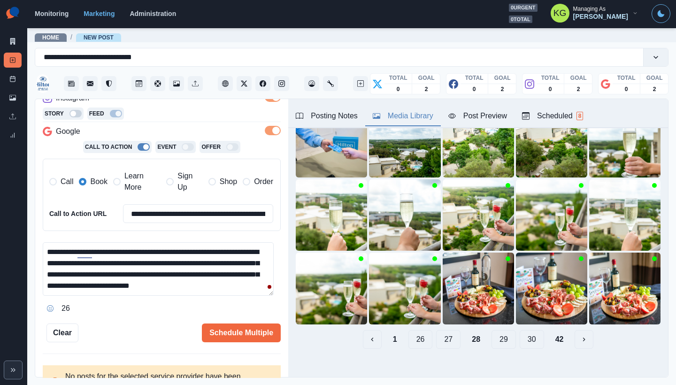
click at [438, 331] on button "27" at bounding box center [448, 339] width 24 height 19
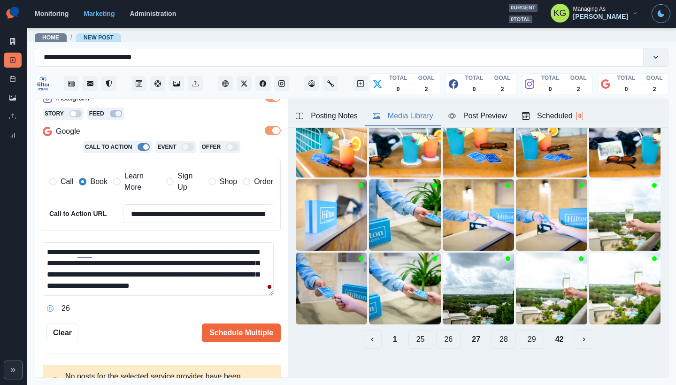
click at [438, 331] on button "26" at bounding box center [448, 339] width 24 height 19
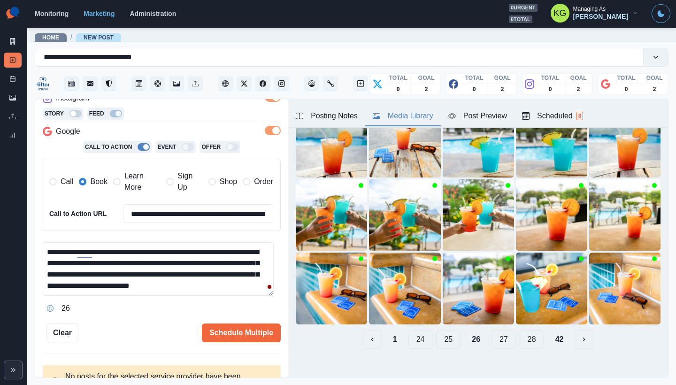
click at [438, 331] on button "25" at bounding box center [448, 339] width 24 height 19
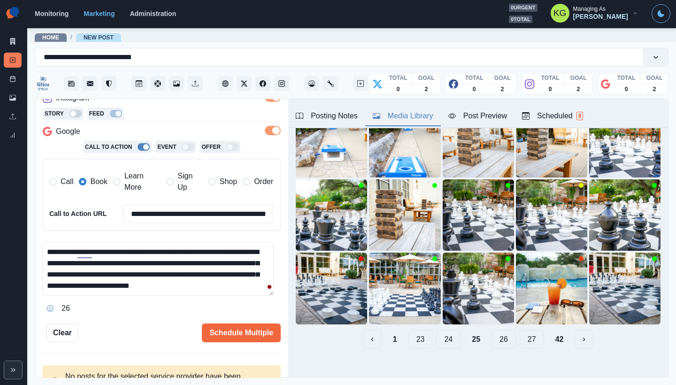
click at [438, 331] on button "24" at bounding box center [448, 339] width 24 height 19
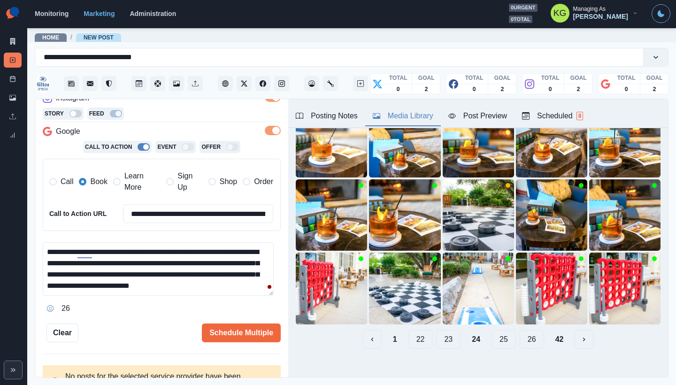
click at [438, 331] on button "23" at bounding box center [448, 339] width 24 height 19
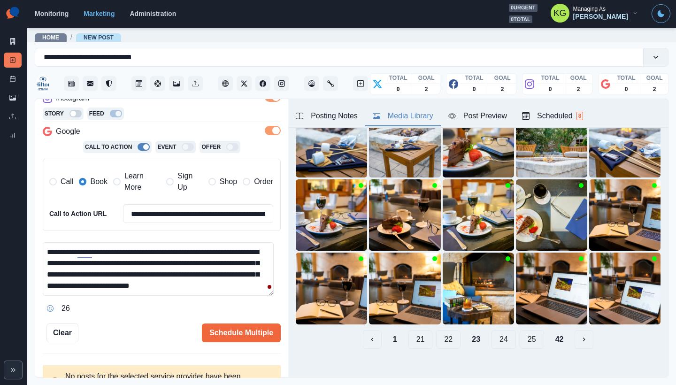
click at [438, 331] on button "22" at bounding box center [448, 339] width 24 height 19
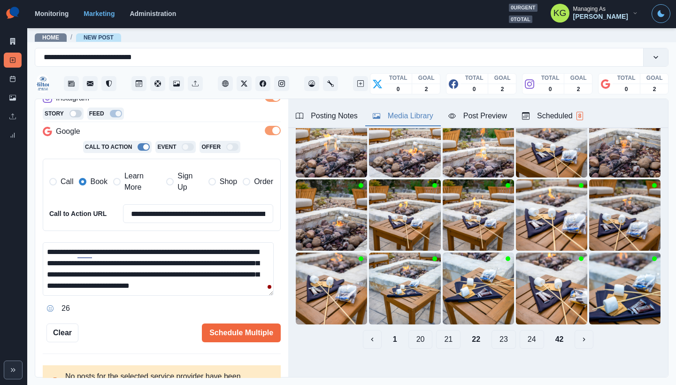
scroll to position [0, 0]
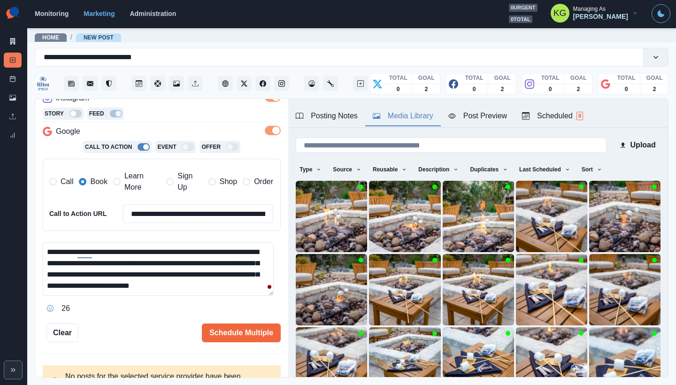
click at [442, 331] on img at bounding box center [477, 362] width 71 height 71
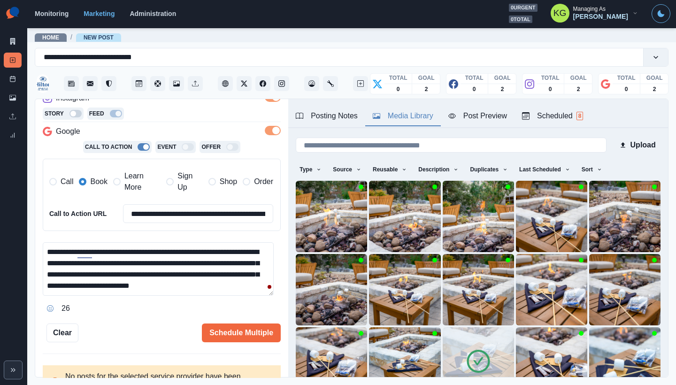
click at [442, 331] on img at bounding box center [477, 362] width 71 height 71
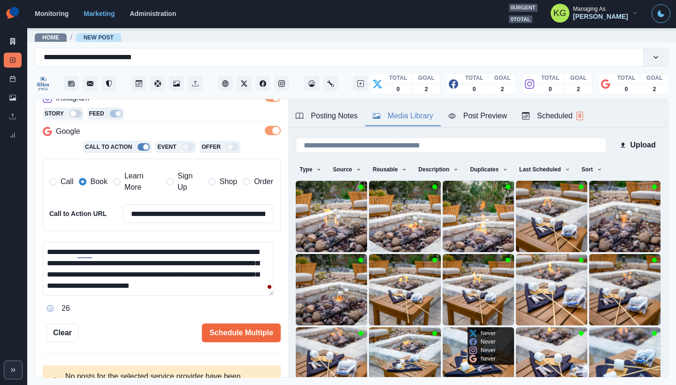
scroll to position [75, 0]
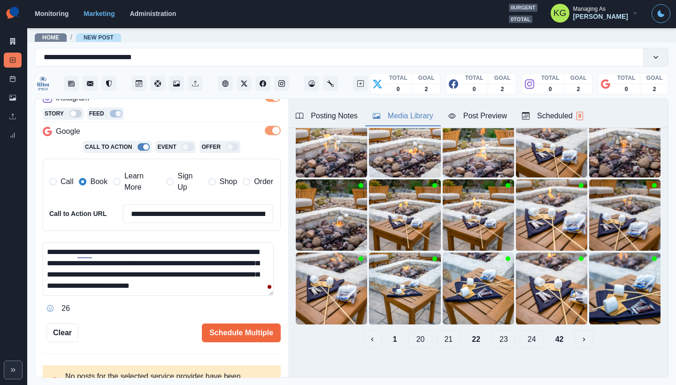
click at [438, 331] on button "21" at bounding box center [448, 339] width 24 height 19
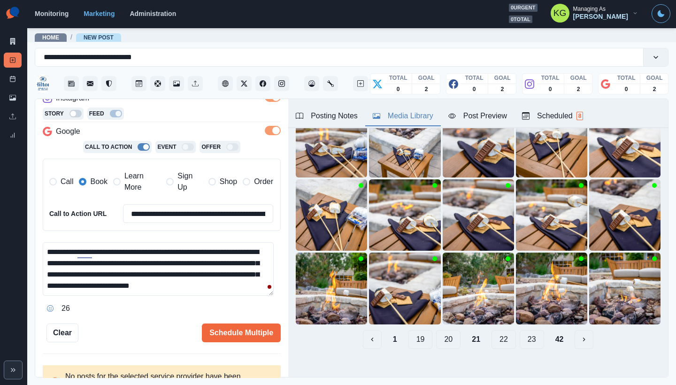
click at [438, 331] on button "20" at bounding box center [448, 339] width 24 height 19
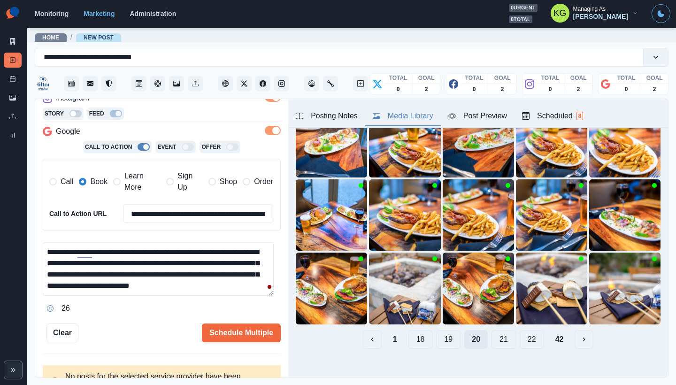
click at [438, 331] on button "19" at bounding box center [448, 339] width 24 height 19
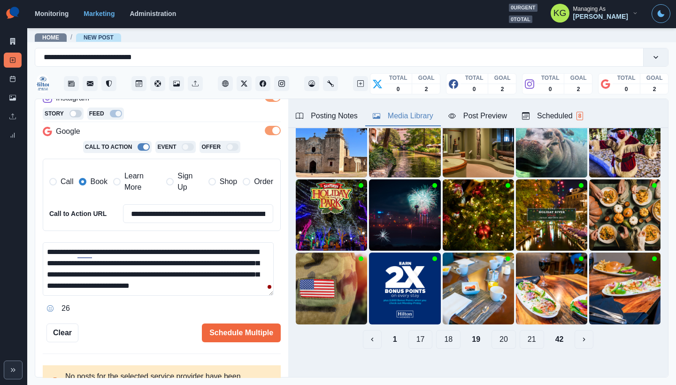
click at [438, 331] on button "18" at bounding box center [448, 339] width 24 height 19
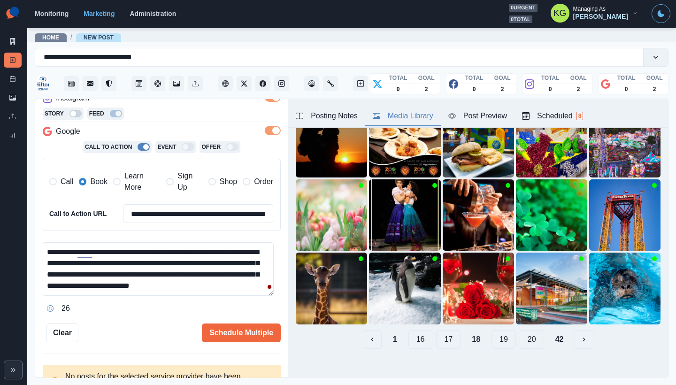
click at [438, 331] on button "17" at bounding box center [448, 339] width 24 height 19
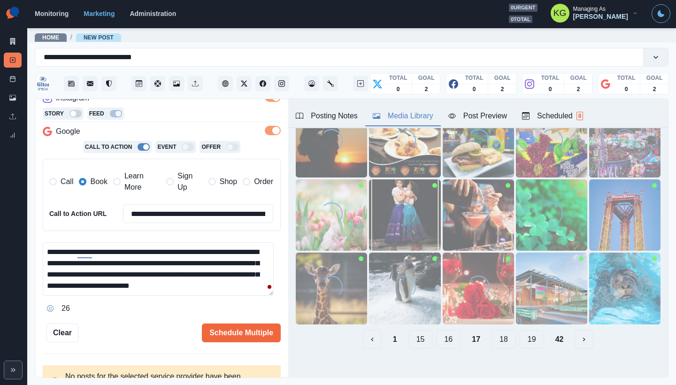
scroll to position [0, 0]
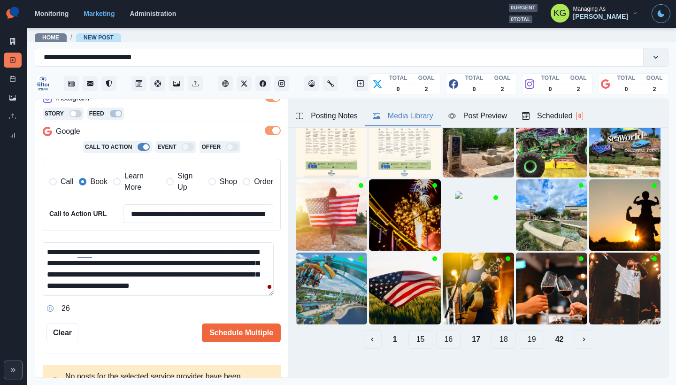
click at [438, 331] on button "16" at bounding box center [448, 339] width 24 height 19
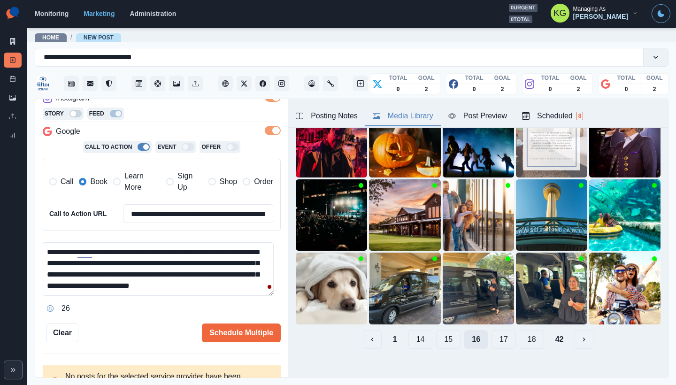
click at [438, 331] on button "15" at bounding box center [448, 339] width 24 height 19
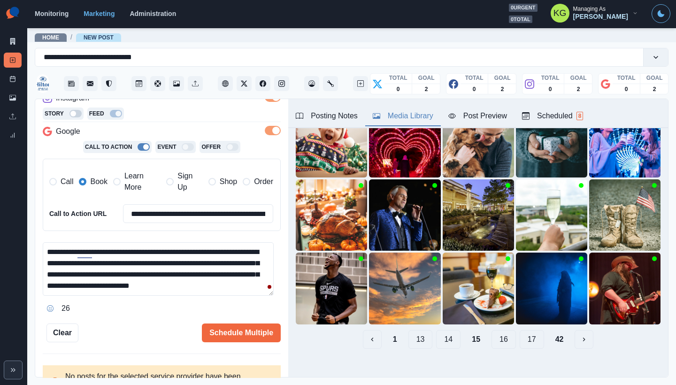
click at [438, 331] on button "14" at bounding box center [448, 339] width 24 height 19
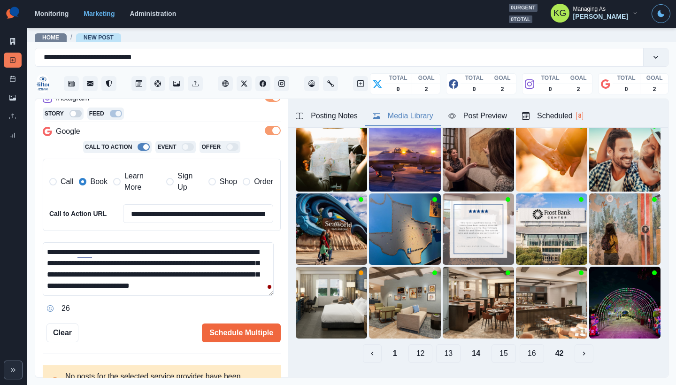
click at [437, 344] on button "13" at bounding box center [448, 353] width 24 height 19
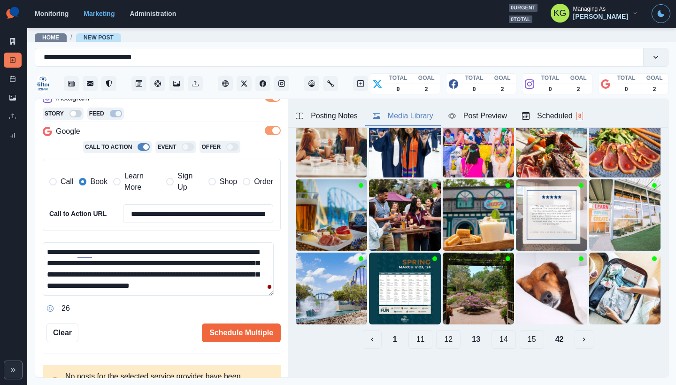
click at [438, 331] on button "12" at bounding box center [448, 339] width 24 height 19
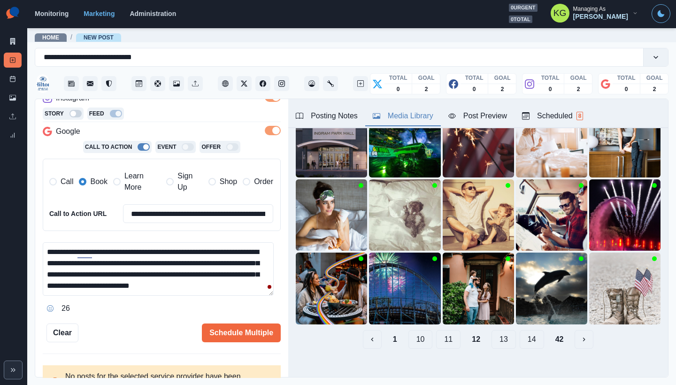
click at [438, 331] on button "11" at bounding box center [448, 339] width 24 height 19
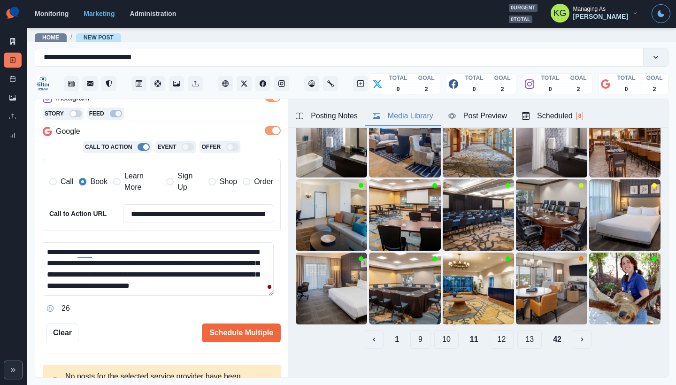
click at [438, 331] on button "10" at bounding box center [446, 339] width 24 height 19
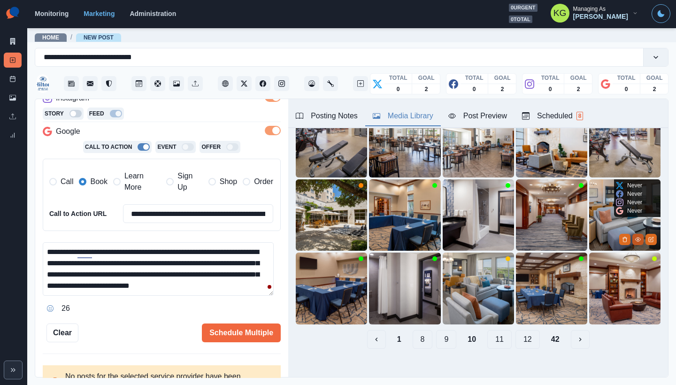
click at [635, 236] on icon "View Media" at bounding box center [638, 239] width 6 height 6
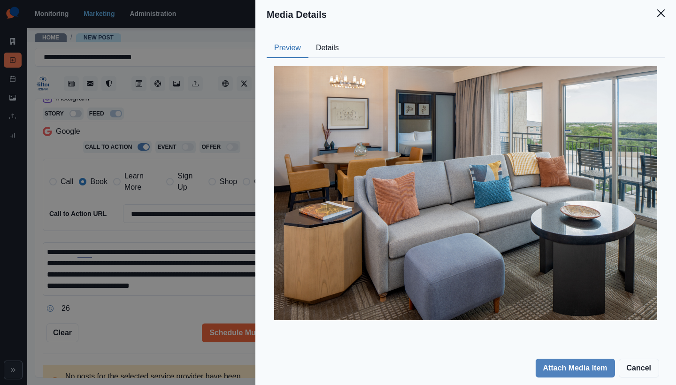
click at [337, 49] on button "Details" at bounding box center [327, 48] width 38 height 20
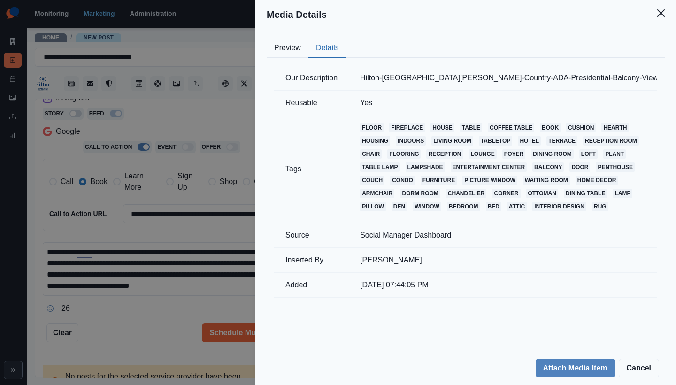
click at [285, 48] on button "Preview" at bounding box center [288, 48] width 42 height 20
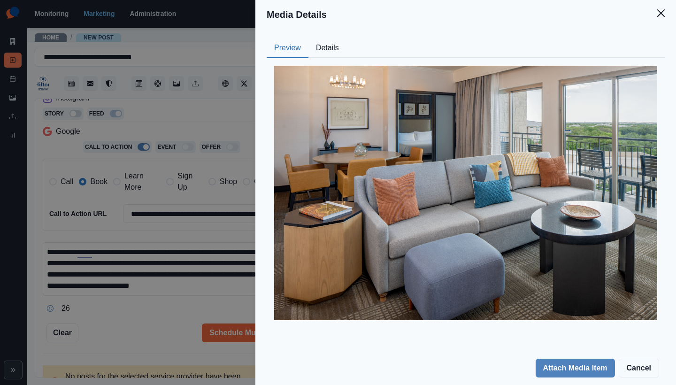
drag, startPoint x: 661, startPoint y: 18, endPoint x: 667, endPoint y: 41, distance: 23.8
click at [661, 18] on button "Close" at bounding box center [660, 13] width 19 height 19
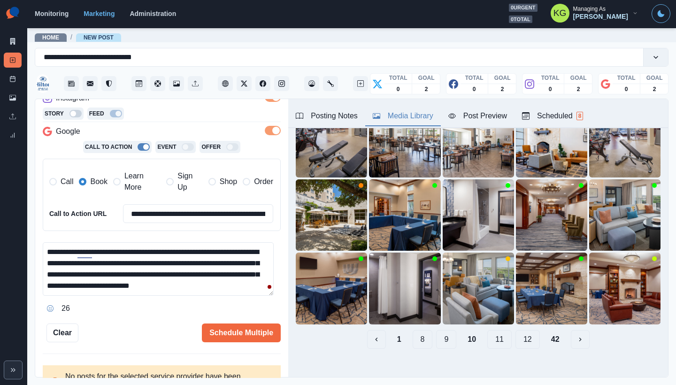
scroll to position [29, 0]
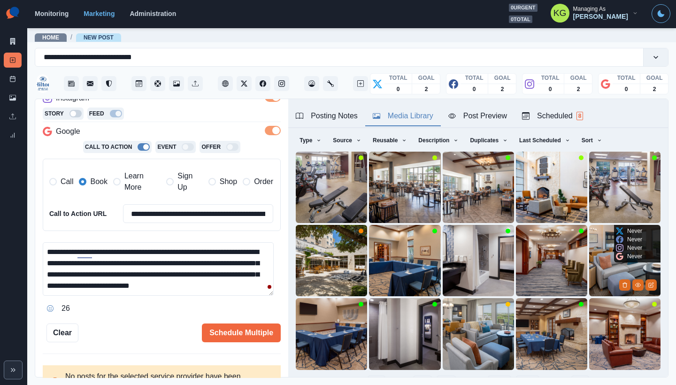
click at [589, 251] on img at bounding box center [624, 260] width 71 height 71
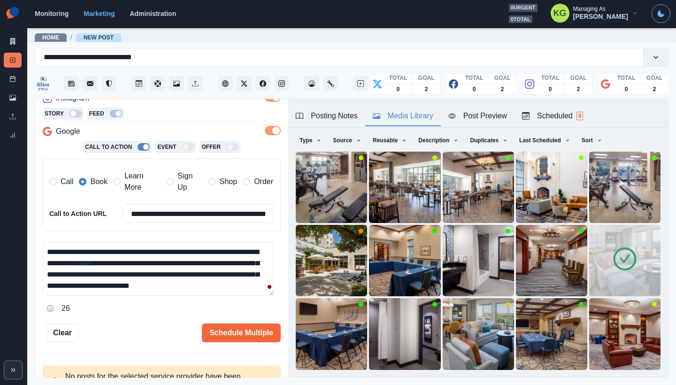
scroll to position [0, 0]
click at [260, 296] on textarea "**********" at bounding box center [158, 268] width 231 height 53
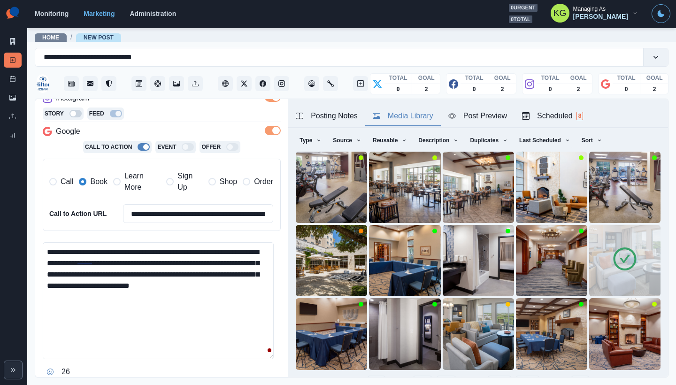
click at [52, 248] on textarea "**********" at bounding box center [158, 300] width 231 height 117
click at [179, 293] on textarea "**********" at bounding box center [158, 300] width 231 height 117
click at [326, 113] on div "Posting Notes" at bounding box center [327, 115] width 62 height 11
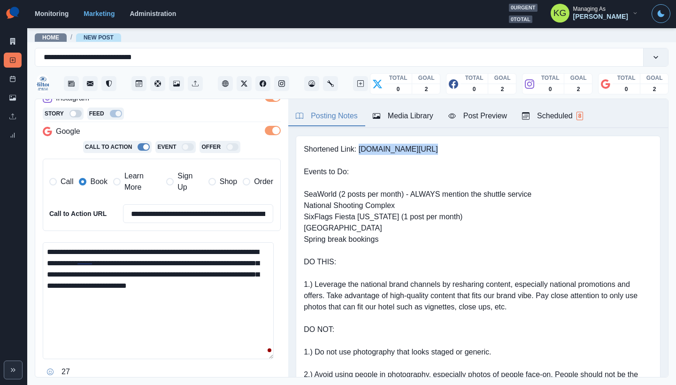
drag, startPoint x: 359, startPoint y: 147, endPoint x: 451, endPoint y: 151, distance: 92.0
click at [452, 150] on pre "Shortened Link: www.bit.ly/43VeI07 Events to Do: SeaWorld (2 posts per month) -…" at bounding box center [478, 290] width 349 height 293
click at [203, 292] on textarea "**********" at bounding box center [158, 300] width 231 height 117
paste textarea "**********"
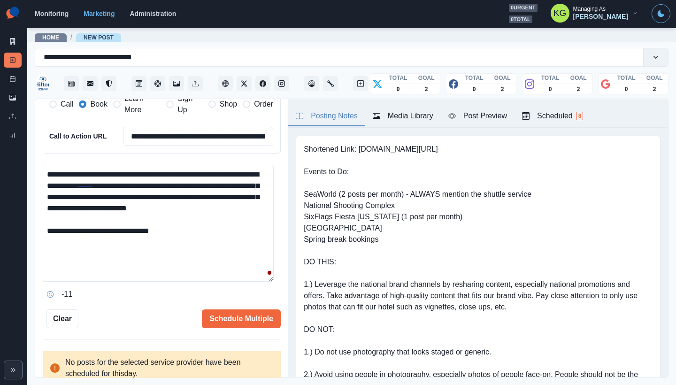
type textarea "**********"
click at [259, 305] on div "**********" at bounding box center [162, 100] width 238 height 456
click at [249, 312] on button "Schedule Multiple" at bounding box center [241, 318] width 79 height 19
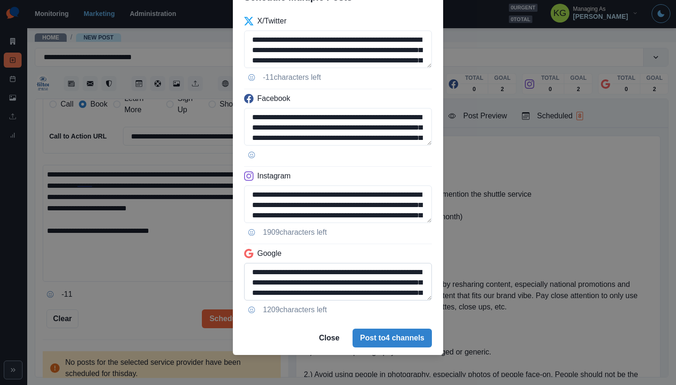
scroll to position [53, 0]
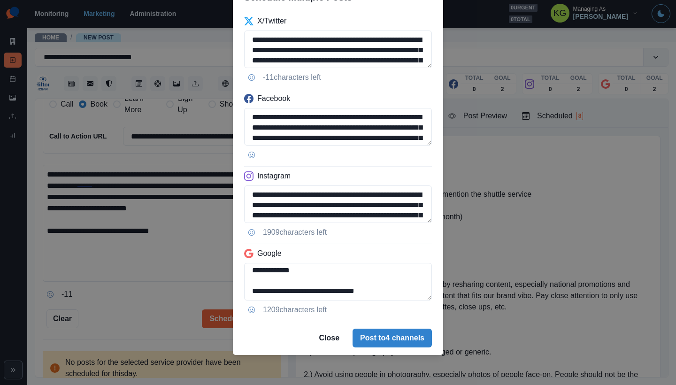
drag, startPoint x: 381, startPoint y: 291, endPoint x: 219, endPoint y: 285, distance: 162.5
click at [219, 285] on div "**********" at bounding box center [338, 192] width 676 height 385
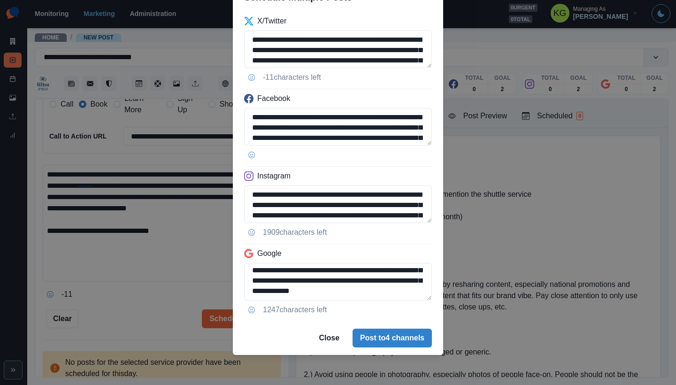
scroll to position [33, 0]
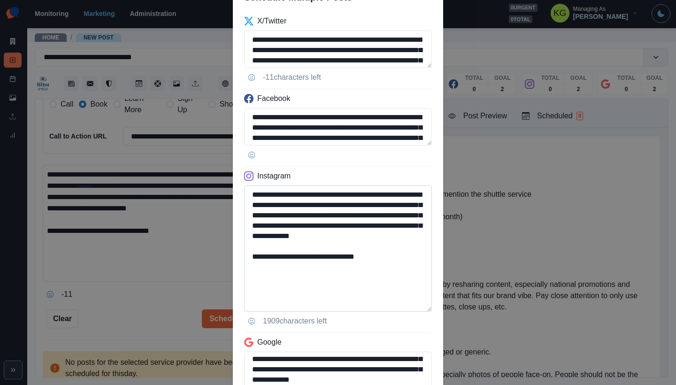
click at [428, 308] on textarea "**********" at bounding box center [338, 248] width 188 height 126
type textarea "**********"
click at [321, 259] on textarea "**********" at bounding box center [338, 248] width 188 height 126
drag, startPoint x: 312, startPoint y: 266, endPoint x: 388, endPoint y: 268, distance: 76.5
click at [388, 268] on textarea "**********" at bounding box center [338, 248] width 188 height 126
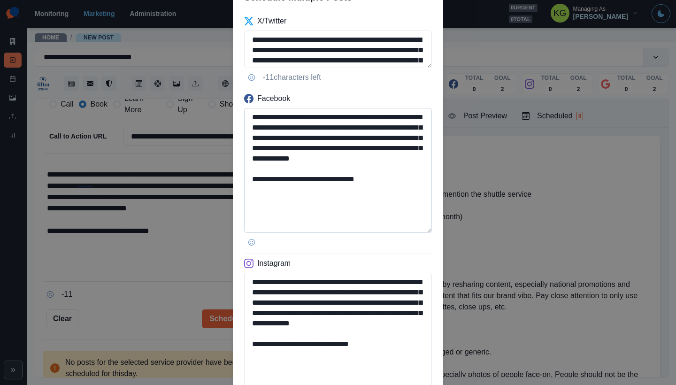
click at [414, 215] on textarea "**********" at bounding box center [338, 170] width 188 height 125
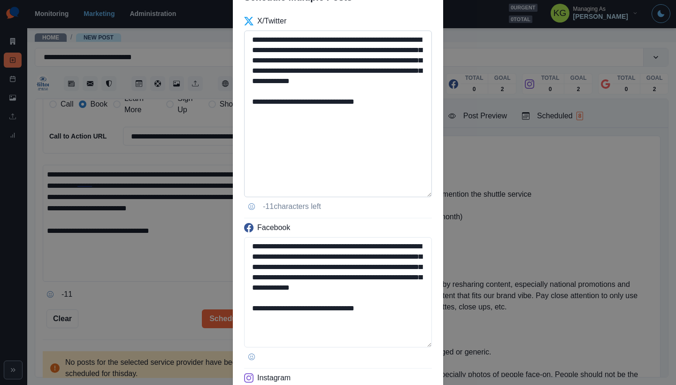
click at [416, 150] on textarea "**********" at bounding box center [338, 114] width 188 height 167
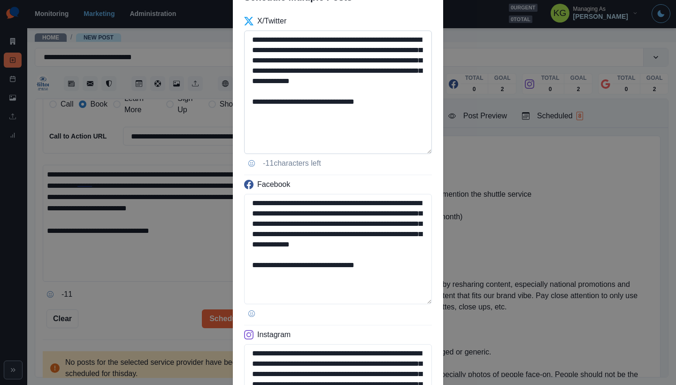
type textarea "**********"
drag, startPoint x: 320, startPoint y: 51, endPoint x: 298, endPoint y: 61, distance: 23.5
click at [298, 61] on textarea "**********" at bounding box center [338, 92] width 188 height 123
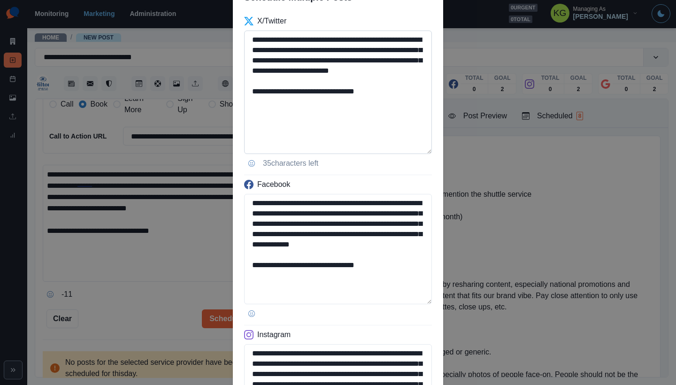
click at [389, 143] on textarea "**********" at bounding box center [338, 92] width 188 height 123
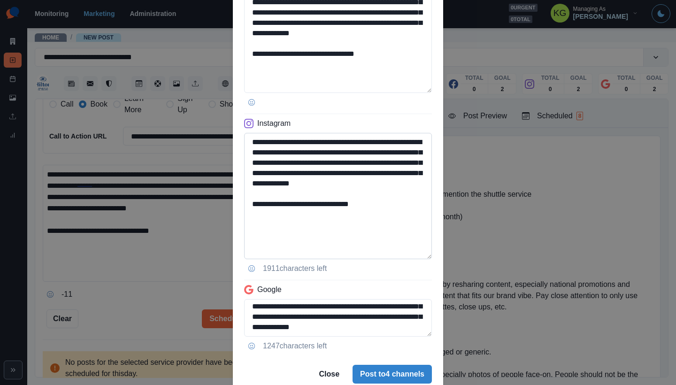
scroll to position [295, 0]
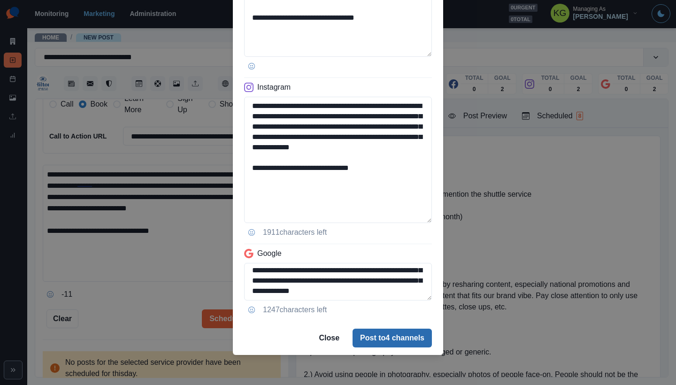
type textarea "**********"
click at [379, 337] on button "Post to 4 channels" at bounding box center [391, 337] width 79 height 19
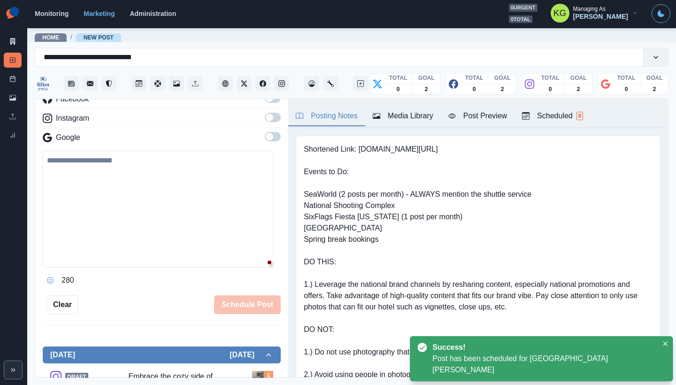
scroll to position [115, 0]
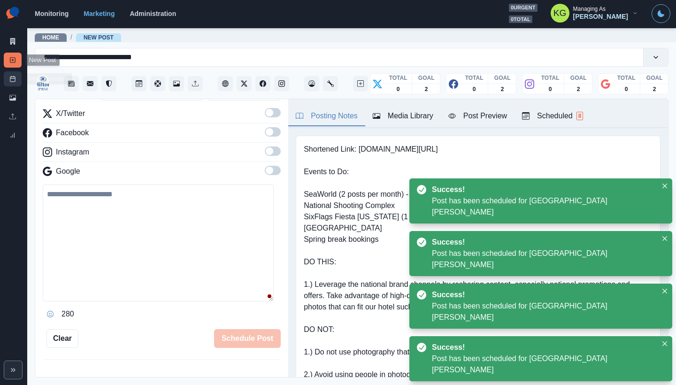
click at [11, 78] on icon at bounding box center [12, 79] width 7 height 7
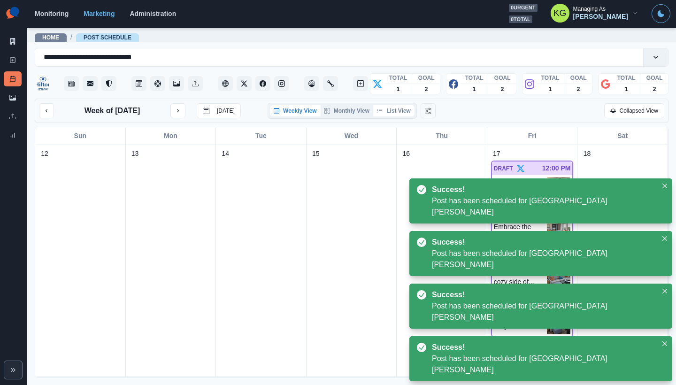
click at [397, 114] on button "List View" at bounding box center [393, 110] width 41 height 11
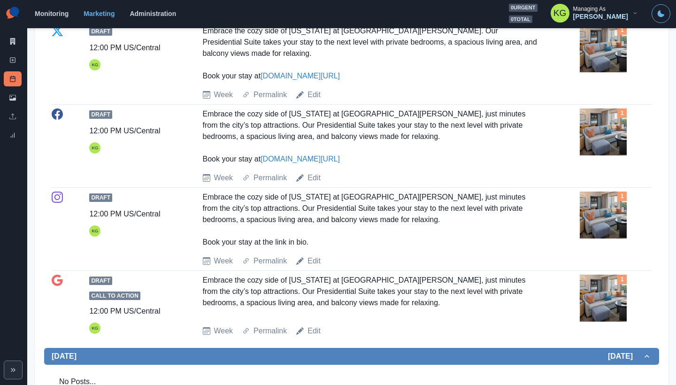
scroll to position [242, 0]
